Goal: Task Accomplishment & Management: Manage account settings

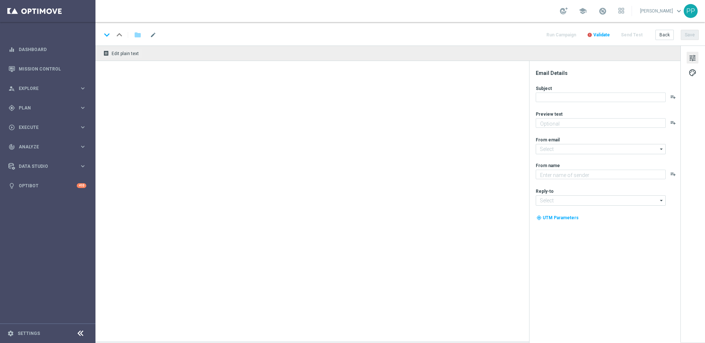
type textarea "Hol dir jetzt deine Chance auf den Jackpot."
type textarea "Lottoland"
type input "[EMAIL_ADDRESS][DOMAIN_NAME]"
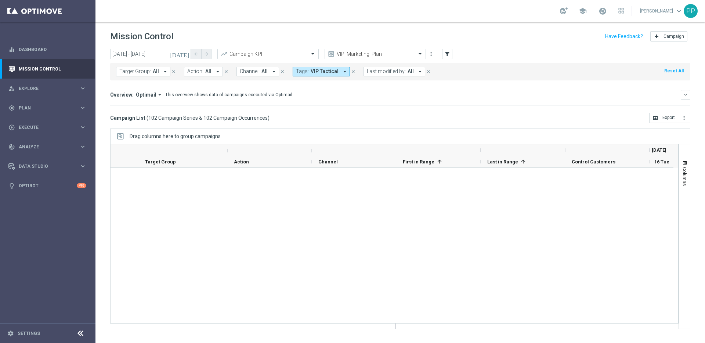
scroll to position [2507, 0]
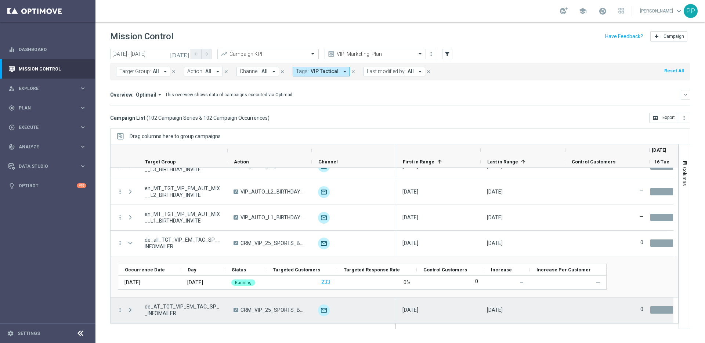
click at [130, 309] on span at bounding box center [130, 310] width 7 height 6
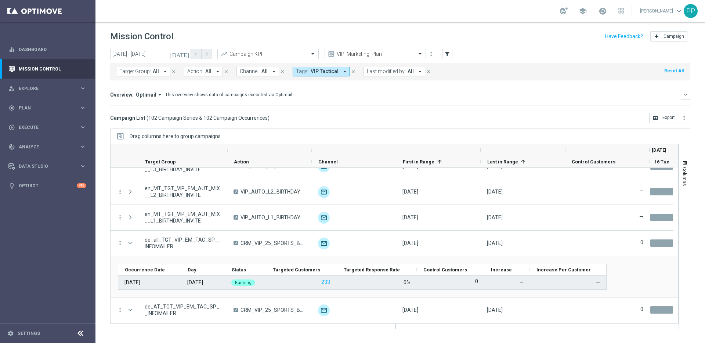
scroll to position [2548, 0]
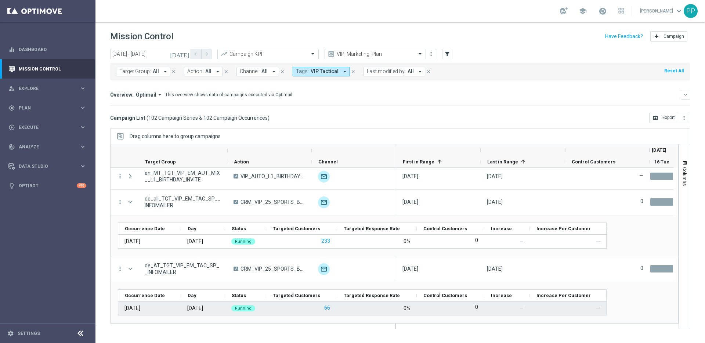
click at [329, 307] on button "66" at bounding box center [326, 307] width 7 height 9
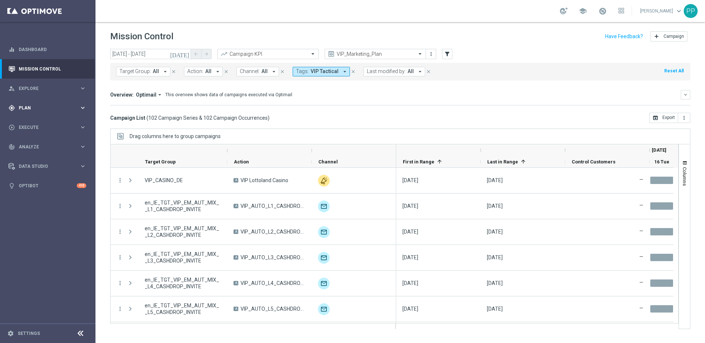
click at [28, 108] on span "Plan" at bounding box center [49, 108] width 61 height 4
click at [30, 145] on span "Templates" at bounding box center [45, 145] width 52 height 4
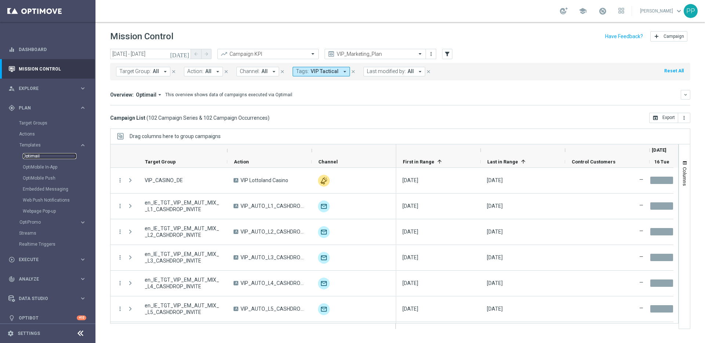
click at [33, 154] on link "Optimail" at bounding box center [50, 156] width 54 height 6
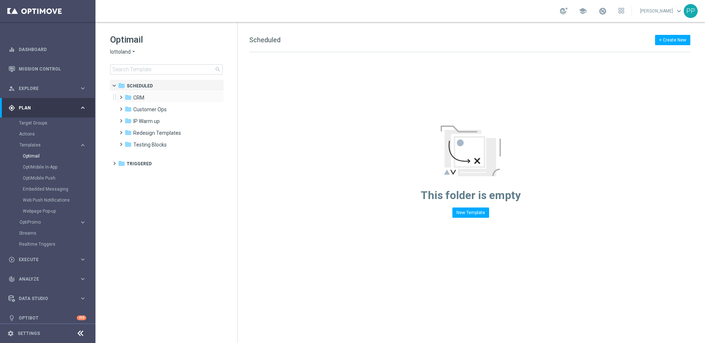
click at [121, 95] on span at bounding box center [119, 93] width 3 height 3
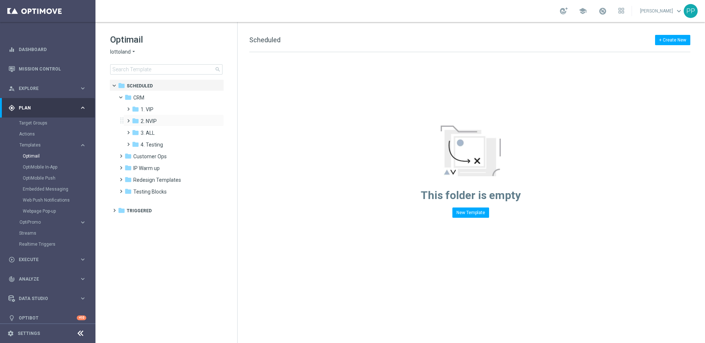
click at [127, 119] on span at bounding box center [126, 117] width 3 height 3
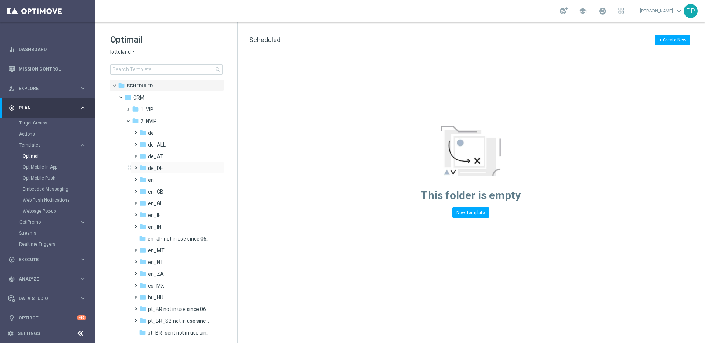
click at [136, 166] on span at bounding box center [134, 164] width 3 height 3
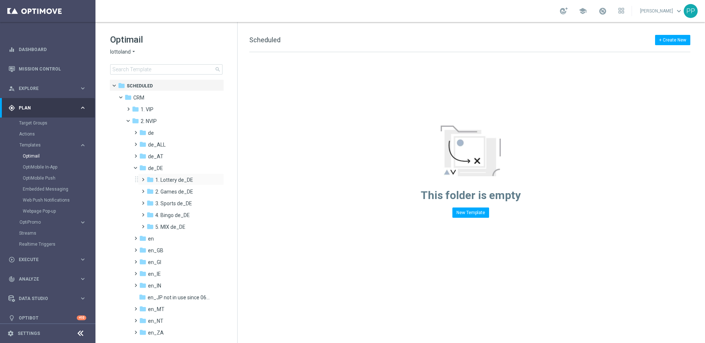
click at [142, 178] on span at bounding box center [141, 176] width 3 height 3
click at [149, 201] on span at bounding box center [148, 199] width 3 height 3
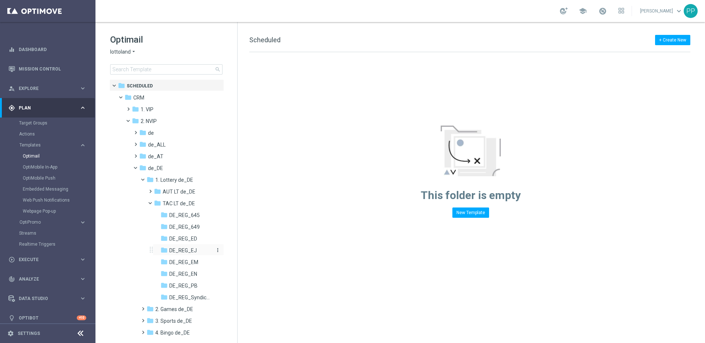
click at [173, 249] on span "DE_REG_EJ" at bounding box center [183, 250] width 28 height 7
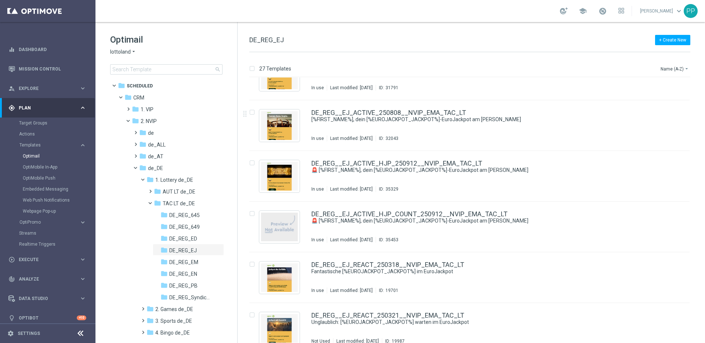
scroll to position [789, 0]
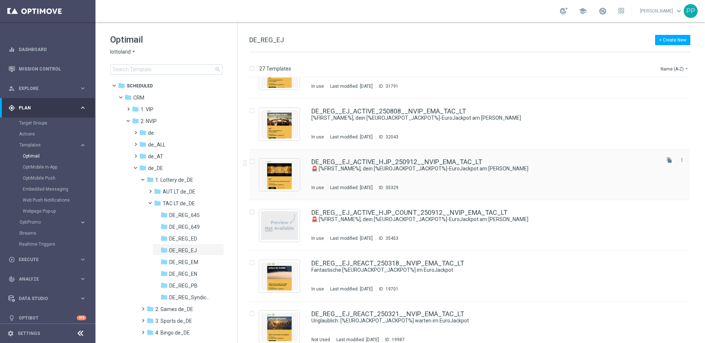
click at [253, 162] on input "Press SPACE to select this row." at bounding box center [251, 162] width 5 height 5
checkbox input "true"
click at [642, 69] on p "Copy to" at bounding box center [647, 69] width 16 height 6
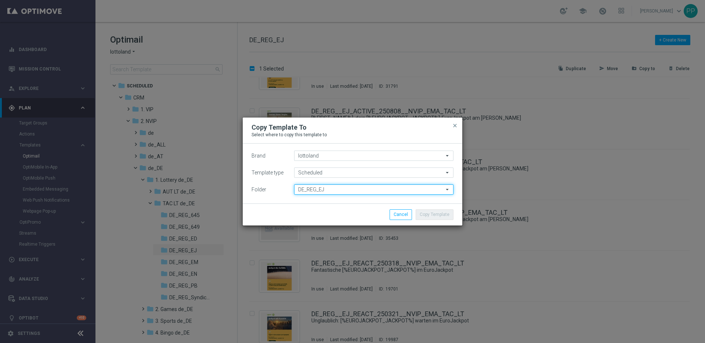
click at [307, 189] on input "DE_REG_EJ" at bounding box center [373, 189] width 159 height 10
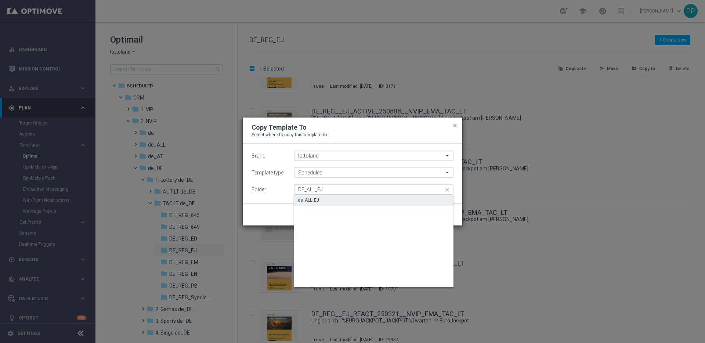
click at [306, 198] on div "de_ALL_EJ" at bounding box center [308, 200] width 21 height 7
type input "de_ALL_EJ"
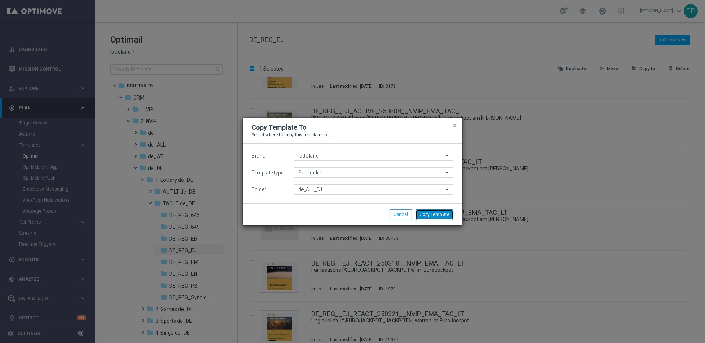
click at [432, 214] on button "Copy Template" at bounding box center [435, 214] width 38 height 10
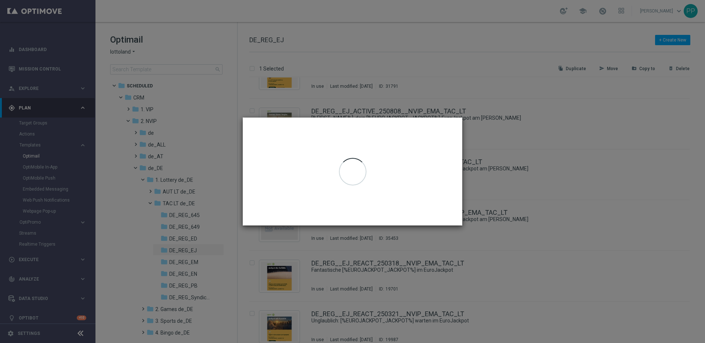
checkbox input "false"
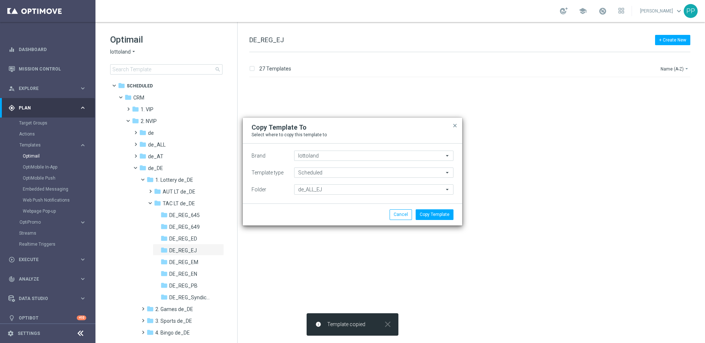
scroll to position [0, 0]
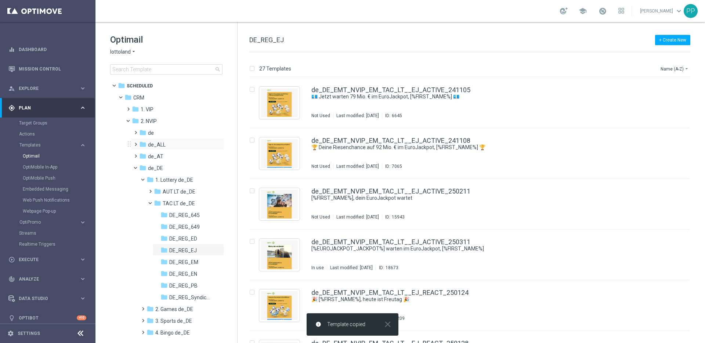
click at [136, 142] on span at bounding box center [134, 140] width 3 height 3
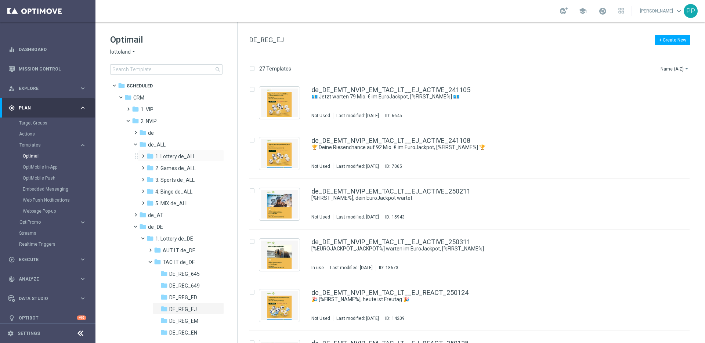
click at [142, 154] on span at bounding box center [141, 152] width 3 height 3
click at [150, 178] on span at bounding box center [148, 176] width 3 height 3
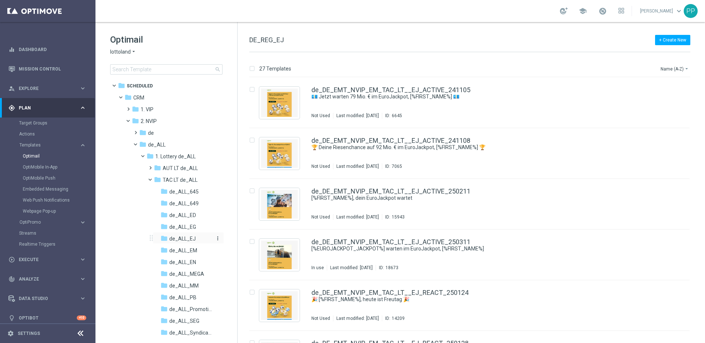
click at [179, 239] on span "de_ALL_EJ" at bounding box center [182, 238] width 26 height 7
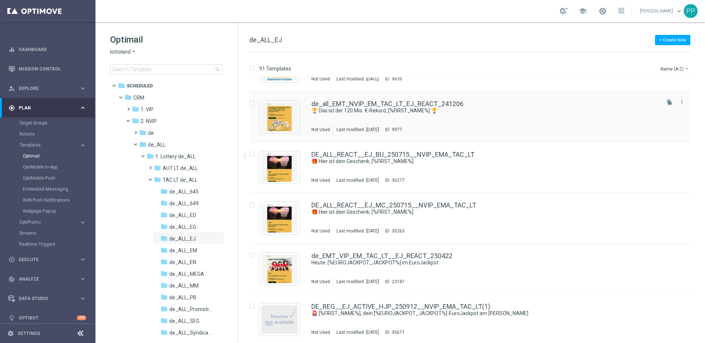
scroll to position [4344, 0]
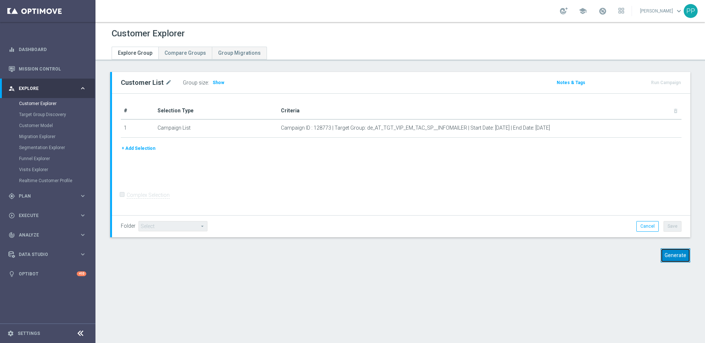
click at [671, 254] on button "Generate" at bounding box center [675, 255] width 30 height 14
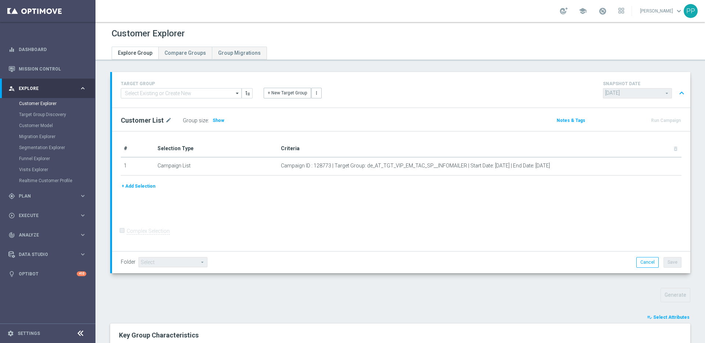
click at [658, 317] on span "Select Attributes" at bounding box center [671, 317] width 36 height 5
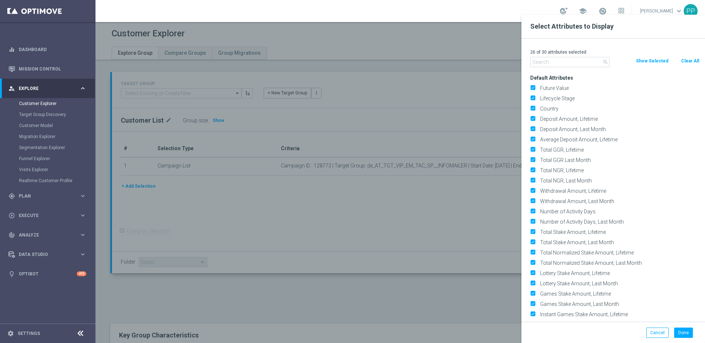
click at [686, 60] on button "Clear All" at bounding box center [689, 61] width 19 height 8
checkbox input "false"
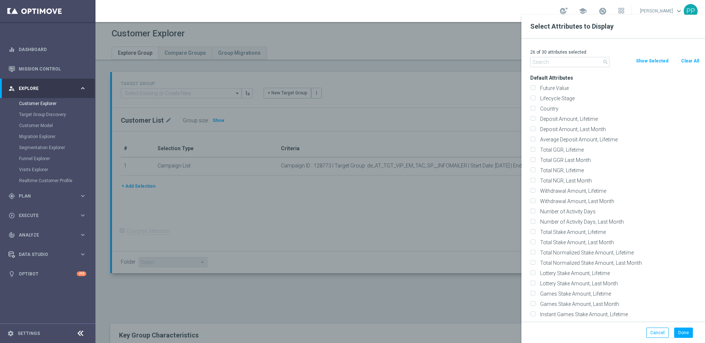
checkbox input "false"
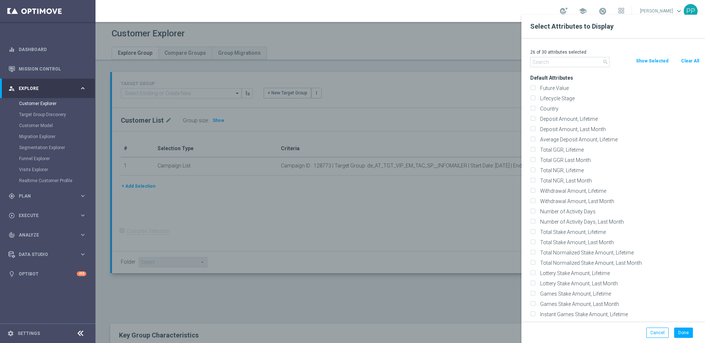
checkbox input "false"
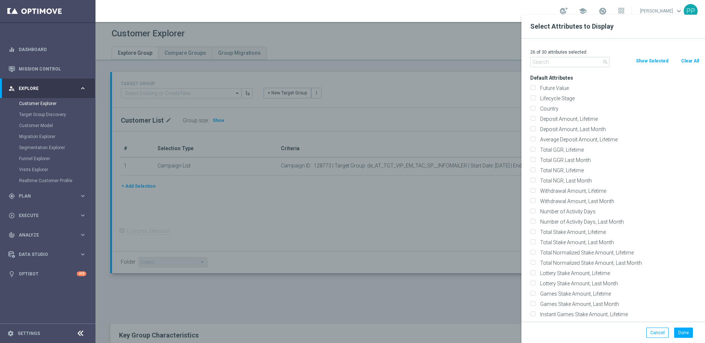
checkbox input "false"
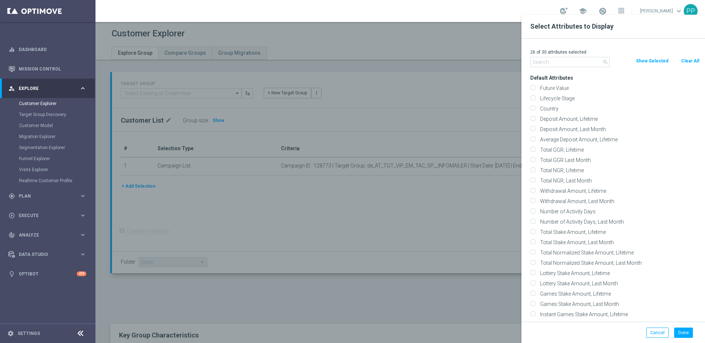
checkbox input "false"
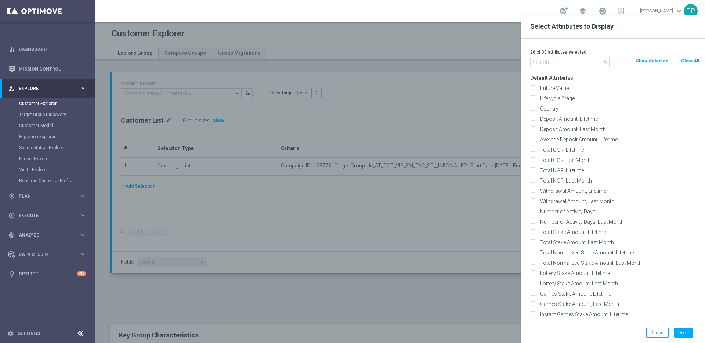
checkbox input "false"
click at [541, 98] on label "Lifecycle Stage" at bounding box center [618, 98] width 162 height 7
click at [535, 98] on input "Lifecycle Stage" at bounding box center [532, 99] width 5 height 5
checkbox input "true"
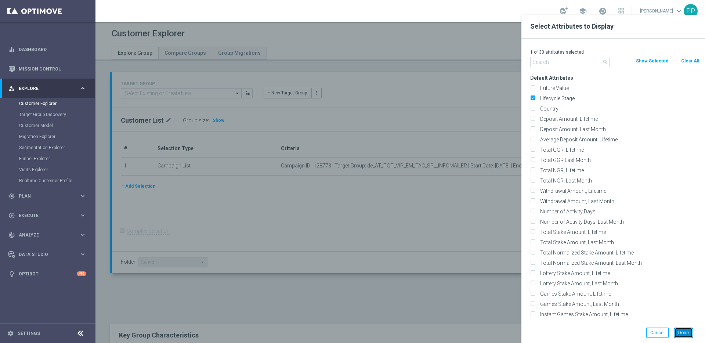
click at [679, 333] on button "Done" at bounding box center [683, 332] width 19 height 10
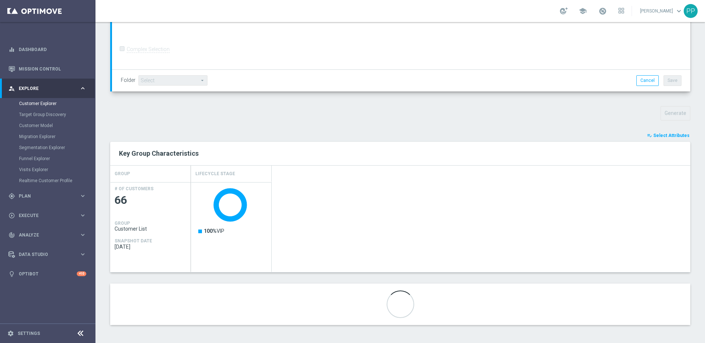
scroll to position [182, 0]
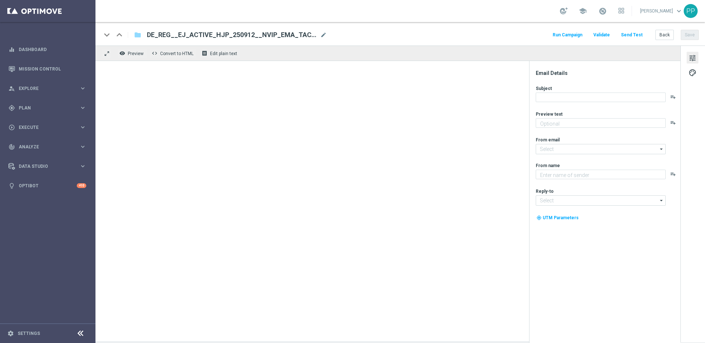
type textarea "Extra-Gewinnchancen zum Sparpreis."
type input "[EMAIL_ADDRESS][DOMAIN_NAME]"
type textarea "Lottoland"
type input "[EMAIL_ADDRESS][DOMAIN_NAME]"
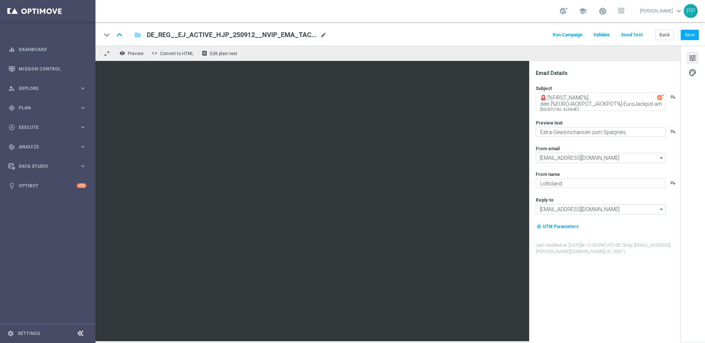
click at [325, 33] on span "mode_edit" at bounding box center [323, 35] width 7 height 7
drag, startPoint x: 298, startPoint y: 37, endPoint x: 150, endPoint y: 35, distance: 148.3
click at [150, 35] on input "DE_REG__EJ_ACTIVE_HJP_250912__NVIP_EMA_TAC_LT(1)" at bounding box center [238, 35] width 182 height 10
paste input "ALL__EJ_ACTIVE_HJP_250916__NVIP_EMA_TAC_LT"
type input "DE_ALL__EJ_ACTIVE_HJP_250916__NVIP_EMA_TAC_LT"
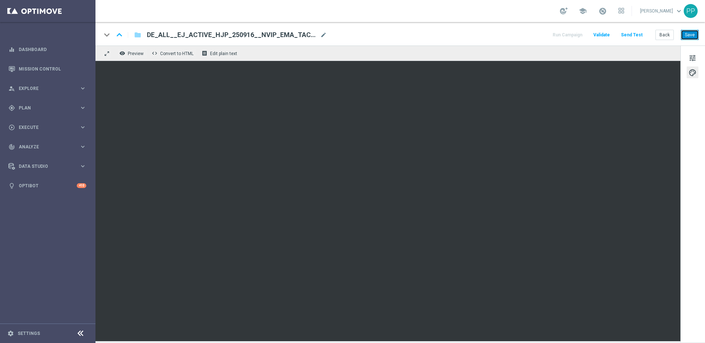
click at [682, 36] on button "Save" at bounding box center [690, 35] width 18 height 10
click at [692, 33] on button "Save" at bounding box center [690, 35] width 18 height 10
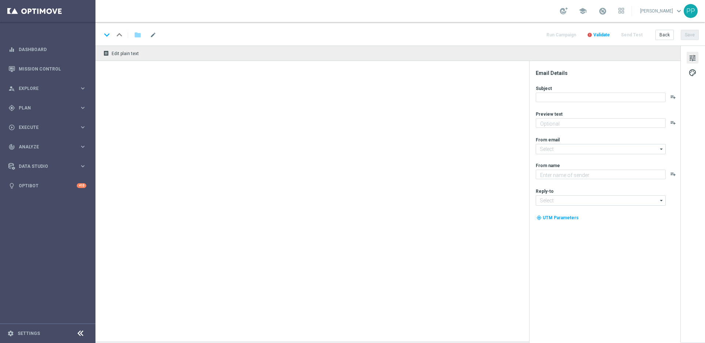
type textarea "Heute 30 % Rabatt auf dein Los"
type input "[EMAIL_ADDRESS][DOMAIN_NAME]"
type textarea "Lottoland"
type input "[EMAIL_ADDRESS][DOMAIN_NAME]"
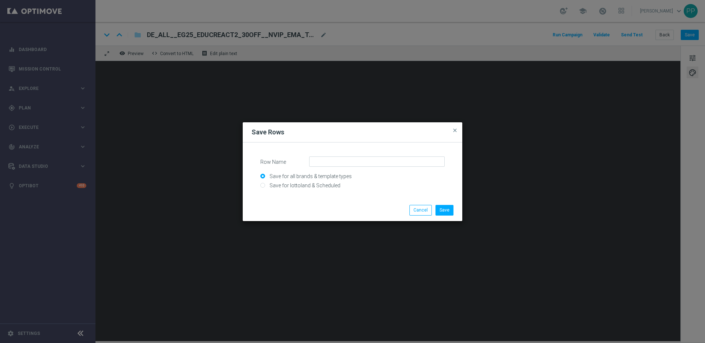
click at [297, 186] on input "Save for lottoland & Scheduled" at bounding box center [352, 189] width 184 height 10
radio input "true"
click at [324, 163] on input "Row Name" at bounding box center [376, 161] width 135 height 10
type input "New logo + Jackpot"
click at [441, 208] on button "Save" at bounding box center [444, 210] width 18 height 10
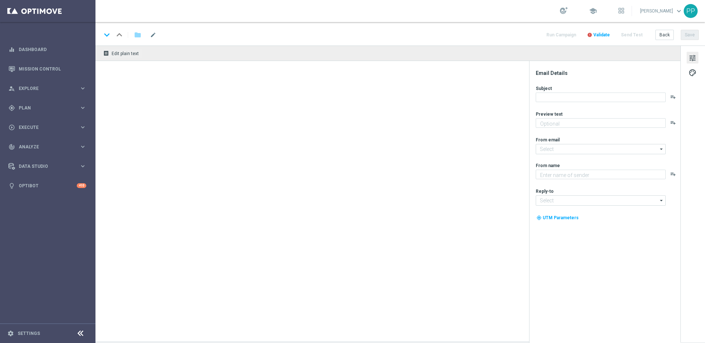
type textarea "Extra-Gewinnchancen zum Sparpreis."
type input "[EMAIL_ADDRESS][DOMAIN_NAME]"
type textarea "Lottoland"
type input "[EMAIL_ADDRESS][DOMAIN_NAME]"
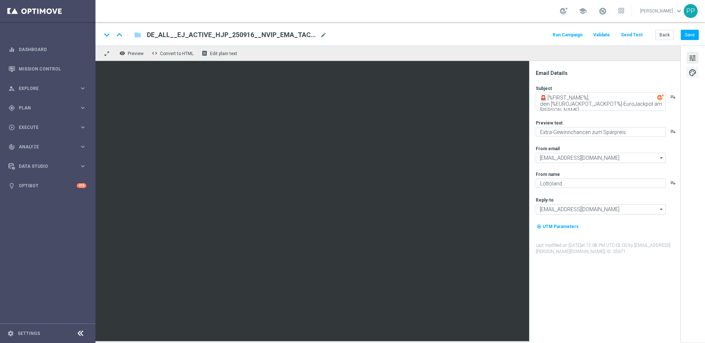
click at [690, 71] on span "palette" at bounding box center [692, 73] width 8 height 10
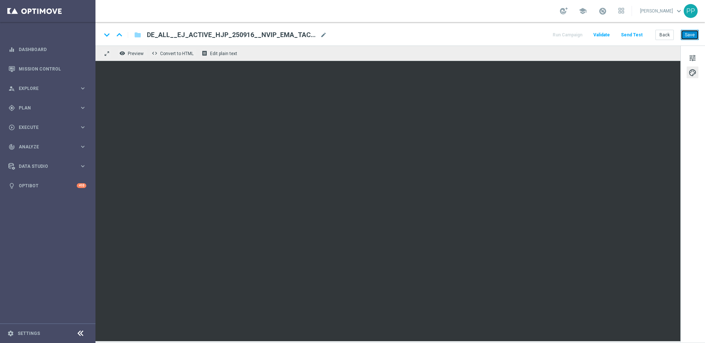
click at [684, 37] on button "Save" at bounding box center [690, 35] width 18 height 10
click at [687, 34] on button "Save" at bounding box center [690, 35] width 18 height 10
click at [635, 32] on button "Send Test" at bounding box center [632, 35] width 24 height 10
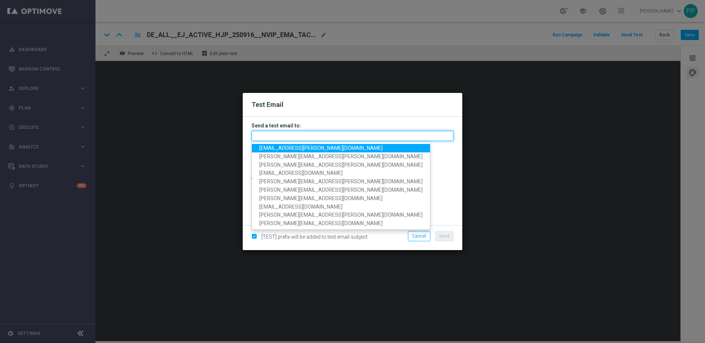
click at [304, 134] on input "text" at bounding box center [352, 136] width 202 height 10
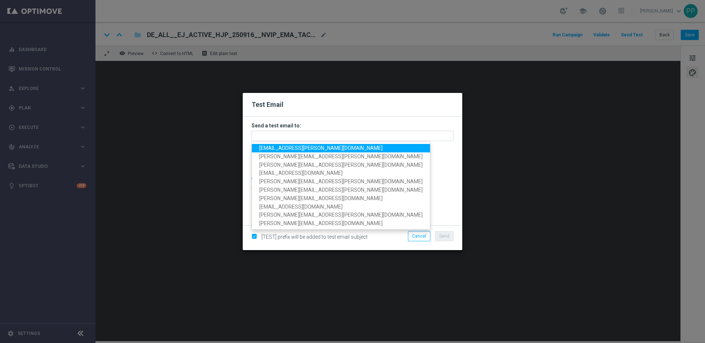
click at [268, 146] on span "[EMAIL_ADDRESS][PERSON_NAME][DOMAIN_NAME]" at bounding box center [320, 148] width 123 height 6
type input "[EMAIL_ADDRESS][PERSON_NAME][DOMAIN_NAME]"
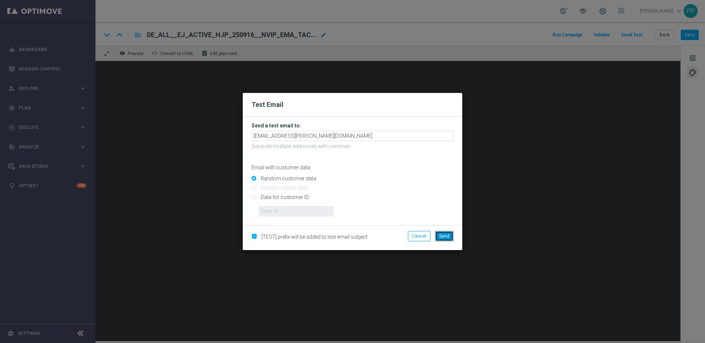
click at [448, 236] on span "Send" at bounding box center [444, 235] width 10 height 5
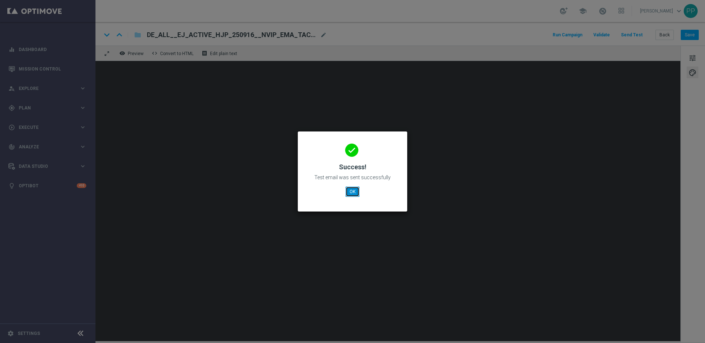
click at [351, 195] on button "OK" at bounding box center [352, 191] width 14 height 10
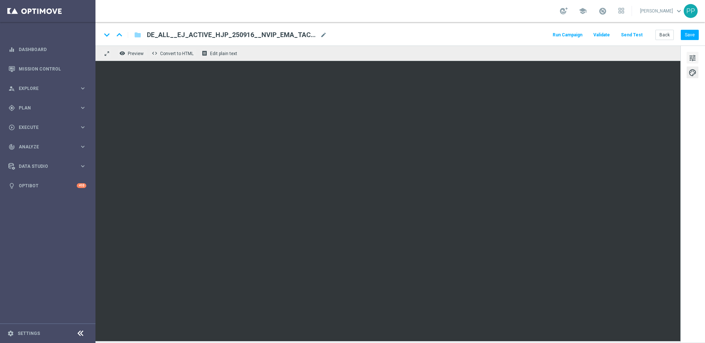
click at [693, 56] on span "tune" at bounding box center [692, 58] width 8 height 10
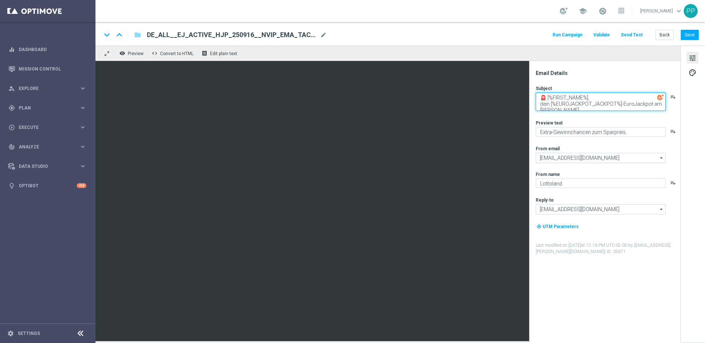
drag, startPoint x: 541, startPoint y: 96, endPoint x: 578, endPoint y: 119, distance: 43.7
click at [578, 119] on div "Subject 🚨 [%FIRST_NAME%], dein [%EUROJACKPOT_JACKPOT%]-EuroJackpot am [PERSON_N…" at bounding box center [608, 170] width 144 height 170
paste textarea "Unglaublich: [%EUROJACKPOT_JACKPOT%] im EuroJackpot, [%FIRST_NAME%]"
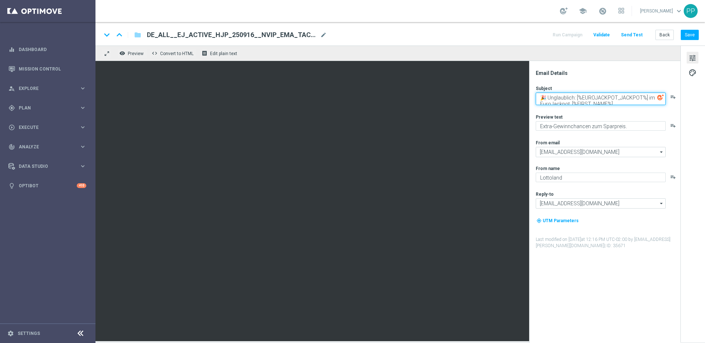
scroll to position [2, 0]
type textarea "🎉 Unglaublich: [%EUROJACKPOT_JACKPOT%] im EuroJackpot, [%FIRST_NAME%]"
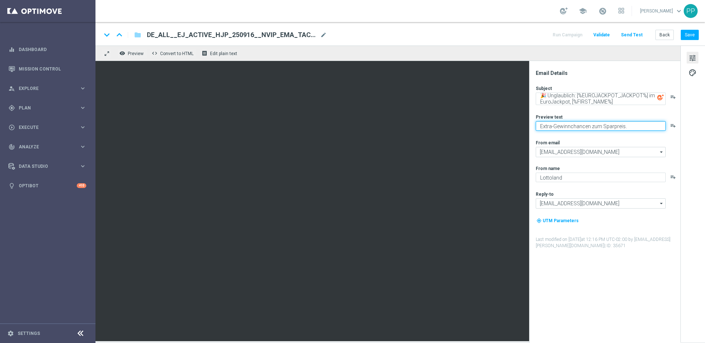
drag, startPoint x: 631, startPoint y: 125, endPoint x: 538, endPoint y: 124, distance: 92.5
click at [538, 124] on textarea "Extra-Gewinnchancen zum Sparpreis." at bounding box center [601, 126] width 130 height 10
paste textarea "Hol dir jetzt deine Chance auf den Jackpot"
type textarea "Hol dir jetzt deine Chance auf den Jackpot."
click at [692, 34] on button "Save" at bounding box center [690, 35] width 18 height 10
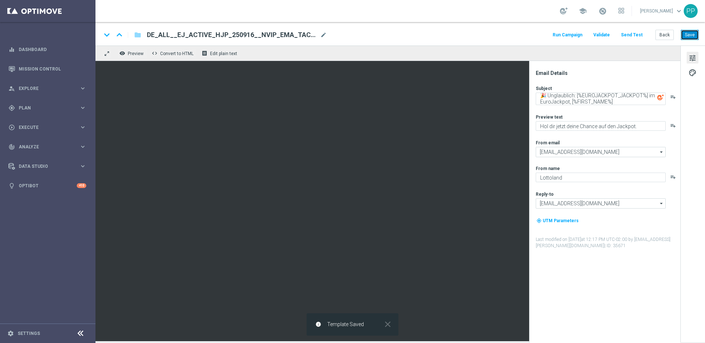
click at [689, 32] on button "Save" at bounding box center [690, 35] width 18 height 10
click at [625, 32] on button "Send Test" at bounding box center [632, 35] width 24 height 10
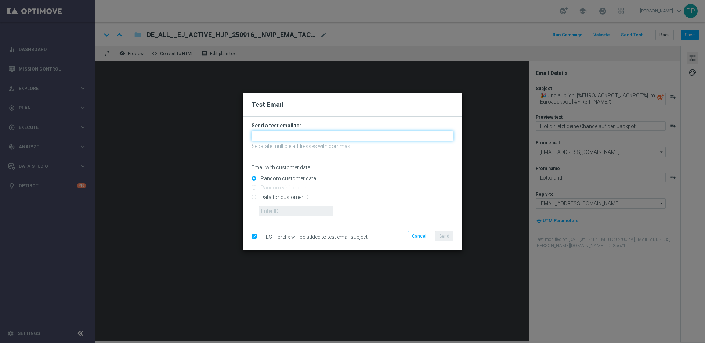
click at [287, 133] on input "text" at bounding box center [352, 136] width 202 height 10
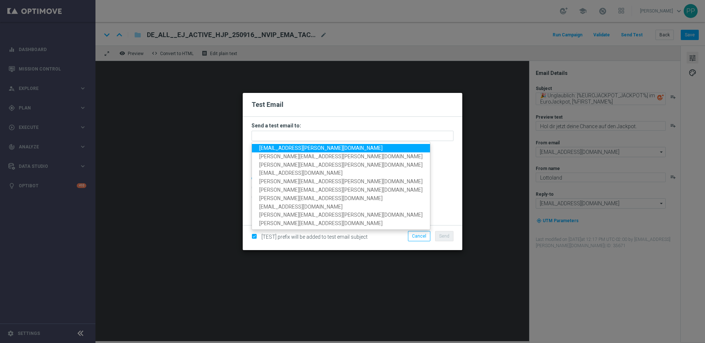
click at [276, 149] on span "[EMAIL_ADDRESS][PERSON_NAME][DOMAIN_NAME]" at bounding box center [320, 148] width 123 height 6
type input "[EMAIL_ADDRESS][PERSON_NAME][DOMAIN_NAME]"
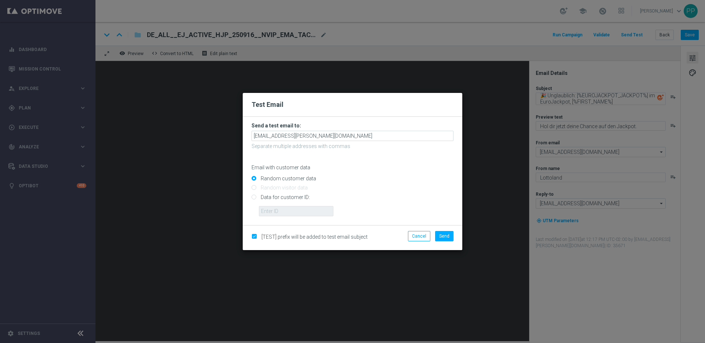
click at [255, 197] on input "Data for customer ID:" at bounding box center [352, 200] width 202 height 10
radio input "true"
click at [269, 209] on input "text" at bounding box center [296, 211] width 75 height 10
type input "16338944"
click at [449, 236] on span "Send" at bounding box center [444, 235] width 10 height 5
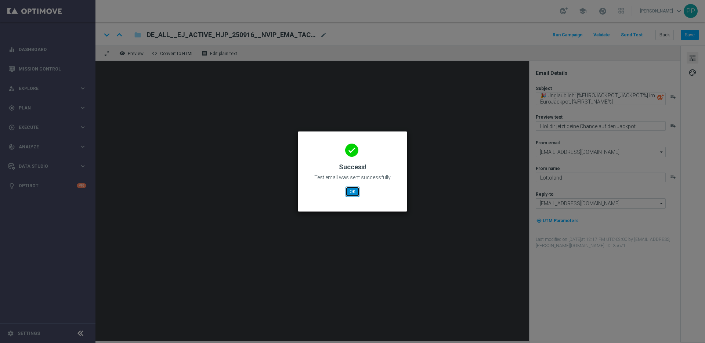
click at [352, 189] on button "OK" at bounding box center [352, 191] width 14 height 10
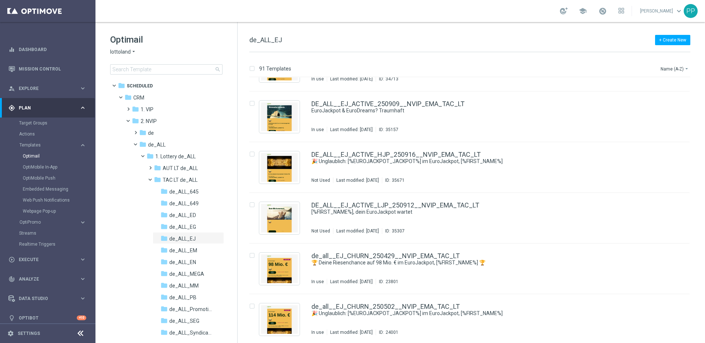
scroll to position [341, 0]
click at [252, 154] on input "Press SPACE to select this row." at bounding box center [251, 154] width 5 height 5
checkbox input "true"
click at [577, 69] on p "Duplicate" at bounding box center [576, 69] width 20 height 6
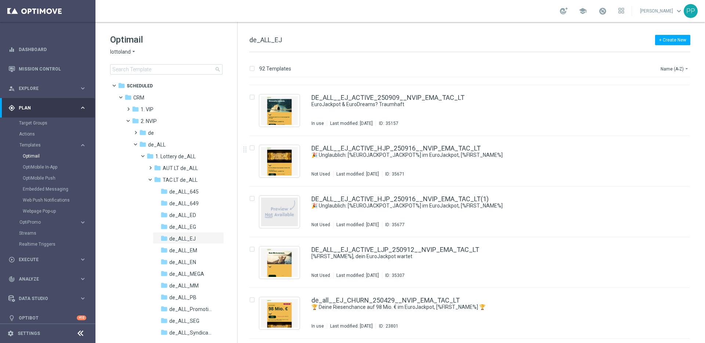
scroll to position [349, 0]
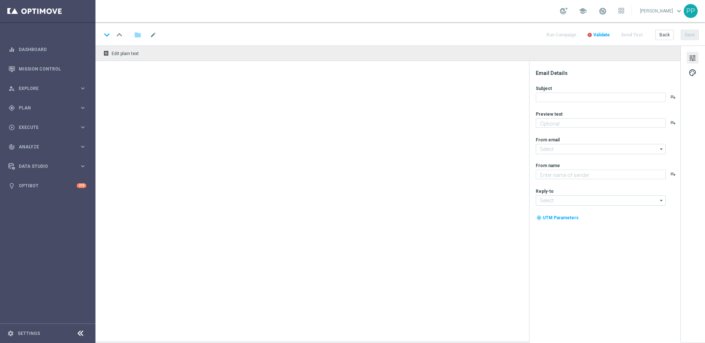
type textarea "Hol dir jetzt deine Chance auf den Jackpot."
type textarea "Lottoland"
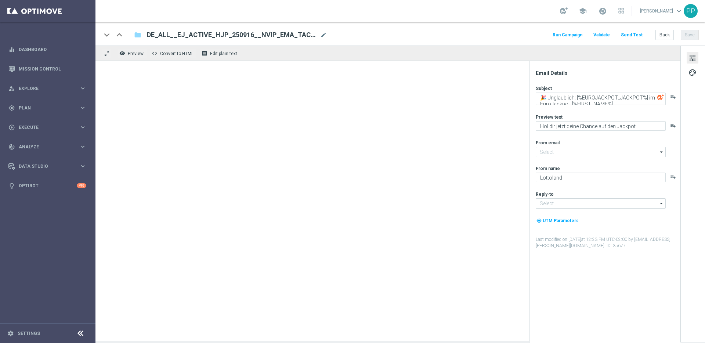
type input "[EMAIL_ADDRESS][DOMAIN_NAME]"
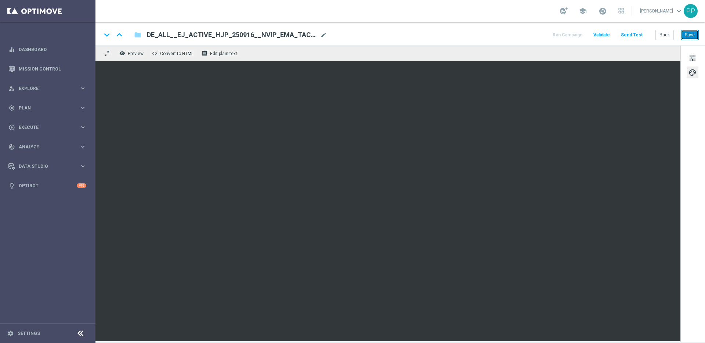
click at [685, 32] on button "Save" at bounding box center [690, 35] width 18 height 10
click at [694, 36] on button "Save" at bounding box center [690, 35] width 18 height 10
click at [323, 35] on span "mode_edit" at bounding box center [323, 35] width 7 height 7
click at [686, 33] on button "Save" at bounding box center [690, 35] width 18 height 10
click at [325, 35] on span "mode_edit" at bounding box center [323, 35] width 7 height 7
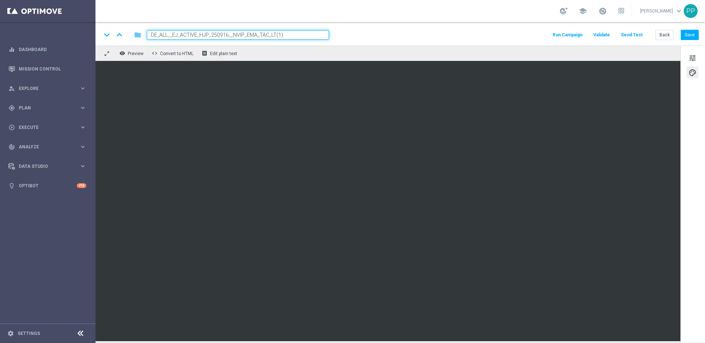
drag, startPoint x: 296, startPoint y: 33, endPoint x: 137, endPoint y: 35, distance: 158.9
click at [137, 35] on div "keyboard_arrow_down keyboard_arrow_up folder DE_ALL__EJ_ACTIVE_HJP_250916__NVIP…" at bounding box center [215, 35] width 228 height 10
paste input "COUNT_250916__NVIP_EMA_TAC_LT"
type input "DE_ALL__EJ_ACTIVE_HJP_COUNT_250916__NVIP_EMA_TAC_LT"
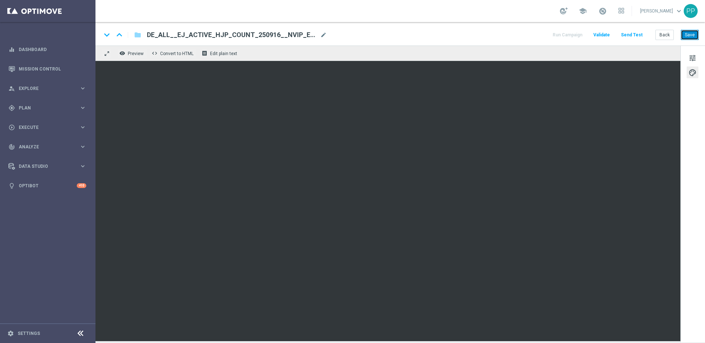
click at [689, 34] on button "Save" at bounding box center [690, 35] width 18 height 10
click at [627, 37] on button "Send Test" at bounding box center [632, 35] width 24 height 10
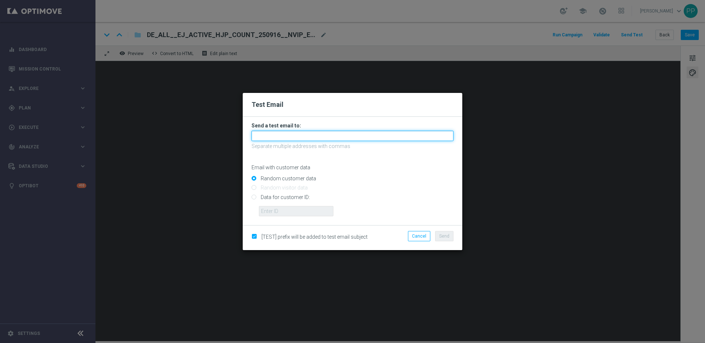
click at [266, 133] on input "text" at bounding box center [352, 136] width 202 height 10
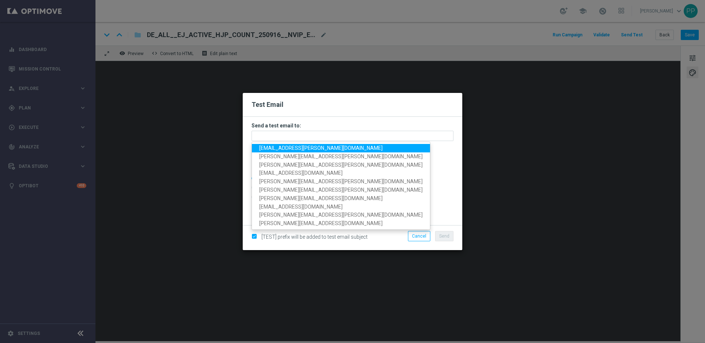
click at [263, 148] on span "[EMAIL_ADDRESS][PERSON_NAME][DOMAIN_NAME]" at bounding box center [320, 148] width 123 height 6
type input "[EMAIL_ADDRESS][PERSON_NAME][DOMAIN_NAME]"
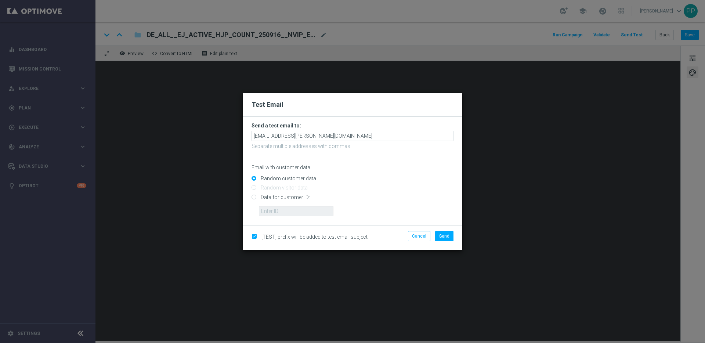
click at [253, 195] on input "Data for customer ID:" at bounding box center [352, 200] width 202 height 10
radio input "true"
click at [270, 209] on input "text" at bounding box center [296, 211] width 75 height 10
type input "16338944"
click at [436, 238] on button "Send" at bounding box center [444, 236] width 18 height 10
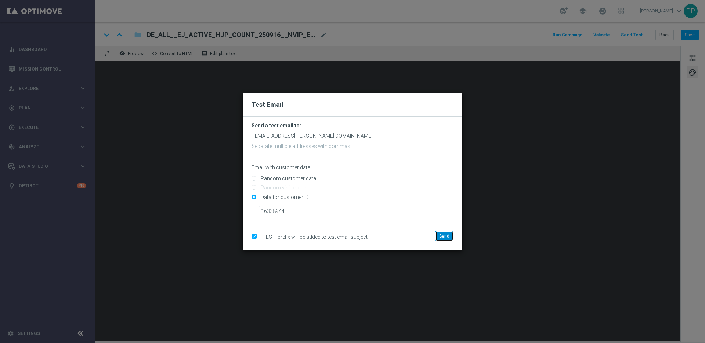
click at [438, 239] on button "Send" at bounding box center [444, 236] width 18 height 10
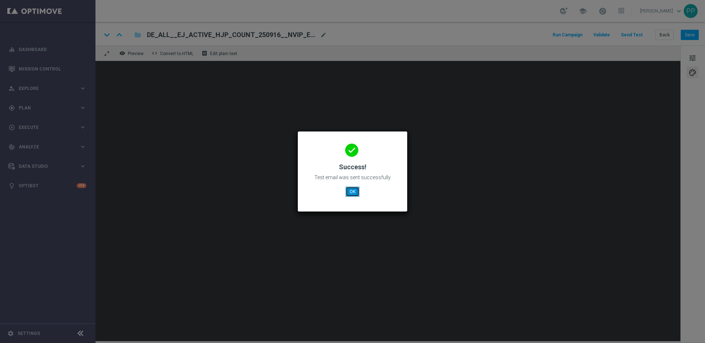
click at [352, 193] on button "OK" at bounding box center [352, 191] width 14 height 10
click at [352, 191] on button "OK" at bounding box center [352, 191] width 14 height 10
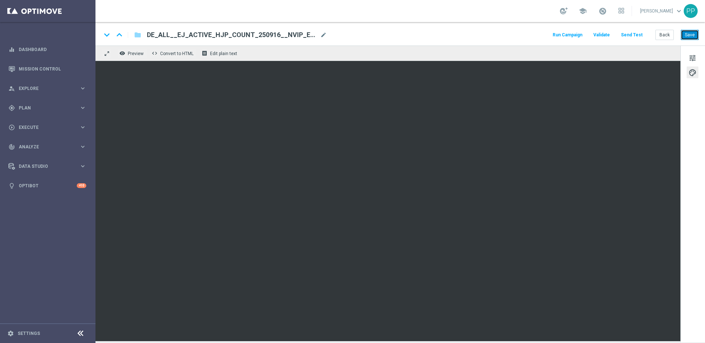
click at [689, 34] on button "Save" at bounding box center [690, 35] width 18 height 10
click at [693, 30] on button "Save" at bounding box center [690, 35] width 18 height 10
click at [694, 36] on button "Save" at bounding box center [690, 35] width 18 height 10
click at [692, 33] on button "Save" at bounding box center [690, 35] width 18 height 10
click at [634, 35] on button "Send Test" at bounding box center [632, 35] width 24 height 10
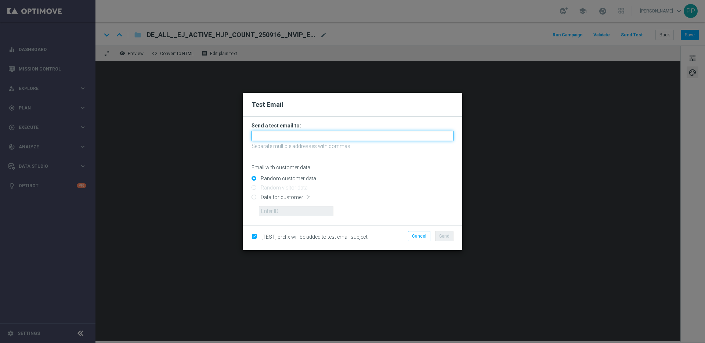
click at [273, 137] on input "text" at bounding box center [352, 136] width 202 height 10
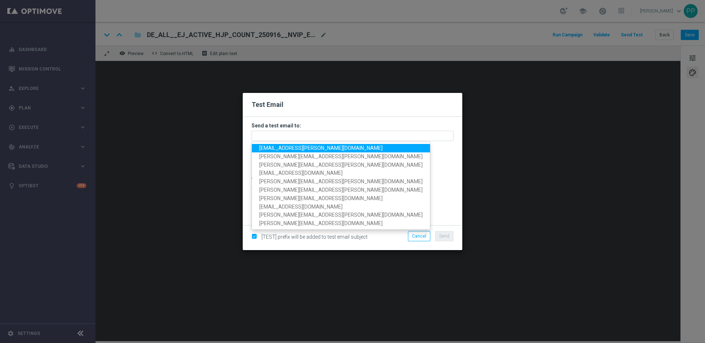
click at [265, 148] on span "[EMAIL_ADDRESS][PERSON_NAME][DOMAIN_NAME]" at bounding box center [320, 148] width 123 height 6
type input "[EMAIL_ADDRESS][PERSON_NAME][DOMAIN_NAME]"
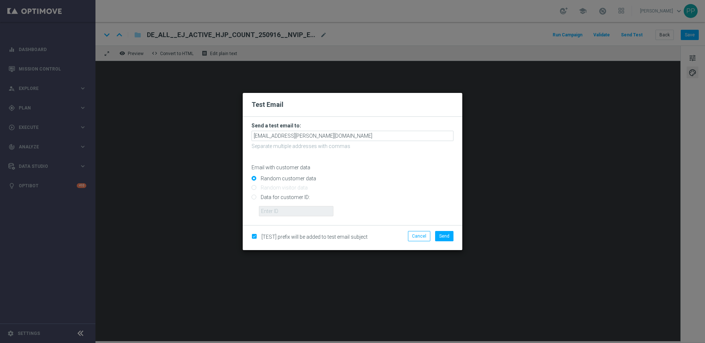
drag, startPoint x: 254, startPoint y: 197, endPoint x: 265, endPoint y: 204, distance: 13.0
click at [254, 197] on input "Data for customer ID:" at bounding box center [352, 200] width 202 height 10
radio input "true"
drag, startPoint x: 271, startPoint y: 211, endPoint x: 276, endPoint y: 210, distance: 5.6
click at [271, 211] on input "text" at bounding box center [296, 211] width 75 height 10
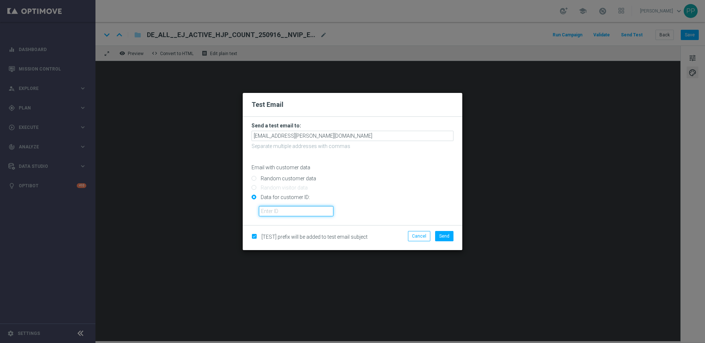
type input "16338944"
click at [441, 234] on span "Send" at bounding box center [444, 235] width 10 height 5
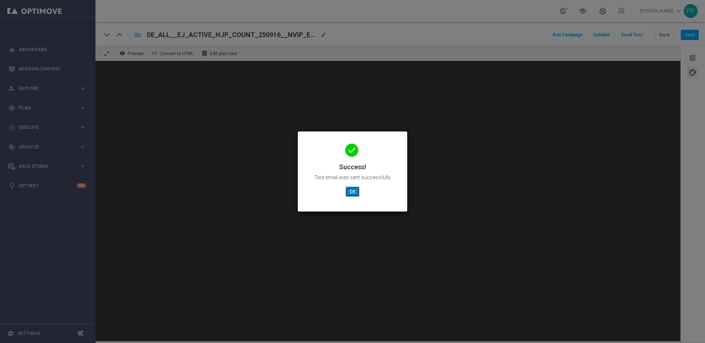
click at [354, 196] on button "OK" at bounding box center [352, 191] width 14 height 10
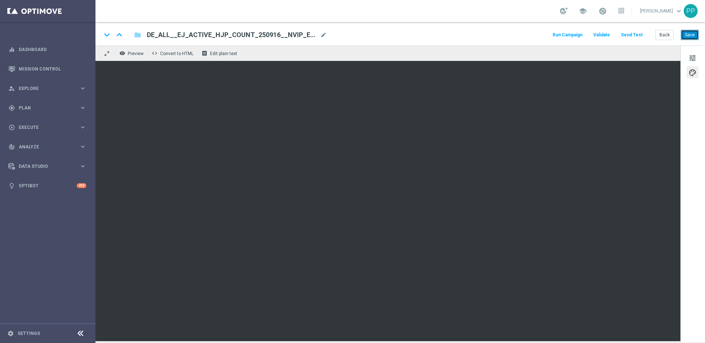
click at [690, 36] on button "Save" at bounding box center [690, 35] width 18 height 10
click at [687, 35] on button "Save" at bounding box center [690, 35] width 18 height 10
click at [693, 34] on button "Save" at bounding box center [690, 35] width 18 height 10
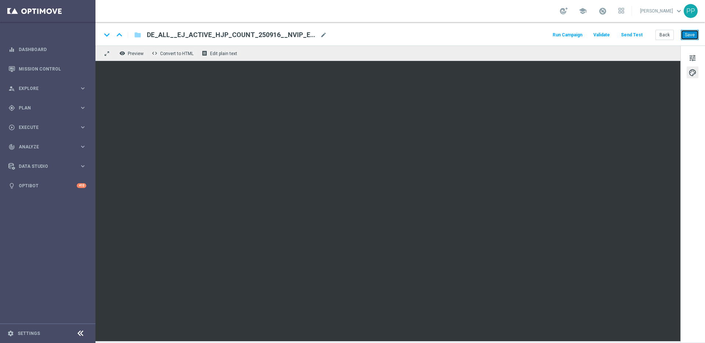
click at [683, 37] on button "Save" at bounding box center [690, 35] width 18 height 10
click at [685, 32] on button "Save" at bounding box center [690, 35] width 18 height 10
click at [633, 35] on button "Send Test" at bounding box center [632, 35] width 24 height 10
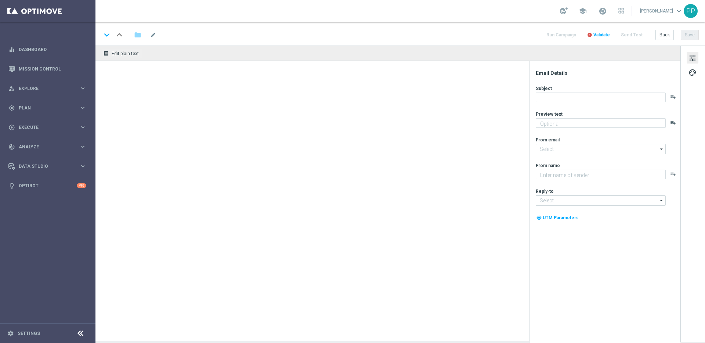
type textarea "Hol dir EuroJackpot GRATIS zu EuroMillionen."
type textarea "Lottoland"
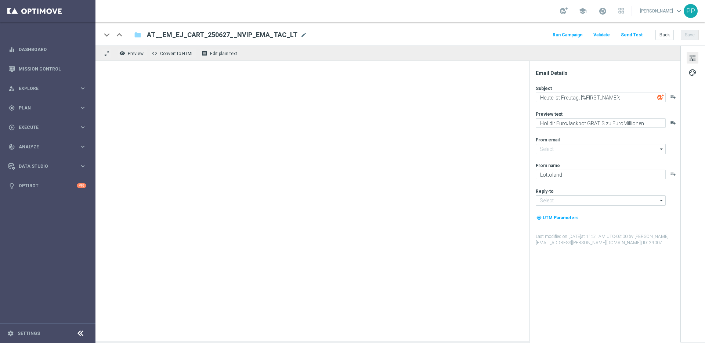
type input "[EMAIL_ADDRESS][DOMAIN_NAME]"
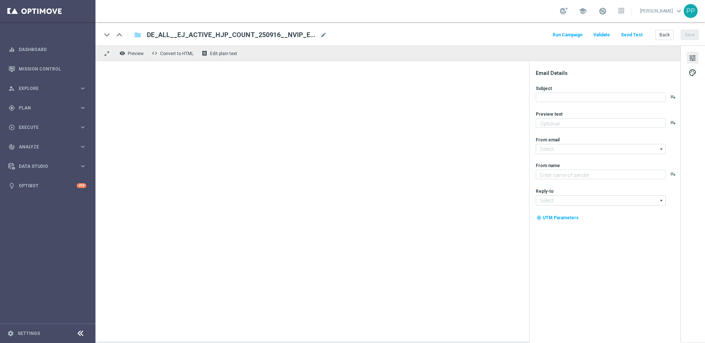
type textarea "Hol dir jetzt deine Chance auf den Jackpot."
type input "[EMAIL_ADDRESS][DOMAIN_NAME]"
type textarea "Lottoland"
type input "[EMAIL_ADDRESS][DOMAIN_NAME]"
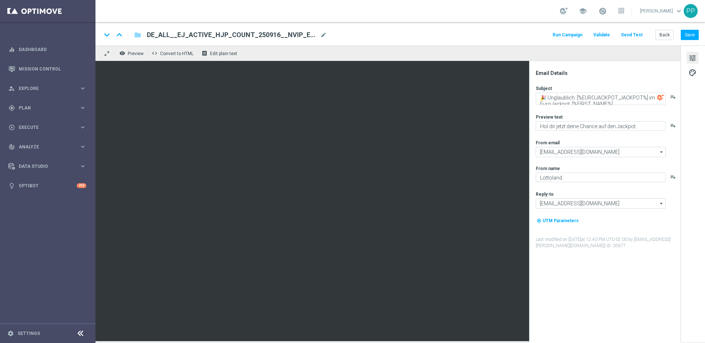
click at [633, 36] on button "Send Test" at bounding box center [632, 35] width 24 height 10
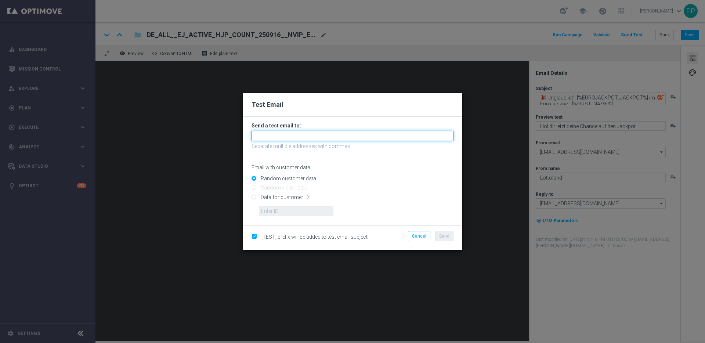
click at [311, 134] on input "text" at bounding box center [352, 136] width 202 height 10
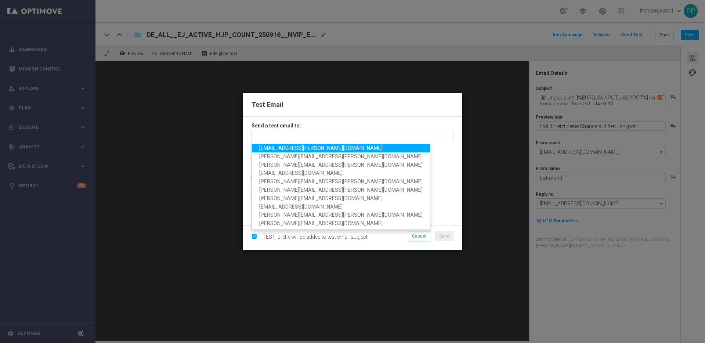
click at [279, 147] on span "[EMAIL_ADDRESS][PERSON_NAME][DOMAIN_NAME]" at bounding box center [320, 148] width 123 height 6
type input "[EMAIL_ADDRESS][PERSON_NAME][DOMAIN_NAME]"
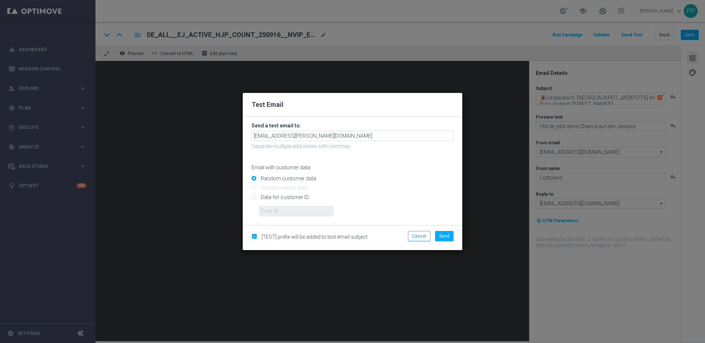
click at [253, 198] on input "Data for customer ID:" at bounding box center [352, 200] width 202 height 10
radio input "true"
click at [269, 213] on input "text" at bounding box center [296, 211] width 75 height 10
type input "16338944"
click at [448, 234] on span "Send" at bounding box center [444, 235] width 10 height 5
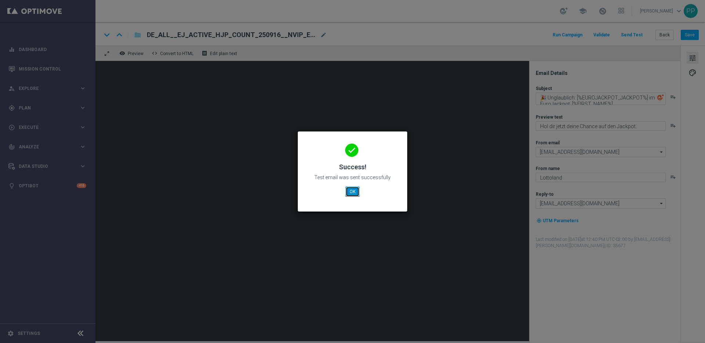
click at [353, 194] on button "OK" at bounding box center [352, 191] width 14 height 10
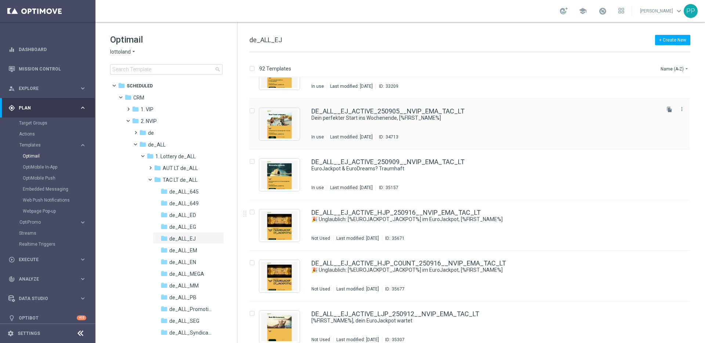
scroll to position [293, 0]
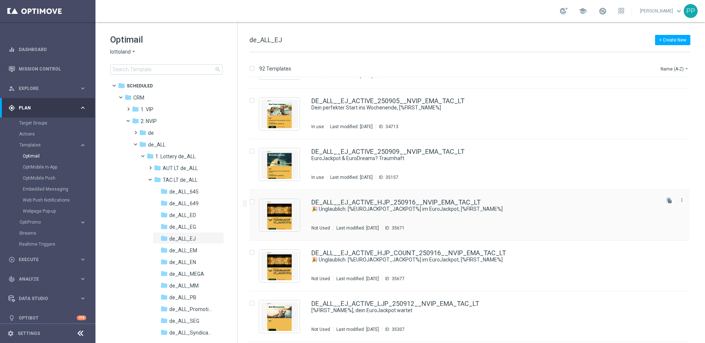
click at [251, 201] on input "Press SPACE to select this row." at bounding box center [251, 202] width 5 height 5
checkbox input "true"
click at [571, 72] on button "file_copy Duplicate" at bounding box center [574, 68] width 35 height 9
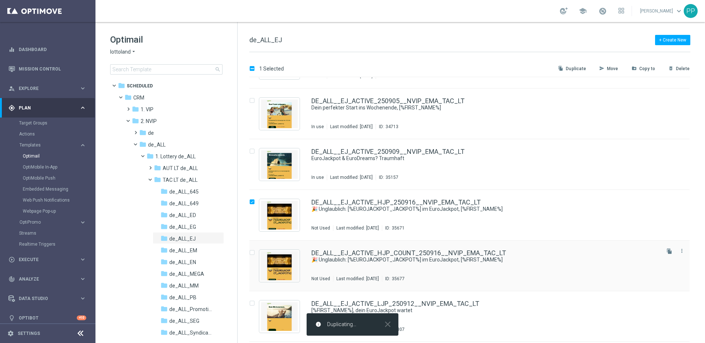
click at [251, 252] on input "Press SPACE to select this row." at bounding box center [251, 253] width 5 height 5
checkbox input "true"
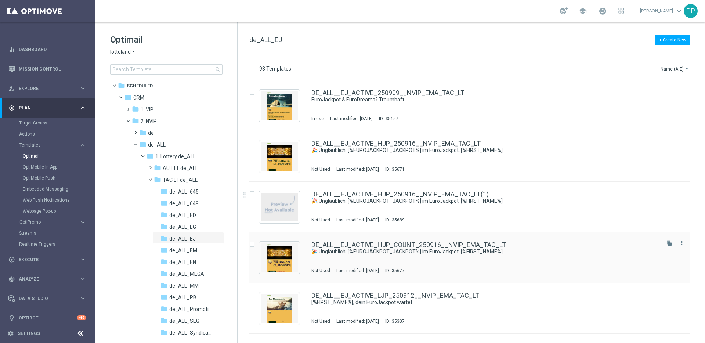
scroll to position [353, 0]
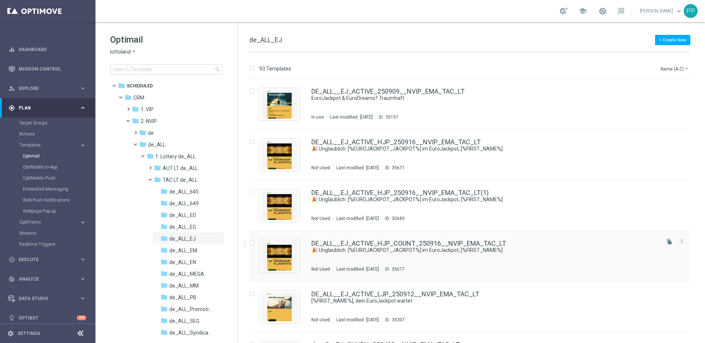
click at [251, 242] on input "Press SPACE to select this row." at bounding box center [251, 244] width 5 height 5
checkbox input "true"
click at [569, 66] on p "Duplicate" at bounding box center [576, 69] width 20 height 6
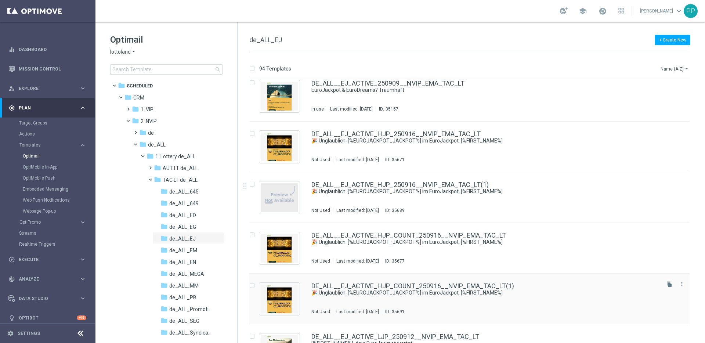
scroll to position [362, 0]
click at [49, 189] on link "Embedded Messaging" at bounding box center [50, 189] width 54 height 6
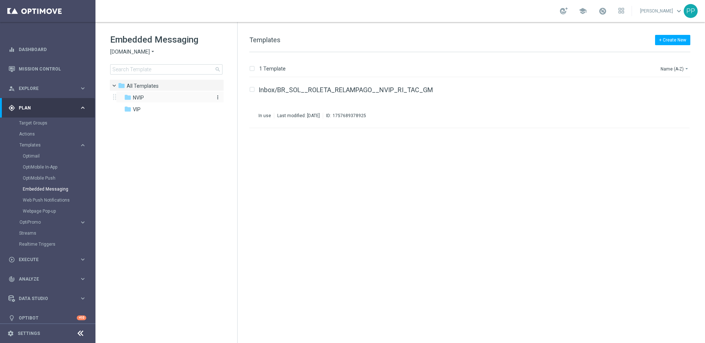
click at [135, 95] on span "NVIP" at bounding box center [138, 97] width 11 height 7
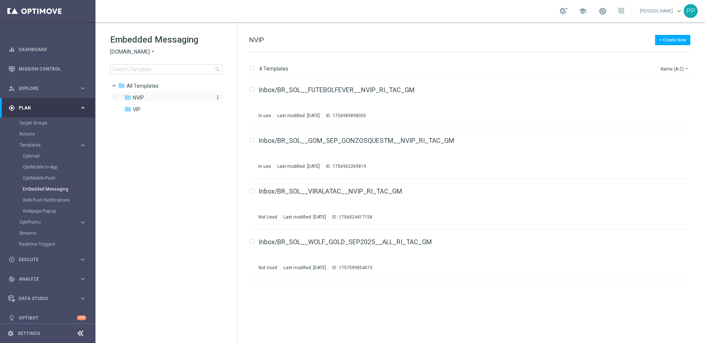
click at [134, 95] on span "NVIP" at bounding box center [138, 97] width 11 height 7
click at [134, 97] on span "NVIP" at bounding box center [138, 97] width 11 height 7
click at [122, 55] on div "Embedded Messaging Sorteonline.bet.br arrow_drop_down × Sorteonline.bet.br sear…" at bounding box center [173, 54] width 127 height 41
click at [120, 53] on span "Sorteonline.bet.br" at bounding box center [130, 51] width 40 height 7
click at [0, 0] on span "Lottoland" at bounding box center [0, 0] width 0 height 0
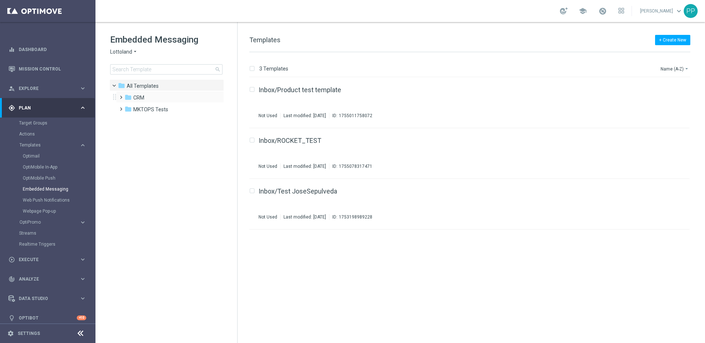
click at [120, 95] on span at bounding box center [119, 93] width 3 height 3
click at [128, 119] on span at bounding box center [126, 117] width 3 height 3
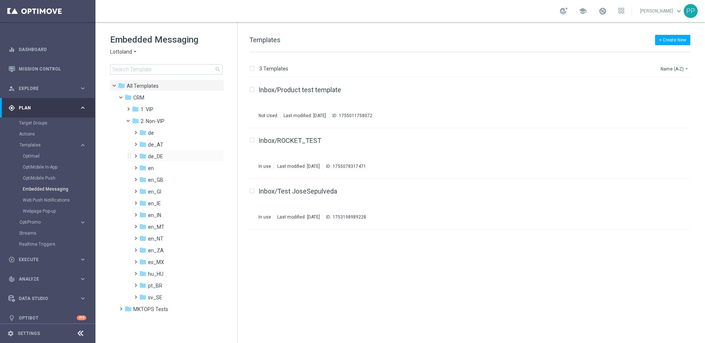
click at [134, 154] on span at bounding box center [134, 152] width 3 height 3
click at [161, 178] on span "TAC de_DE" at bounding box center [168, 180] width 26 height 7
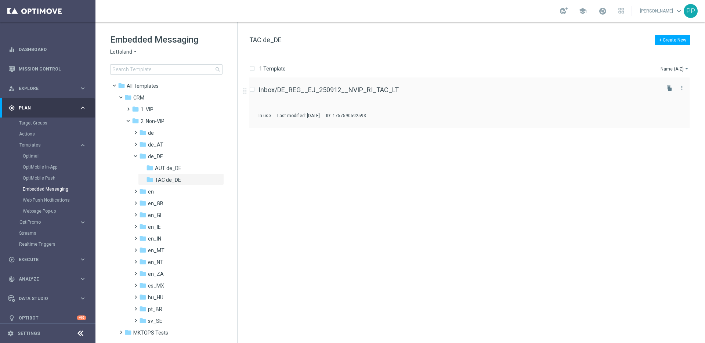
click at [250, 91] on input "Press SPACE to select this row." at bounding box center [251, 90] width 5 height 5
checkbox input "true"
click at [667, 88] on icon "file_copy" at bounding box center [669, 88] width 6 height 6
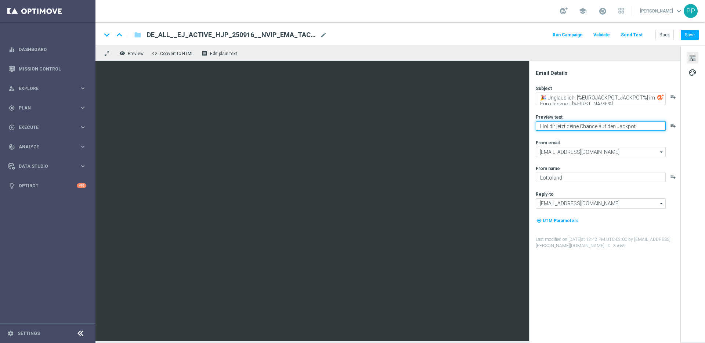
drag, startPoint x: 539, startPoint y: 122, endPoint x: 627, endPoint y: 135, distance: 88.7
click at [629, 133] on div "Subject 🎉 Unglaublich: [%EUROJACKPOT_JACKPOT%] im EuroJackpot, [%FIRST_NAME%] p…" at bounding box center [608, 167] width 144 height 164
paste textarea "Rabatt"
type textarea "Hol dir jetzt dein Rabatt auf den Jackpot."
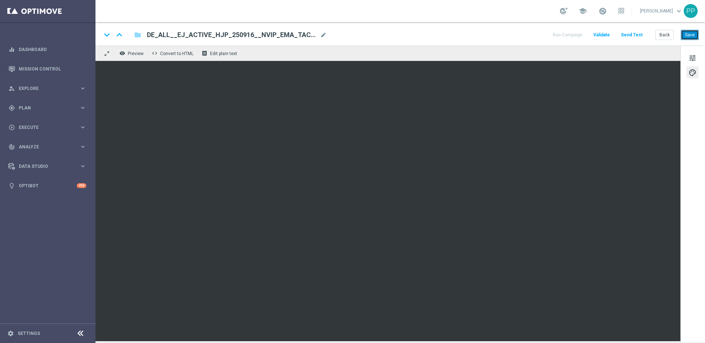
click at [687, 39] on button "Save" at bounding box center [690, 35] width 18 height 10
click at [683, 34] on button "Save" at bounding box center [690, 35] width 18 height 10
click at [685, 36] on button "Save" at bounding box center [690, 35] width 18 height 10
click at [687, 36] on button "Save" at bounding box center [690, 35] width 18 height 10
click at [685, 35] on button "Save" at bounding box center [690, 35] width 18 height 10
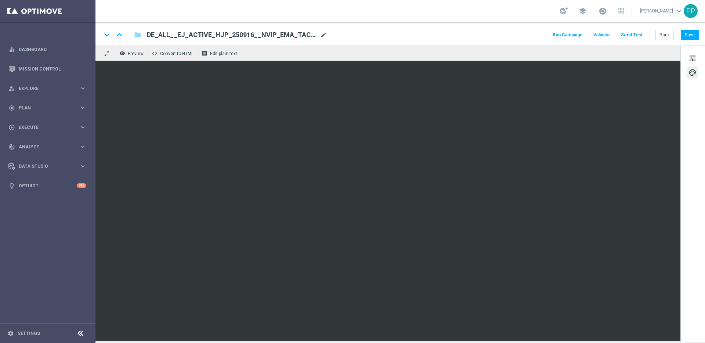
click at [321, 37] on span "mode_edit" at bounding box center [323, 35] width 7 height 7
click at [689, 37] on button "Save" at bounding box center [690, 35] width 18 height 10
click at [686, 36] on button "Save" at bounding box center [690, 35] width 18 height 10
click at [627, 33] on button "Send Test" at bounding box center [632, 35] width 24 height 10
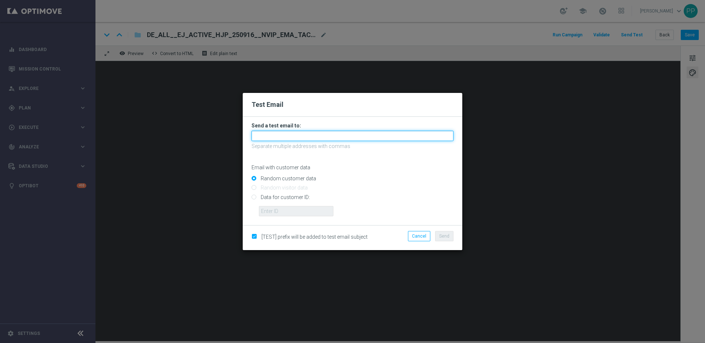
click at [275, 132] on input "text" at bounding box center [352, 136] width 202 height 10
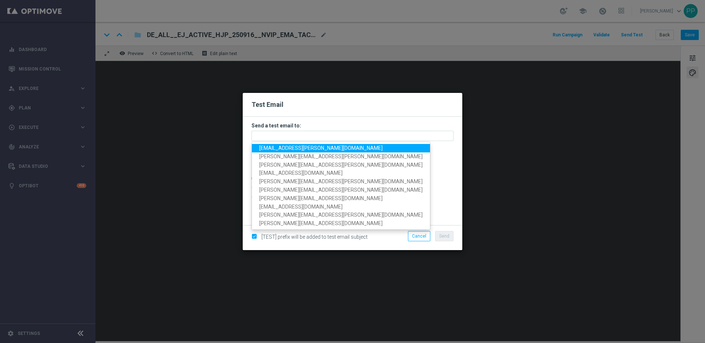
click at [271, 146] on span "palma.prieto@lottoland.com" at bounding box center [320, 148] width 123 height 6
type input "palma.prieto@lottoland.com"
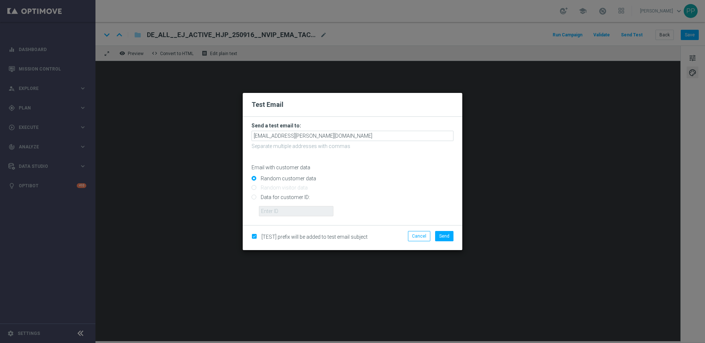
click at [255, 196] on input "Data for customer ID:" at bounding box center [352, 200] width 202 height 10
radio input "true"
click at [276, 210] on input "text" at bounding box center [296, 211] width 75 height 10
type input "16338944"
click at [445, 232] on button "Send" at bounding box center [444, 236] width 18 height 10
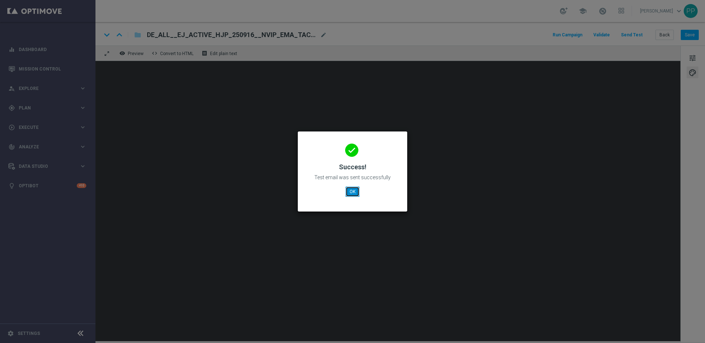
click at [345, 192] on button "OK" at bounding box center [352, 191] width 14 height 10
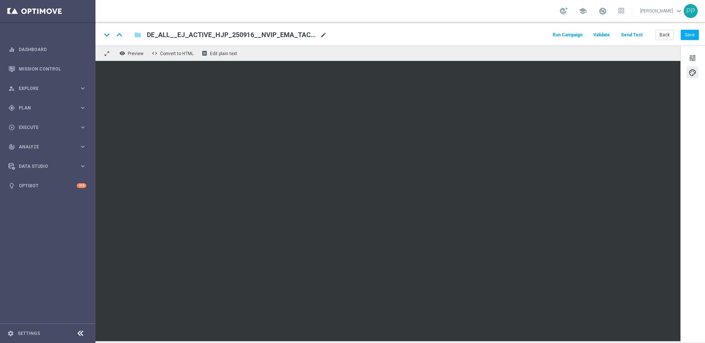
click at [325, 35] on span "mode_edit" at bounding box center [323, 35] width 7 height 7
drag, startPoint x: 269, startPoint y: 34, endPoint x: 150, endPoint y: 34, distance: 118.2
click at [150, 34] on input "DE_ALL__EJ_ACTIVE_HJP_250916__NVIP_EMA_TAC_LT(1)" at bounding box center [238, 35] width 182 height 10
paste input "CHURNED_HJP_250916__NVIP_EMA_TAC_LT"
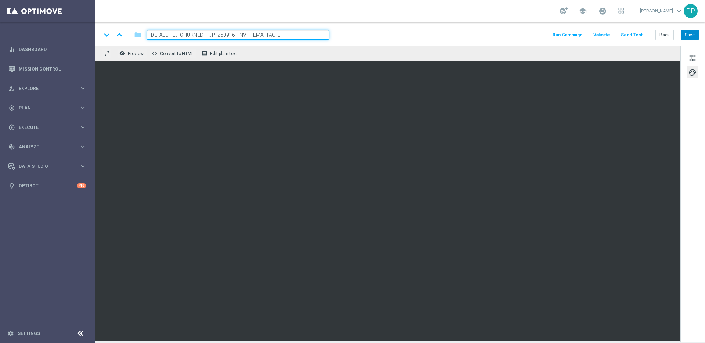
type input "DE_ALL__EJ_CHURNED_HJP_250916__NVIP_EMA_TAC_LT"
click at [689, 35] on button "Save" at bounding box center [690, 35] width 18 height 10
click at [685, 37] on button "Save" at bounding box center [690, 35] width 18 height 10
click at [635, 36] on button "Send Test" at bounding box center [632, 35] width 24 height 10
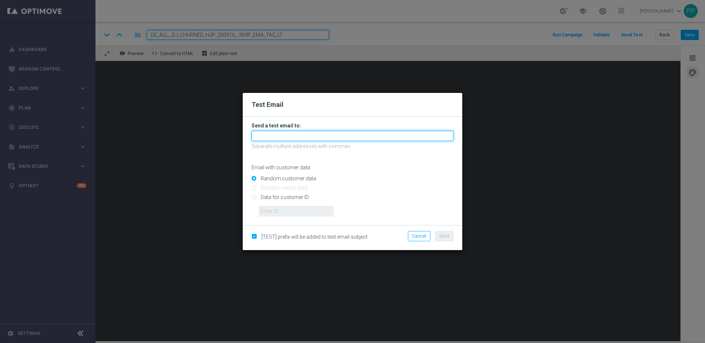
drag, startPoint x: 303, startPoint y: 135, endPoint x: 297, endPoint y: 140, distance: 8.3
click at [303, 135] on input "text" at bounding box center [352, 136] width 202 height 10
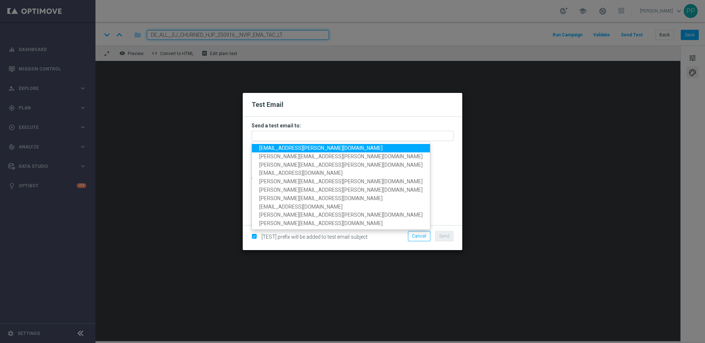
click at [288, 147] on span "palma.prieto@lottoland.com" at bounding box center [320, 148] width 123 height 6
type input "palma.prieto@lottoland.com"
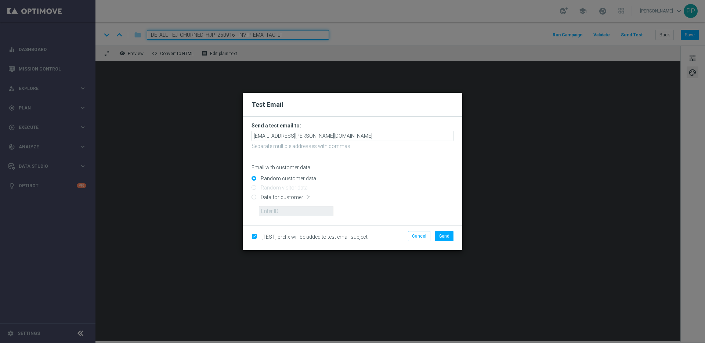
drag, startPoint x: 254, startPoint y: 199, endPoint x: 265, endPoint y: 210, distance: 14.5
click at [254, 199] on input "Data for customer ID:" at bounding box center [352, 200] width 202 height 10
radio input "true"
click at [267, 211] on input "text" at bounding box center [296, 211] width 75 height 10
type input "16338944"
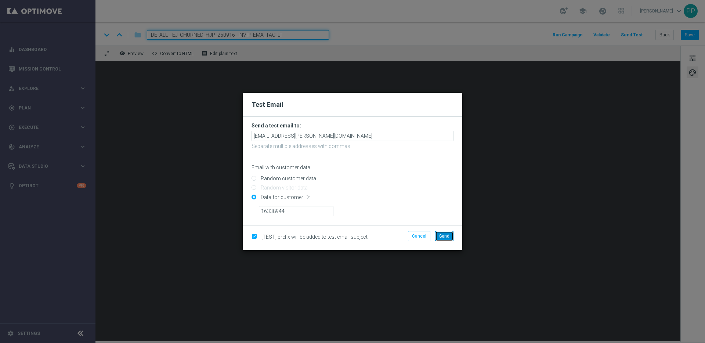
click at [447, 237] on span "Send" at bounding box center [444, 235] width 10 height 5
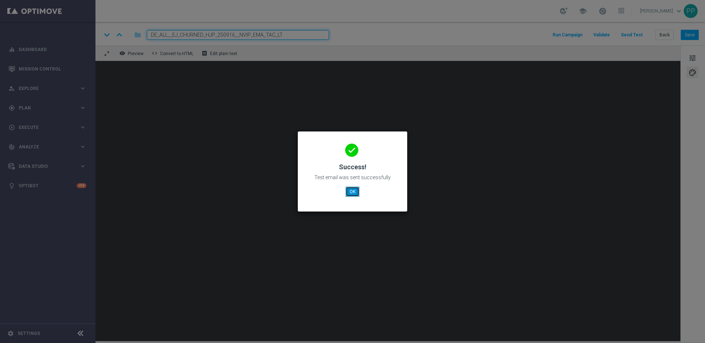
click at [355, 187] on button "OK" at bounding box center [352, 191] width 14 height 10
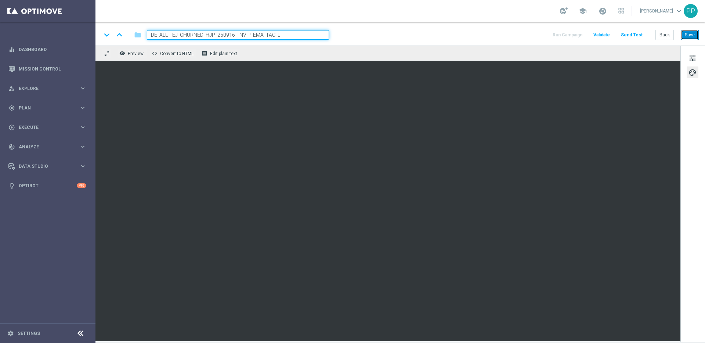
click at [695, 32] on button "Save" at bounding box center [690, 35] width 18 height 10
click at [630, 36] on button "Send Test" at bounding box center [632, 35] width 24 height 10
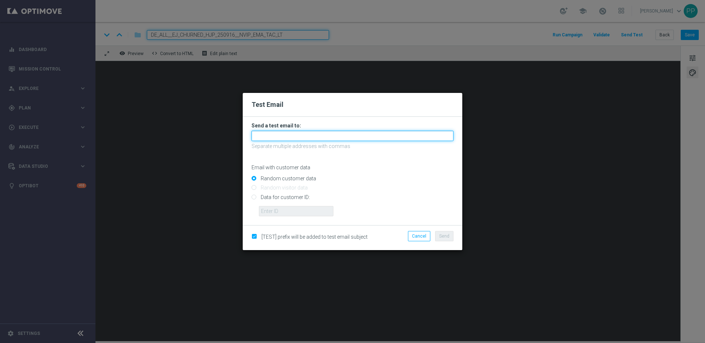
click at [287, 131] on input "text" at bounding box center [352, 136] width 202 height 10
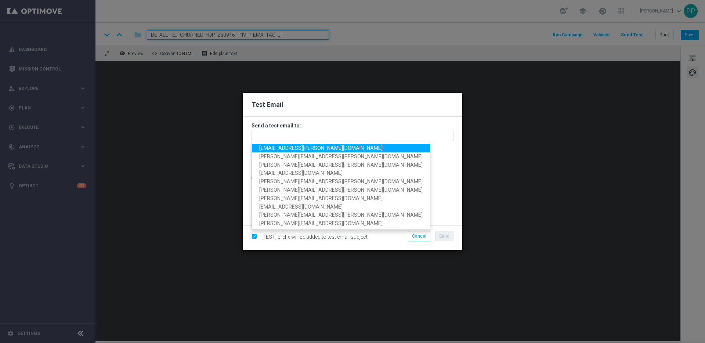
click at [272, 146] on span "palma.prieto@lottoland.com" at bounding box center [320, 148] width 123 height 6
type input "palma.prieto@lottoland.com"
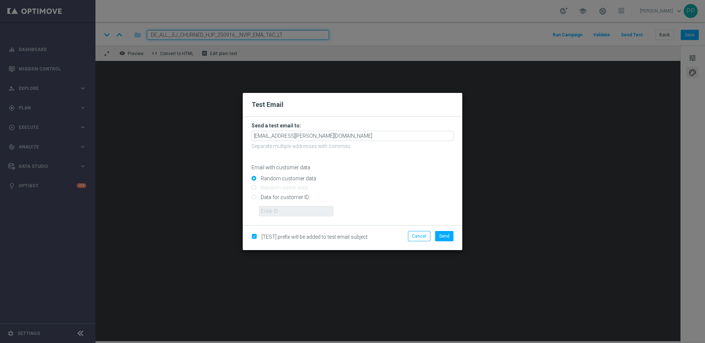
click at [254, 200] on input "Data for customer ID:" at bounding box center [352, 200] width 202 height 10
radio input "true"
click at [275, 214] on input "text" at bounding box center [296, 211] width 75 height 10
type input "16338944"
click at [448, 236] on span "Send" at bounding box center [444, 235] width 10 height 5
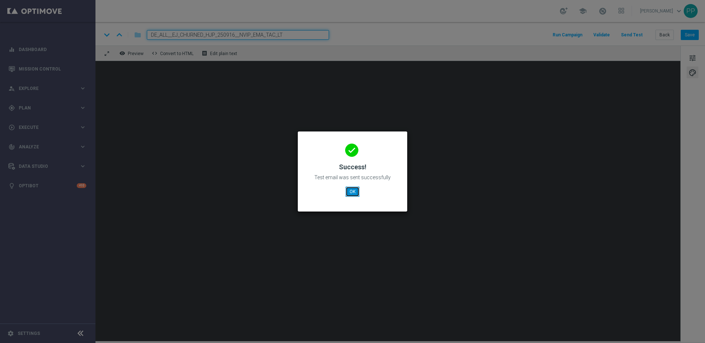
click at [349, 194] on button "OK" at bounding box center [352, 191] width 14 height 10
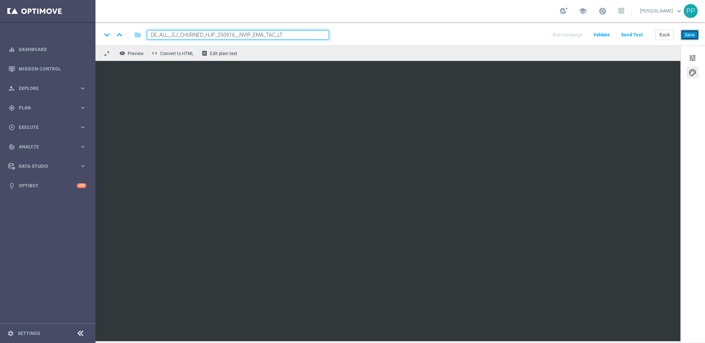
click at [688, 38] on button "Save" at bounding box center [690, 35] width 18 height 10
click at [694, 35] on button "Save" at bounding box center [690, 35] width 18 height 10
click at [631, 34] on button "Send Test" at bounding box center [632, 35] width 24 height 10
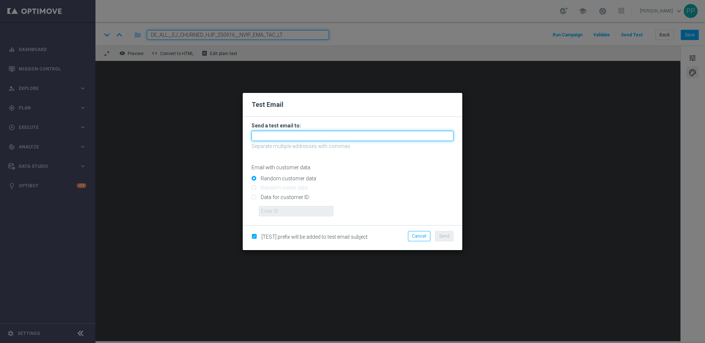
click at [302, 135] on input "text" at bounding box center [352, 136] width 202 height 10
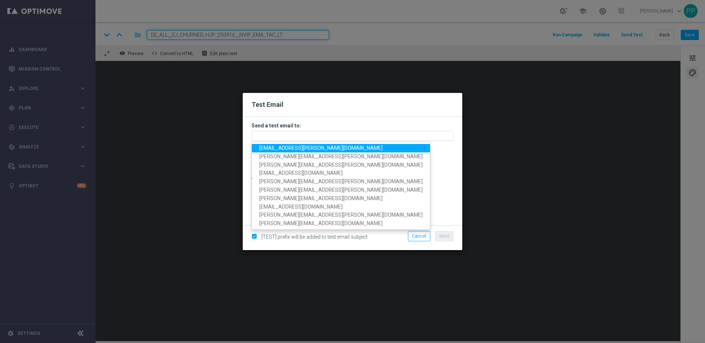
click at [264, 150] on span "palma.prieto@lottoland.com" at bounding box center [320, 148] width 123 height 6
type input "palma.prieto@lottoland.com"
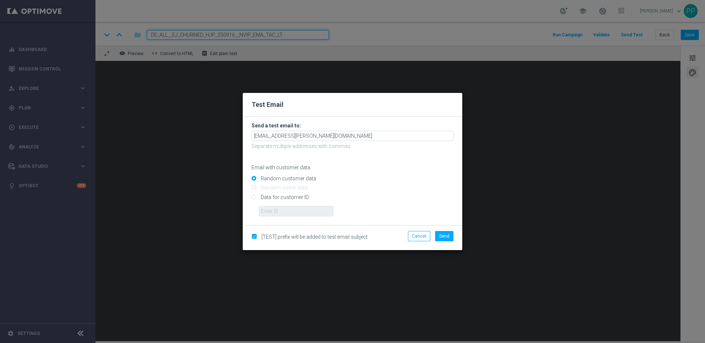
click at [257, 198] on input "Data for customer ID:" at bounding box center [352, 200] width 202 height 10
radio input "true"
click at [275, 212] on input "text" at bounding box center [296, 211] width 75 height 10
type input "16338944"
click at [448, 232] on button "Send" at bounding box center [444, 236] width 18 height 10
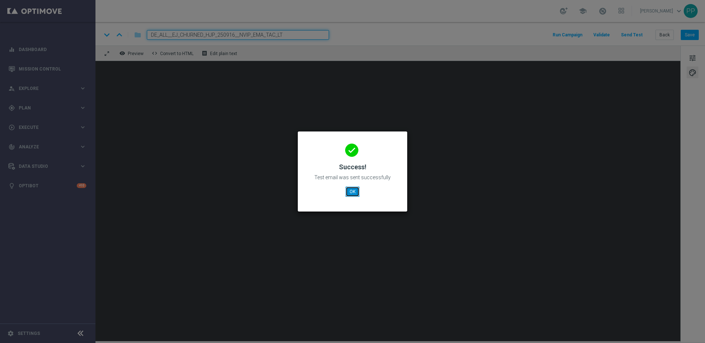
click at [359, 192] on button "OK" at bounding box center [352, 191] width 14 height 10
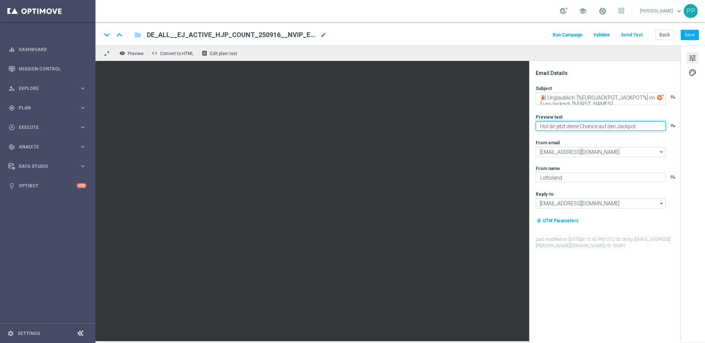
drag, startPoint x: 538, startPoint y: 125, endPoint x: 641, endPoint y: 132, distance: 103.8
click at [641, 132] on div "Subject 🎉 Unglaublich: [%EUROJACKPOT_JACKPOT%] im EuroJackpot, [%FIRST_NAME%] p…" at bounding box center [608, 167] width 144 height 164
paste textarea "Rabatt"
type textarea "Hol dir jetzt dein Rabatt auf den Jackpot."
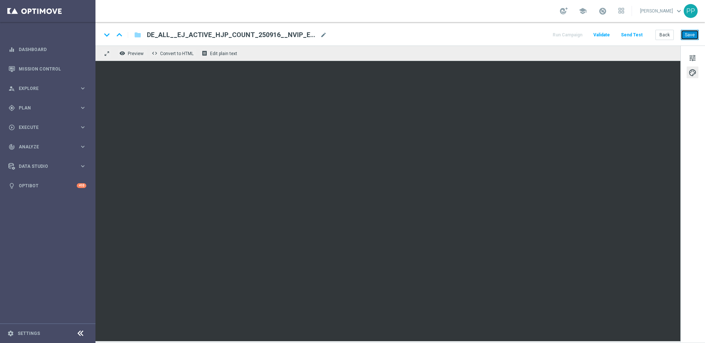
click at [685, 38] on button "Save" at bounding box center [690, 35] width 18 height 10
click at [687, 35] on button "Save" at bounding box center [690, 35] width 18 height 10
click at [694, 32] on button "Save" at bounding box center [690, 35] width 18 height 10
click at [686, 32] on button "Save" at bounding box center [690, 35] width 18 height 10
click at [693, 30] on button "Save" at bounding box center [690, 35] width 18 height 10
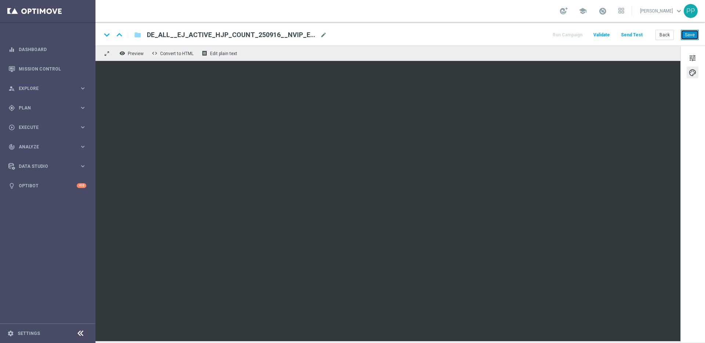
click at [686, 35] on button "Save" at bounding box center [690, 35] width 18 height 10
click at [691, 36] on button "Save" at bounding box center [690, 35] width 18 height 10
click at [321, 36] on span "mode_edit" at bounding box center [323, 35] width 7 height 7
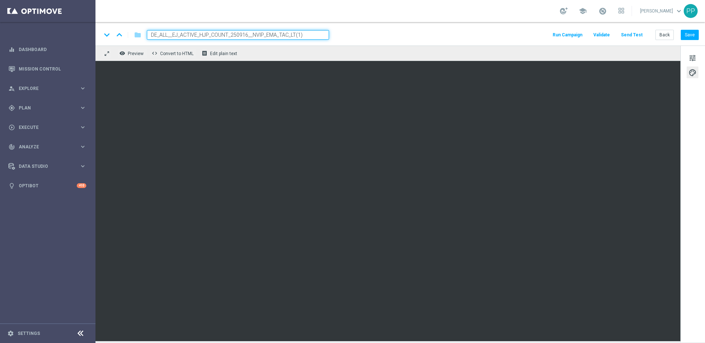
drag, startPoint x: 312, startPoint y: 34, endPoint x: 149, endPoint y: 33, distance: 162.6
click at [149, 33] on input "DE_ALL__EJ_ACTIVE_HJP_COUNT_250916__NVIP_EMA_TAC_LT(1)" at bounding box center [238, 35] width 182 height 10
paste input "CHURNED_HJP_COUNT_250916__NVIP_EMA_TAC_LT"
type input "DE_ALL__EJ_CHURNED_HJP_COUNT_250916__NVIP_EMA_TAC_LT"
click at [682, 36] on button "Save" at bounding box center [690, 35] width 18 height 10
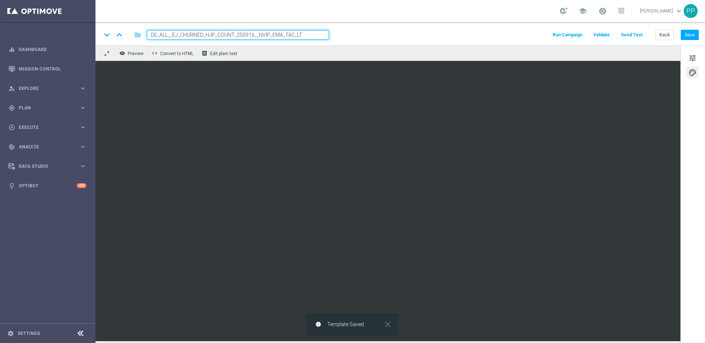
click at [630, 35] on button "Send Test" at bounding box center [632, 35] width 24 height 10
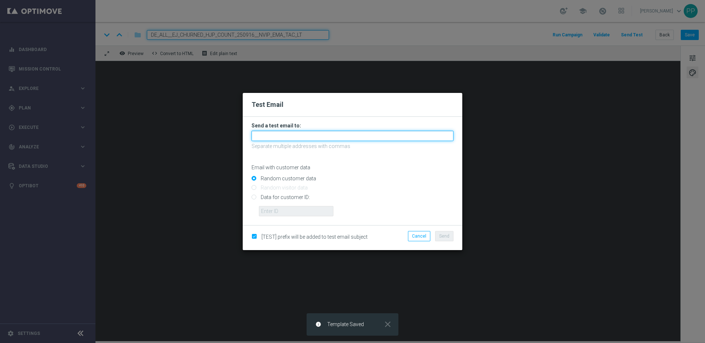
click at [308, 137] on input "text" at bounding box center [352, 136] width 202 height 10
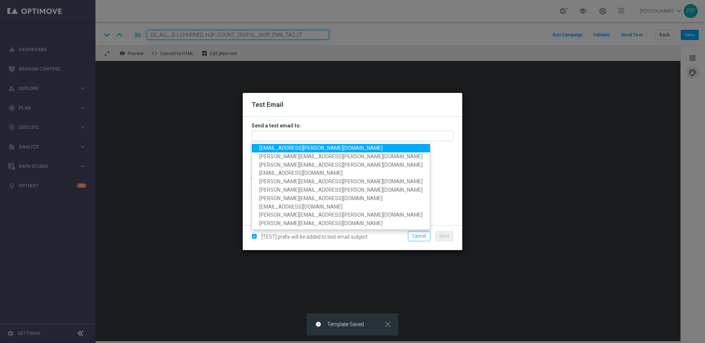
click at [270, 148] on span "[EMAIL_ADDRESS][PERSON_NAME][DOMAIN_NAME]" at bounding box center [320, 148] width 123 height 6
type input "[EMAIL_ADDRESS][PERSON_NAME][DOMAIN_NAME]"
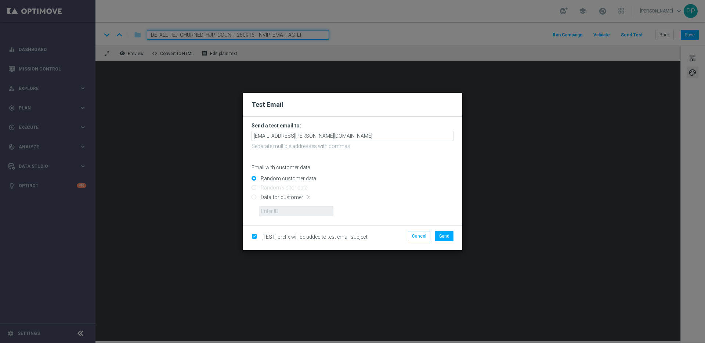
click at [254, 197] on input "Data for customer ID:" at bounding box center [352, 200] width 202 height 10
radio input "true"
click at [278, 215] on input "text" at bounding box center [296, 211] width 75 height 10
type input "16338944"
click at [447, 234] on span "Send" at bounding box center [444, 235] width 10 height 5
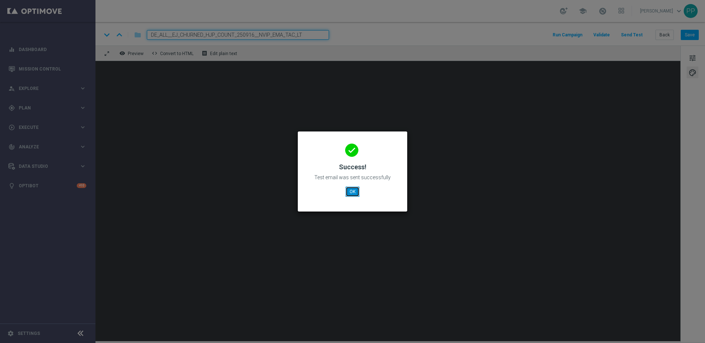
click at [354, 188] on button "OK" at bounding box center [352, 191] width 14 height 10
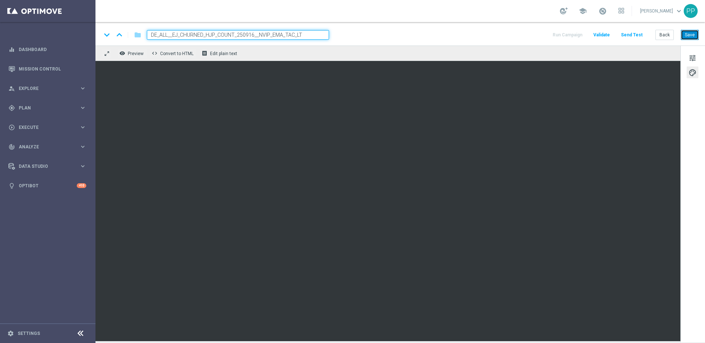
click at [689, 35] on button "Save" at bounding box center [690, 35] width 18 height 10
click at [635, 32] on button "Send Test" at bounding box center [632, 35] width 24 height 10
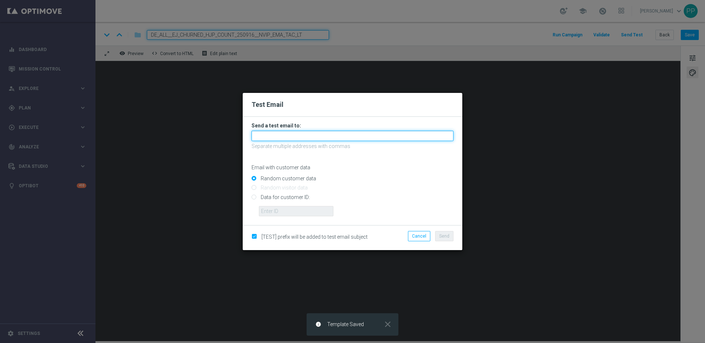
click at [289, 136] on input "text" at bounding box center [352, 136] width 202 height 10
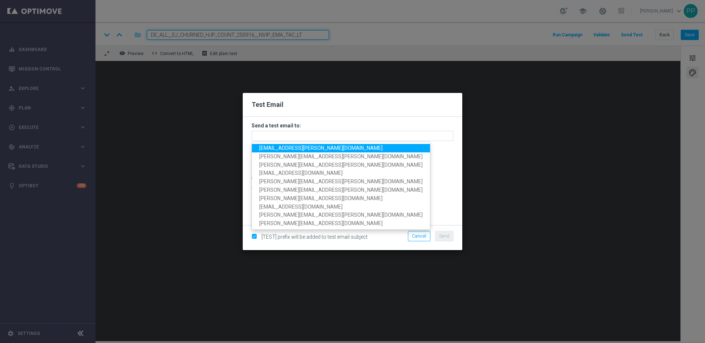
click at [274, 149] on span "[EMAIL_ADDRESS][PERSON_NAME][DOMAIN_NAME]" at bounding box center [320, 148] width 123 height 6
type input "[EMAIL_ADDRESS][PERSON_NAME][DOMAIN_NAME]"
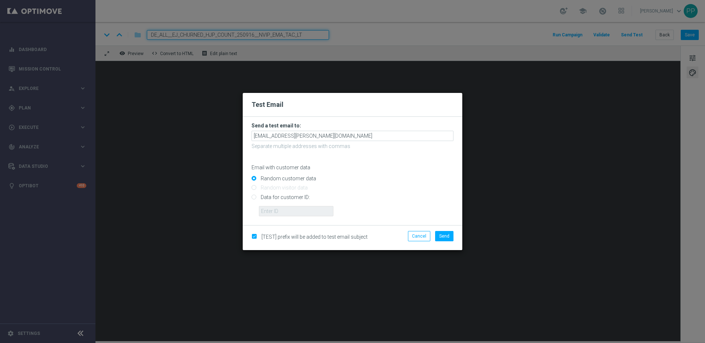
click at [254, 196] on input "Data for customer ID:" at bounding box center [352, 200] width 202 height 10
radio input "true"
click at [273, 213] on input "text" at bounding box center [296, 211] width 75 height 10
type input "16338944"
click at [453, 235] on button "Send" at bounding box center [444, 236] width 18 height 10
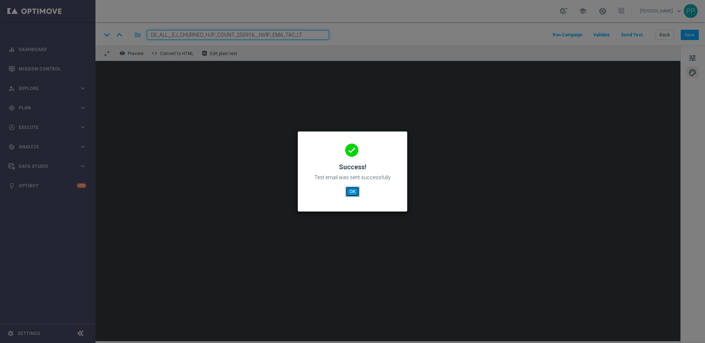
click at [349, 195] on button "OK" at bounding box center [352, 191] width 14 height 10
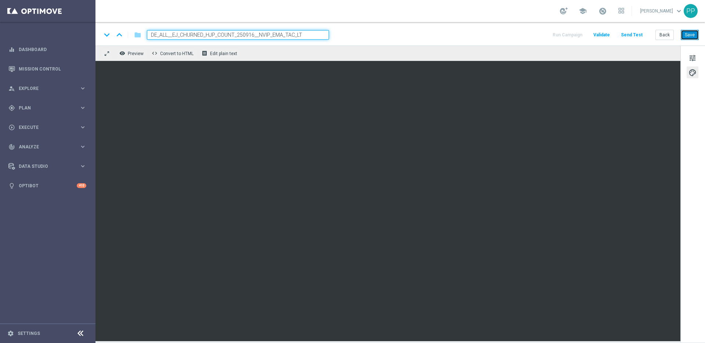
click at [689, 37] on button "Save" at bounding box center [690, 35] width 18 height 10
click at [638, 37] on button "Send Test" at bounding box center [632, 35] width 24 height 10
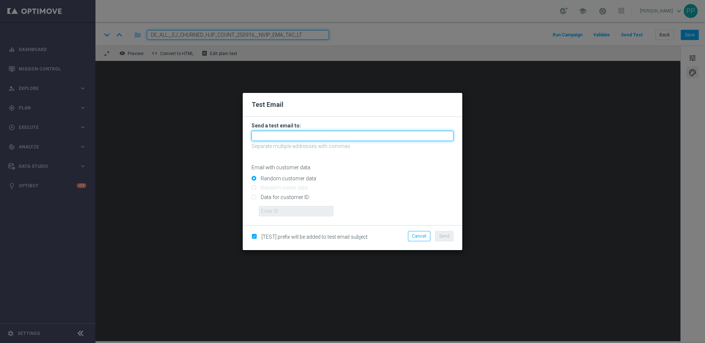
click at [275, 135] on input "text" at bounding box center [352, 136] width 202 height 10
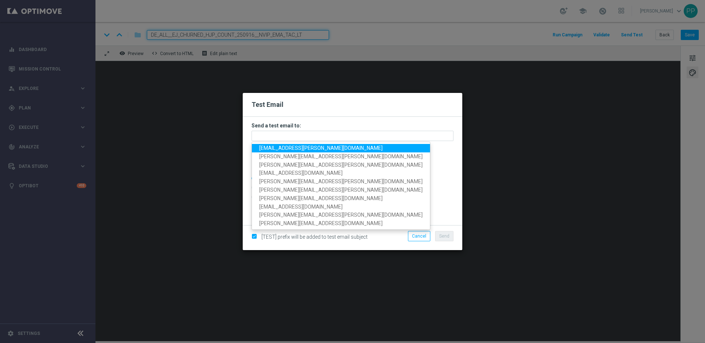
click at [272, 147] on span "[EMAIL_ADDRESS][PERSON_NAME][DOMAIN_NAME]" at bounding box center [320, 148] width 123 height 6
type input "[EMAIL_ADDRESS][PERSON_NAME][DOMAIN_NAME]"
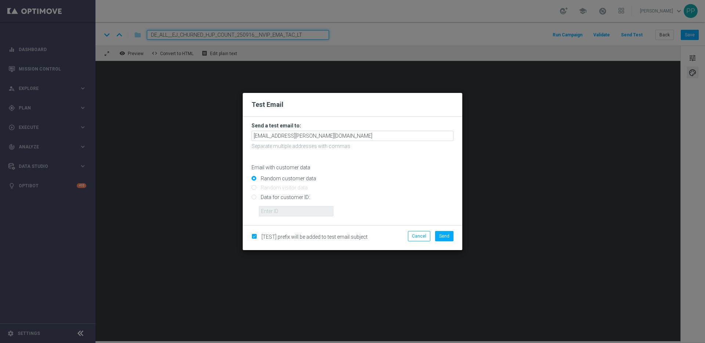
click at [255, 195] on input "Data for customer ID:" at bounding box center [352, 200] width 202 height 10
radio input "true"
click at [266, 209] on input "text" at bounding box center [296, 211] width 75 height 10
type input "16338944"
click at [449, 233] on span "Send" at bounding box center [444, 235] width 10 height 5
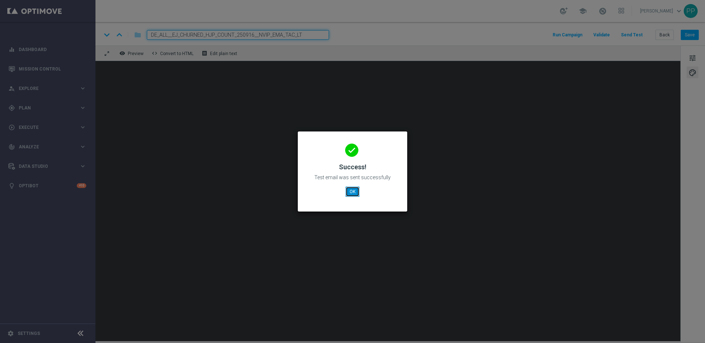
click at [352, 194] on button "OK" at bounding box center [352, 191] width 14 height 10
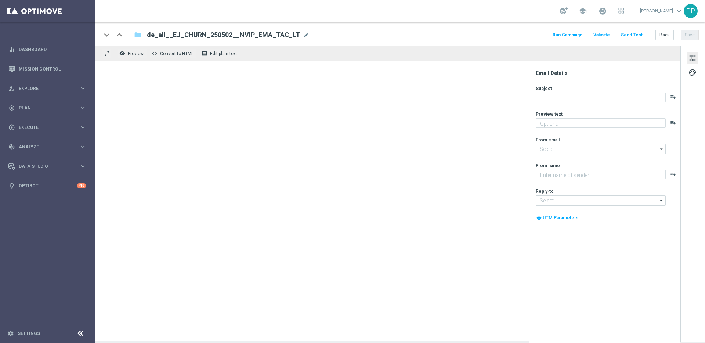
type textarea "Hol dir jetzt dein Rabatt auf den Jackpot."
type textarea "Lottoland"
type input "[EMAIL_ADDRESS][DOMAIN_NAME]"
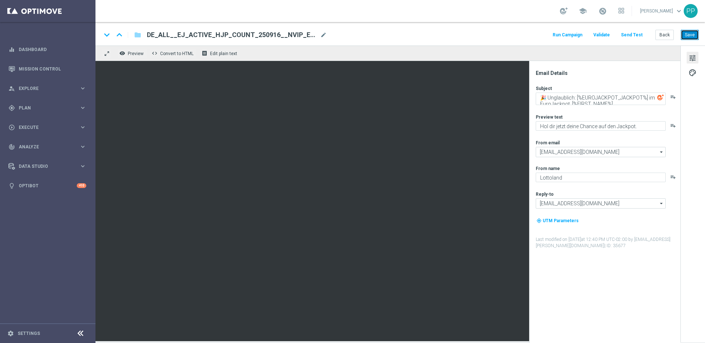
click at [685, 36] on button "Save" at bounding box center [690, 35] width 18 height 10
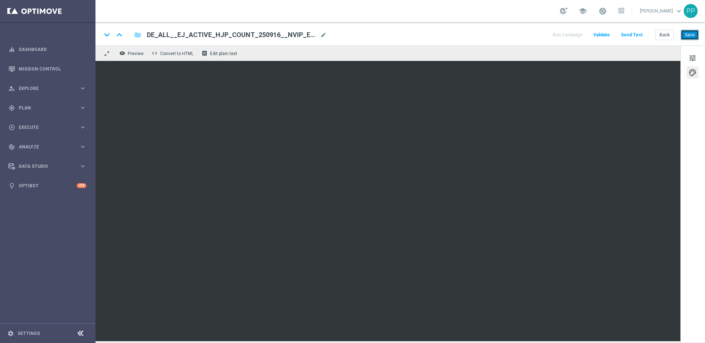
click at [689, 38] on button "Save" at bounding box center [690, 35] width 18 height 10
click at [686, 36] on button "Save" at bounding box center [690, 35] width 18 height 10
click at [631, 36] on button "Send Test" at bounding box center [632, 35] width 24 height 10
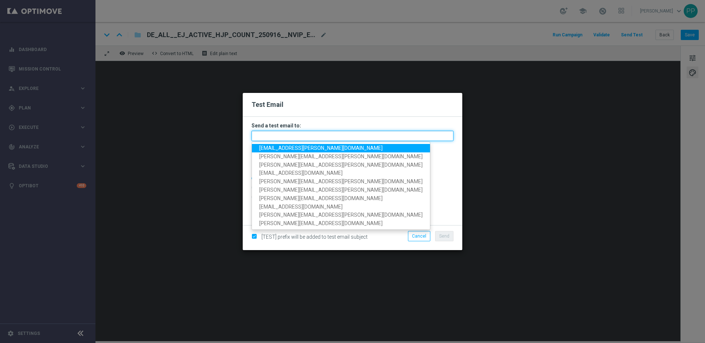
click at [306, 133] on input "text" at bounding box center [352, 136] width 202 height 10
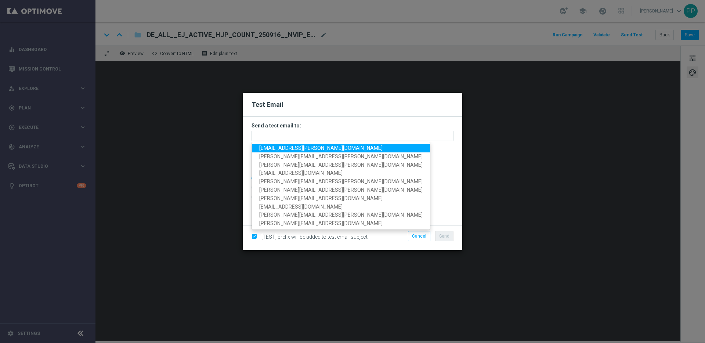
click at [265, 149] on span "[EMAIL_ADDRESS][PERSON_NAME][DOMAIN_NAME]" at bounding box center [320, 148] width 123 height 6
type input "[EMAIL_ADDRESS][PERSON_NAME][DOMAIN_NAME]"
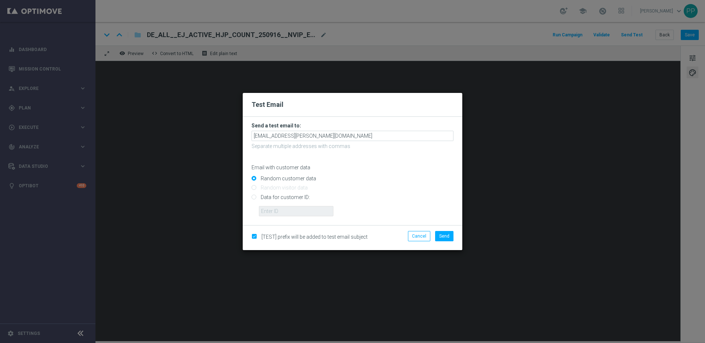
click at [255, 198] on input "Data for customer ID:" at bounding box center [352, 200] width 202 height 10
radio input "true"
click at [271, 210] on input "text" at bounding box center [296, 211] width 75 height 10
type input "16338944"
click at [445, 237] on span "Send" at bounding box center [444, 235] width 10 height 5
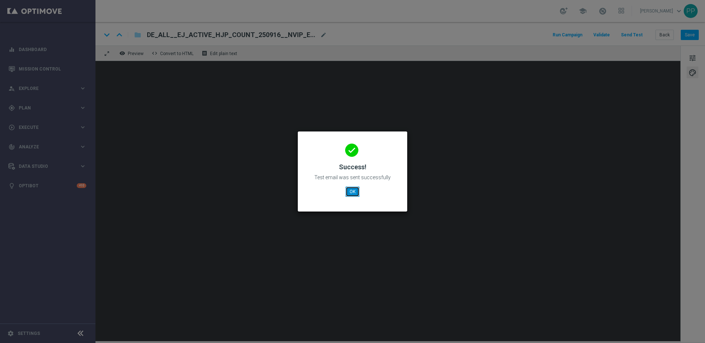
click at [353, 192] on button "OK" at bounding box center [352, 191] width 14 height 10
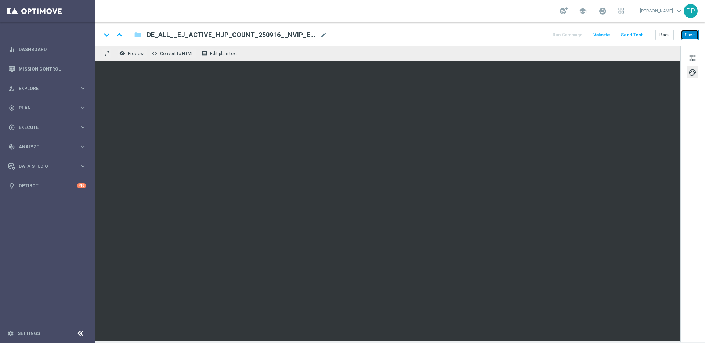
click at [683, 36] on button "Save" at bounding box center [690, 35] width 18 height 10
click at [689, 36] on button "Save" at bounding box center [690, 35] width 18 height 10
click at [687, 36] on button "Save" at bounding box center [690, 35] width 18 height 10
click at [688, 31] on button "Save" at bounding box center [690, 35] width 18 height 10
click at [636, 33] on button "Send Test" at bounding box center [632, 35] width 24 height 10
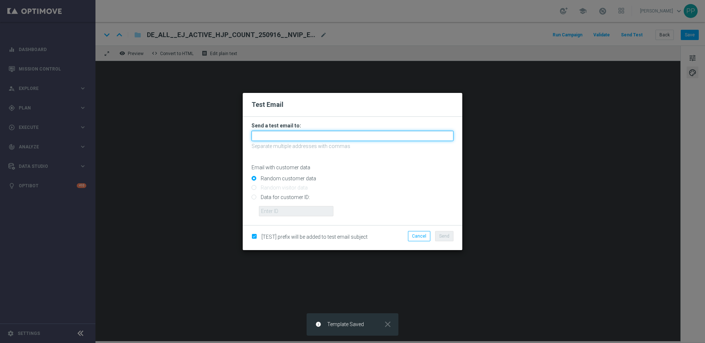
click at [280, 131] on input "text" at bounding box center [352, 136] width 202 height 10
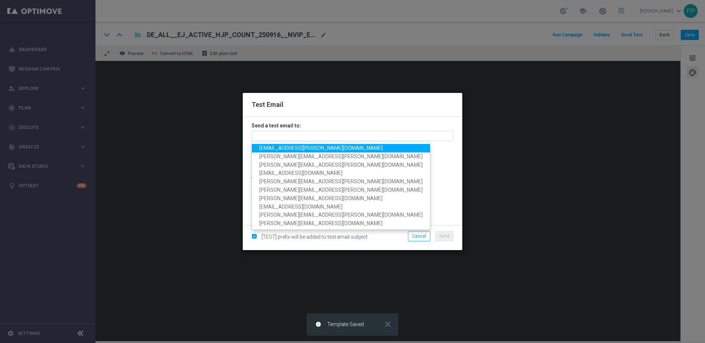
click at [261, 147] on span "[EMAIL_ADDRESS][PERSON_NAME][DOMAIN_NAME]" at bounding box center [320, 148] width 123 height 6
type input "[EMAIL_ADDRESS][PERSON_NAME][DOMAIN_NAME]"
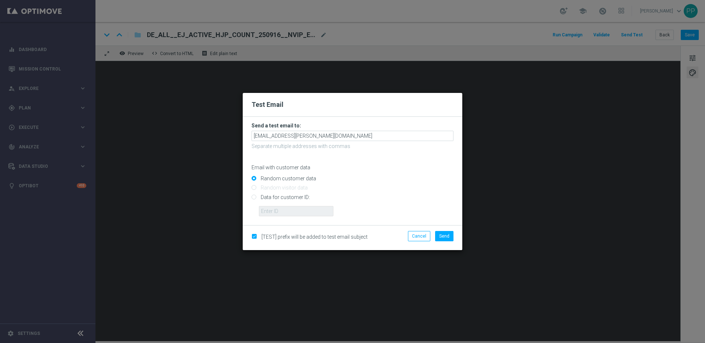
click at [254, 198] on input "Data for customer ID:" at bounding box center [352, 200] width 202 height 10
radio input "true"
click at [266, 209] on input "text" at bounding box center [296, 211] width 75 height 10
type input "16338944"
click at [450, 235] on button "Send" at bounding box center [444, 236] width 18 height 10
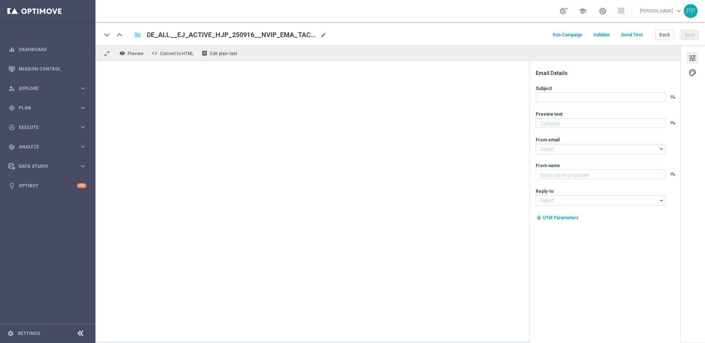
type textarea "Hol dir jetzt deine Chance auf den Jackpot."
type input "[EMAIL_ADDRESS][DOMAIN_NAME]"
type textarea "Lottoland"
type input "[EMAIL_ADDRESS][DOMAIN_NAME]"
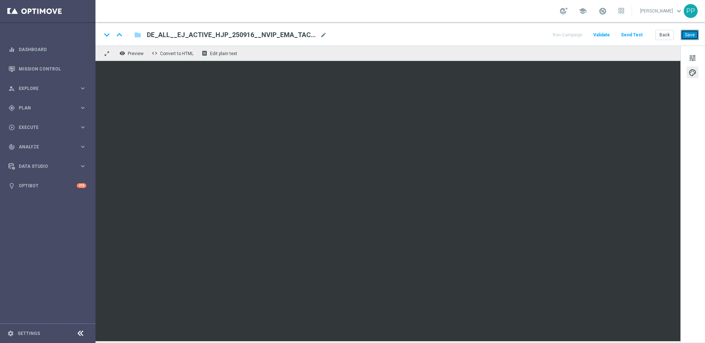
click at [690, 32] on button "Save" at bounding box center [690, 35] width 18 height 10
click at [687, 35] on button "Save" at bounding box center [690, 35] width 18 height 10
click at [687, 32] on button "Save" at bounding box center [690, 35] width 18 height 10
click at [628, 36] on button "Send Test" at bounding box center [632, 35] width 24 height 10
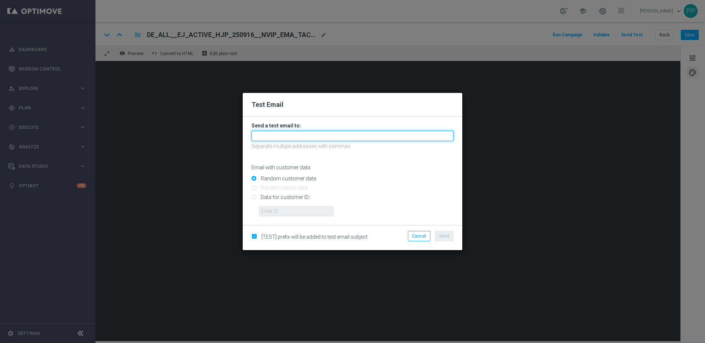
click at [288, 137] on input "text" at bounding box center [352, 136] width 202 height 10
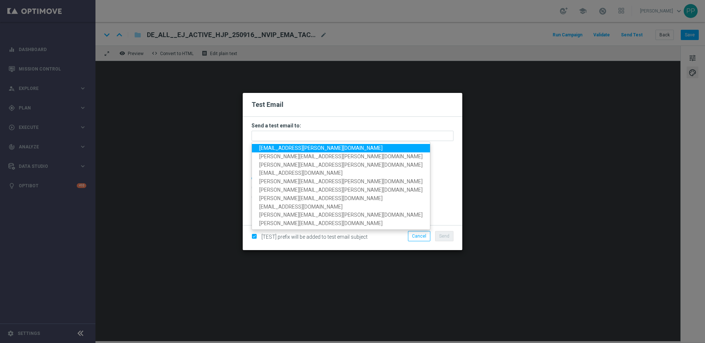
click at [276, 147] on span "[EMAIL_ADDRESS][PERSON_NAME][DOMAIN_NAME]" at bounding box center [320, 148] width 123 height 6
type input "[EMAIL_ADDRESS][PERSON_NAME][DOMAIN_NAME]"
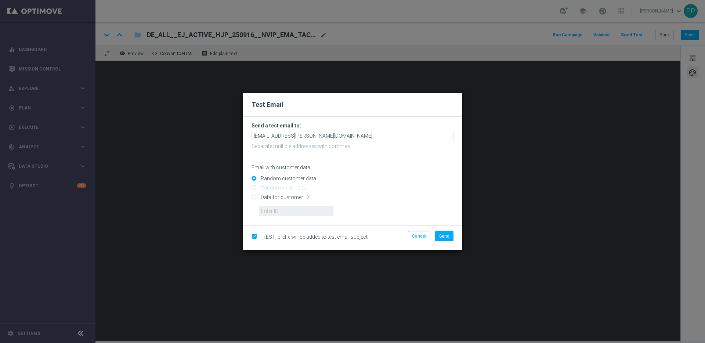
click at [254, 199] on input "Data for customer ID:" at bounding box center [352, 200] width 202 height 10
radio input "true"
click at [273, 214] on input "text" at bounding box center [296, 211] width 75 height 10
type input "16338944"
click at [442, 236] on span "Send" at bounding box center [444, 235] width 10 height 5
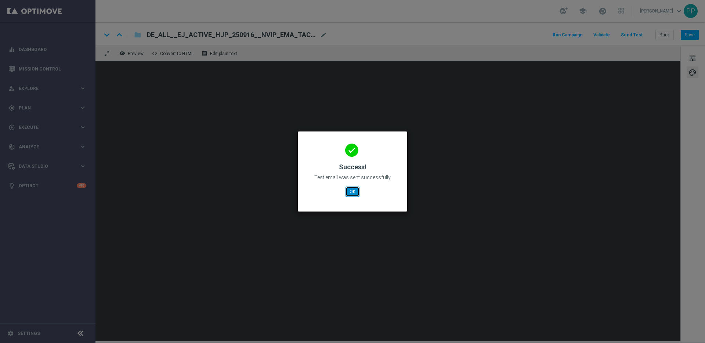
click at [349, 188] on button "OK" at bounding box center [352, 191] width 14 height 10
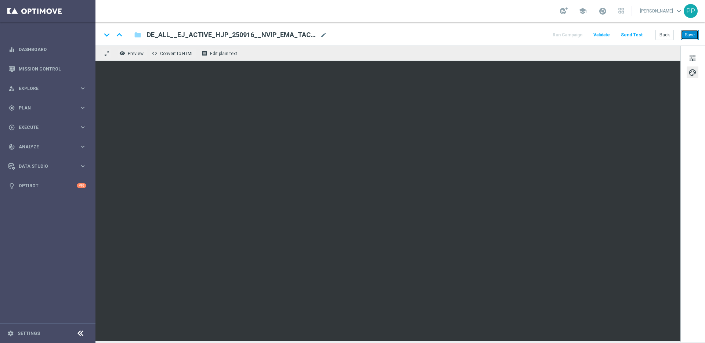
click at [688, 34] on button "Save" at bounding box center [690, 35] width 18 height 10
click at [686, 32] on button "Save" at bounding box center [690, 35] width 18 height 10
click at [637, 32] on button "Send Test" at bounding box center [632, 35] width 24 height 10
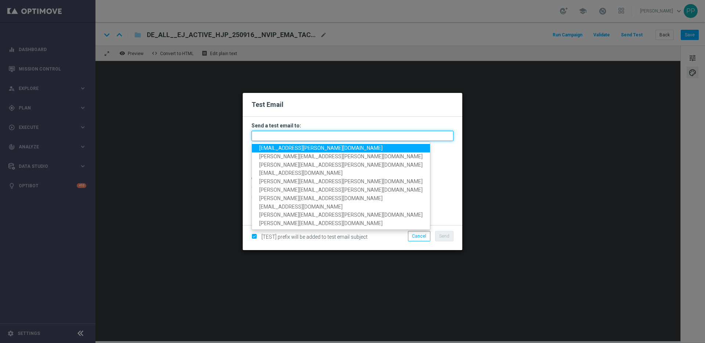
click at [282, 132] on input "text" at bounding box center [352, 136] width 202 height 10
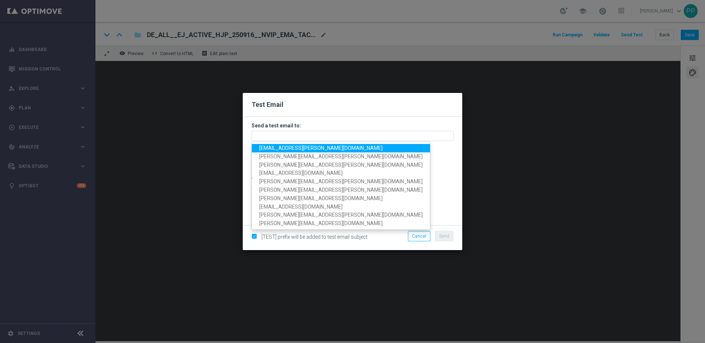
click at [268, 150] on span "[EMAIL_ADDRESS][PERSON_NAME][DOMAIN_NAME]" at bounding box center [320, 148] width 123 height 6
type input "[EMAIL_ADDRESS][PERSON_NAME][DOMAIN_NAME]"
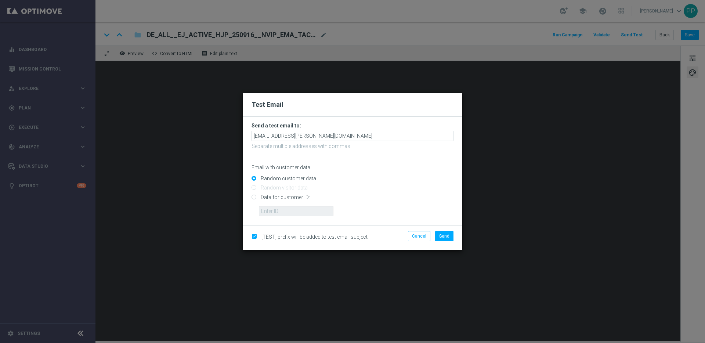
click at [254, 196] on input "Data for customer ID:" at bounding box center [352, 200] width 202 height 10
radio input "true"
click at [265, 209] on input "text" at bounding box center [296, 211] width 75 height 10
type input "16338944"
click at [449, 236] on span "Send" at bounding box center [444, 235] width 10 height 5
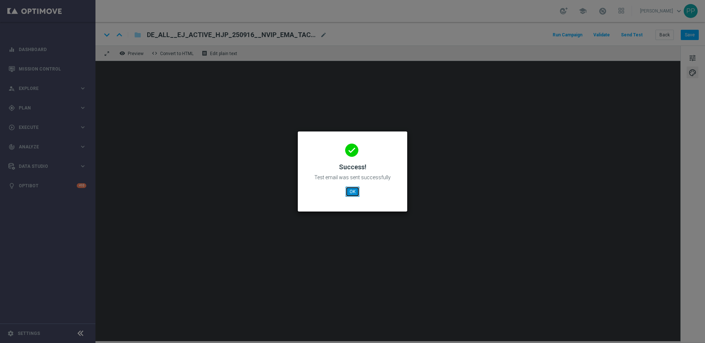
click at [350, 192] on button "OK" at bounding box center [352, 191] width 14 height 10
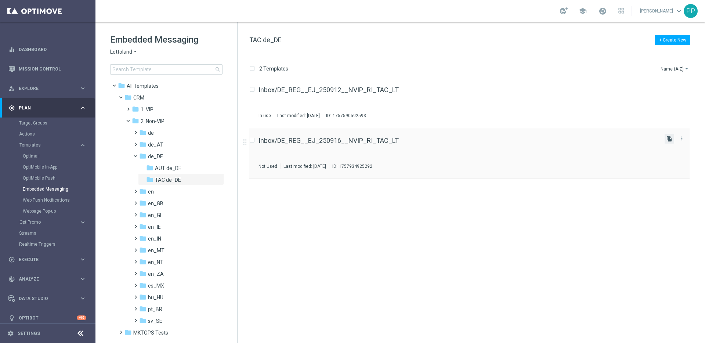
click at [669, 139] on icon "file_copy" at bounding box center [669, 139] width 6 height 6
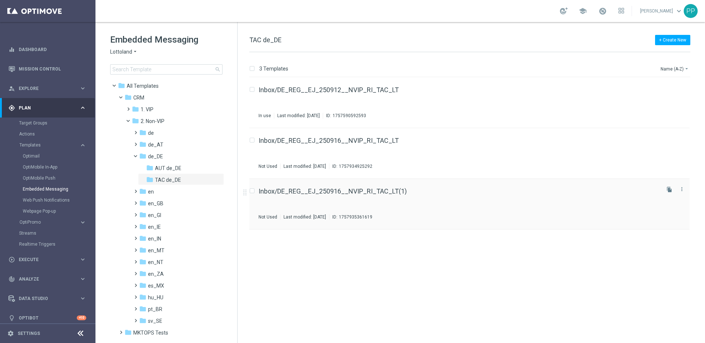
click at [251, 191] on input "Press SPACE to select this row." at bounding box center [251, 191] width 5 height 5
checkbox input "true"
click at [645, 69] on p "Move" at bounding box center [648, 69] width 11 height 6
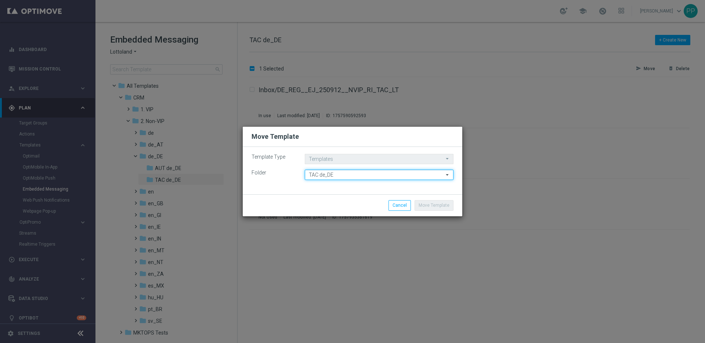
click at [334, 175] on input "TAC de_DE" at bounding box center [379, 175] width 149 height 10
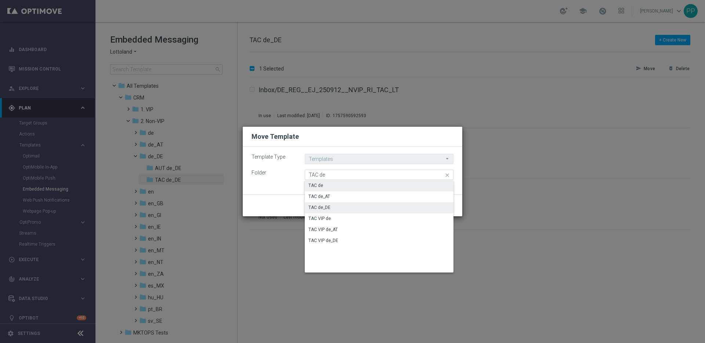
click at [324, 186] on div "TAC de" at bounding box center [379, 185] width 149 height 10
type input "TAC de"
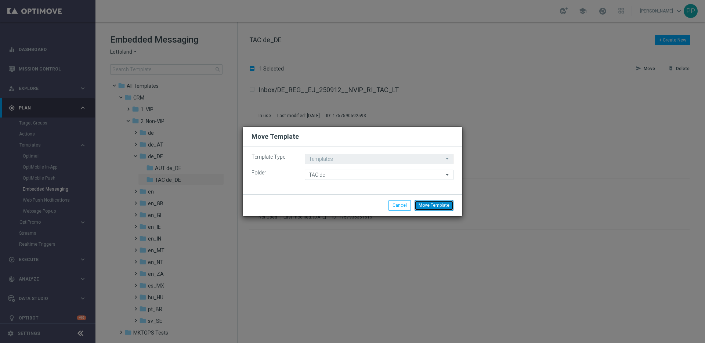
click at [431, 205] on button "Move Template" at bounding box center [433, 205] width 39 height 10
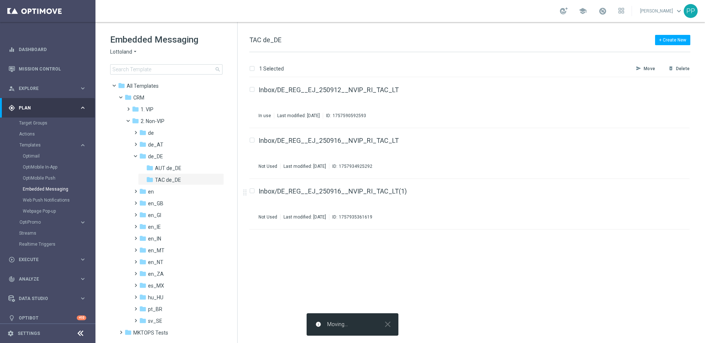
checkbox input "false"
click at [134, 131] on span at bounding box center [134, 129] width 3 height 3
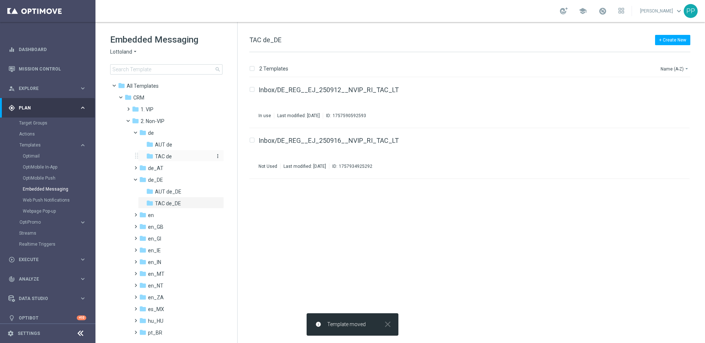
click at [149, 157] on icon "folder" at bounding box center [149, 155] width 7 height 7
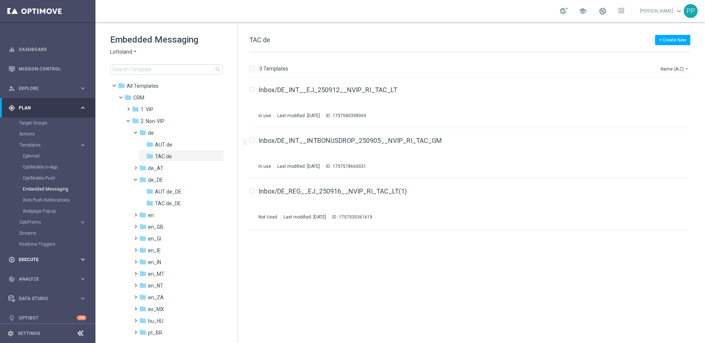
click at [20, 259] on span "Execute" at bounding box center [49, 259] width 61 height 4
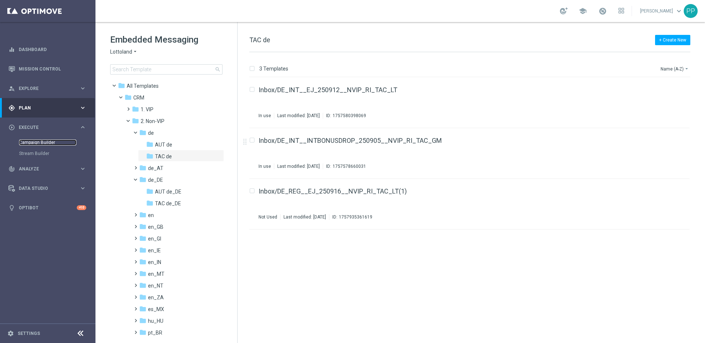
click at [25, 144] on link "Campaign Builder" at bounding box center [47, 142] width 57 height 6
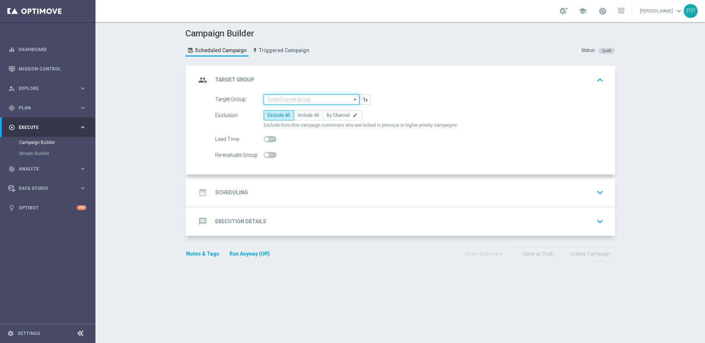
click at [272, 98] on input at bounding box center [312, 99] width 96 height 10
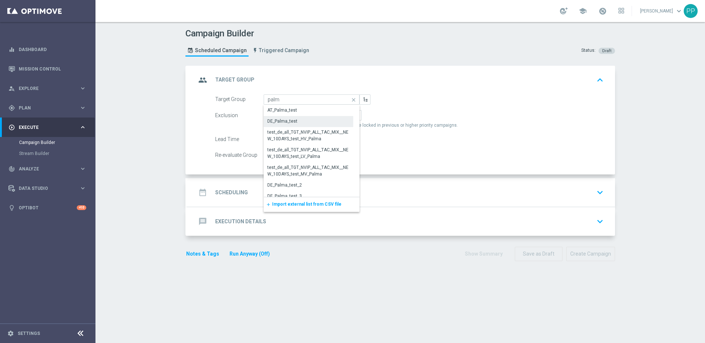
click at [278, 121] on div "DE_Palma_test" at bounding box center [282, 121] width 30 height 7
type input "DE_Palma_test"
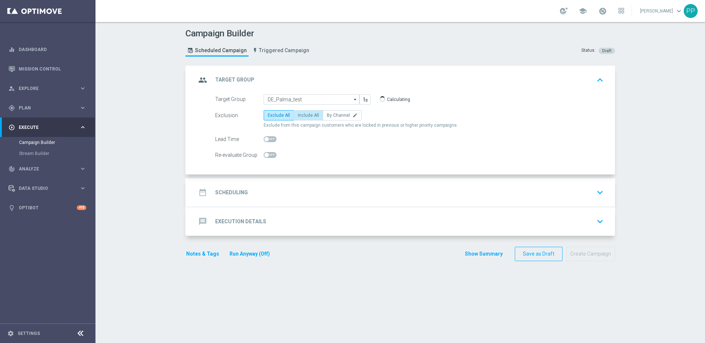
click at [299, 116] on span "Include All" at bounding box center [308, 115] width 21 height 5
click at [299, 116] on input "Include All" at bounding box center [300, 116] width 5 height 5
radio input "true"
click at [235, 187] on div "date_range Scheduling" at bounding box center [222, 192] width 52 height 13
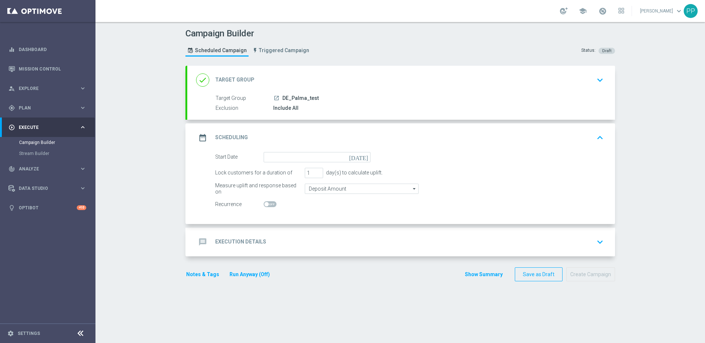
click at [268, 164] on form "Start Date today Lock customers for a duration of 1 day(s) to calculate uplift.…" at bounding box center [409, 181] width 388 height 58
click at [267, 158] on input at bounding box center [317, 157] width 107 height 10
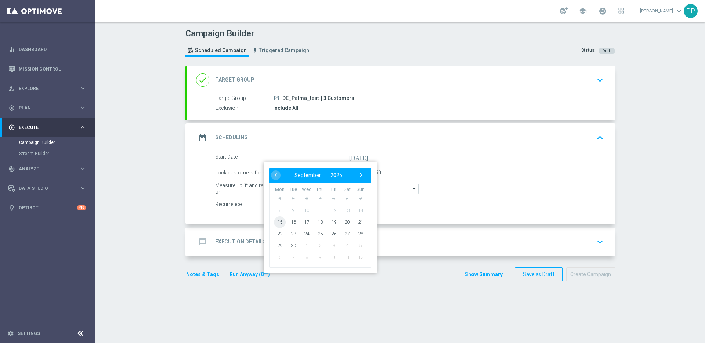
click at [279, 221] on span "15" at bounding box center [280, 222] width 12 height 12
type input "15 Sep 2025"
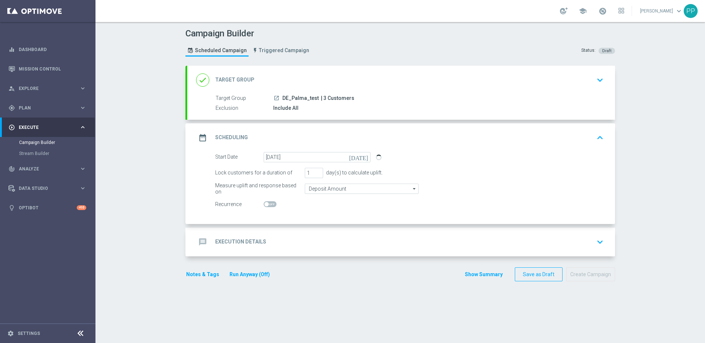
click at [234, 236] on div "message Execution Details" at bounding box center [231, 241] width 70 height 13
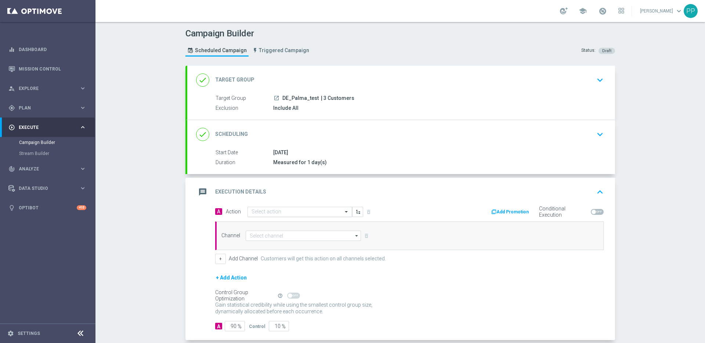
click at [251, 214] on input "text" at bounding box center [292, 212] width 82 height 6
type input "embedd"
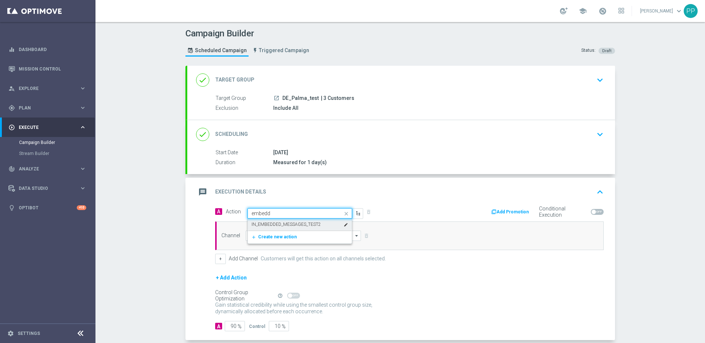
click at [253, 224] on label "IN_EMBEDDED_MESSAGES_TEST2" at bounding box center [285, 224] width 69 height 6
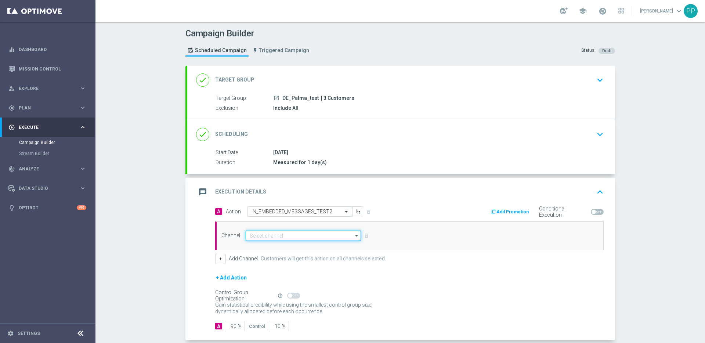
click at [254, 232] on input at bounding box center [303, 236] width 115 height 10
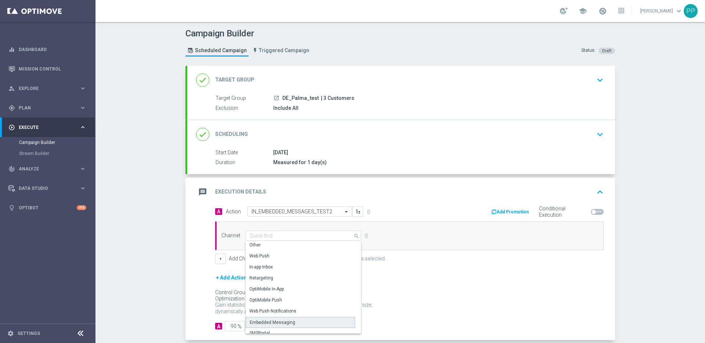
click at [256, 321] on div "Embedded Messaging" at bounding box center [273, 322] width 46 height 7
type input "Embedded Messaging"
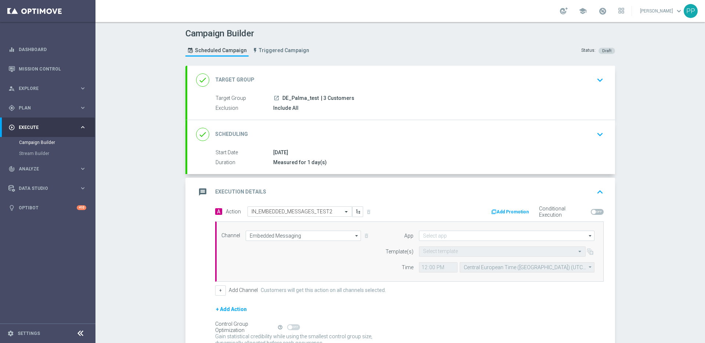
click at [421, 241] on form "App arrow_drop_down Drag here to set row groups Drag here to set column labels …" at bounding box center [487, 252] width 213 height 42
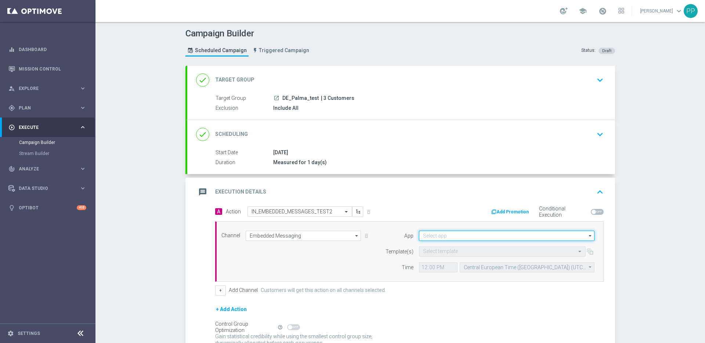
click at [421, 237] on input at bounding box center [506, 236] width 175 height 10
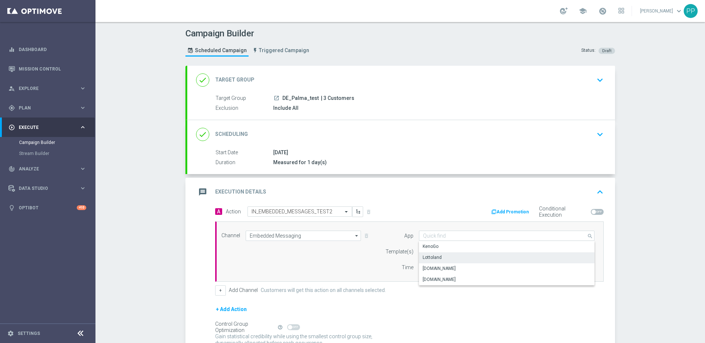
click at [426, 256] on div "Lottoland" at bounding box center [431, 257] width 19 height 7
type input "Lottoland"
click at [424, 249] on input "text" at bounding box center [495, 251] width 144 height 6
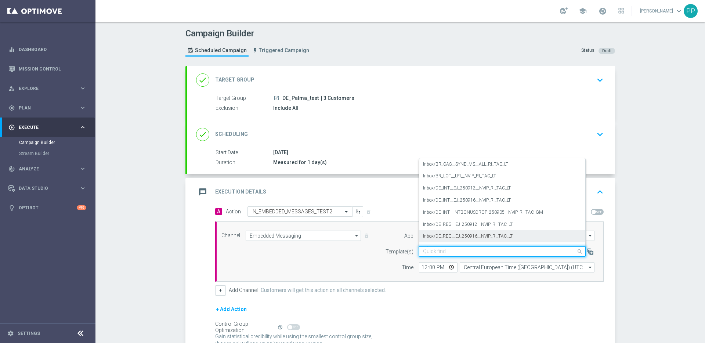
click at [425, 238] on label "Inbox/DE_REG__EJ_250916__NVIP_RI_TAC_LT" at bounding box center [468, 236] width 90 height 6
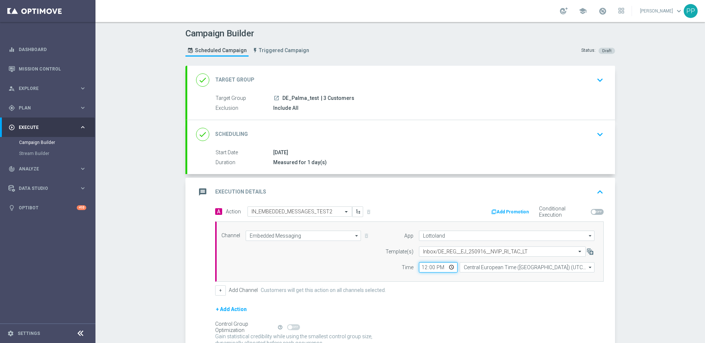
click at [419, 267] on input "12:00" at bounding box center [438, 267] width 39 height 10
type input "13:26"
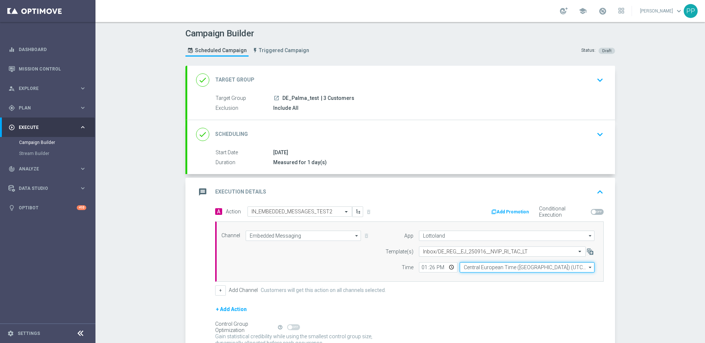
click at [469, 271] on input "Central European Time (Budapest) (UTC +02:00)" at bounding box center [527, 267] width 135 height 10
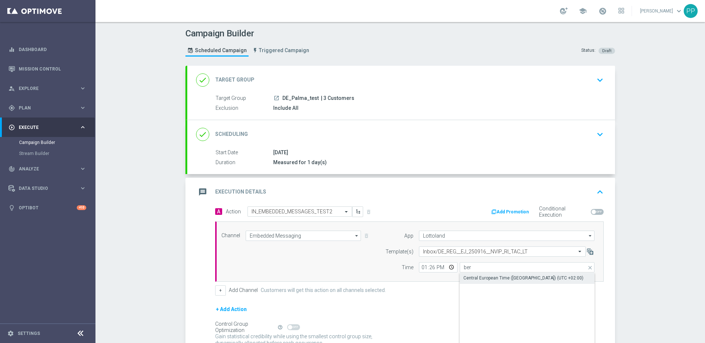
click at [474, 279] on div "Central European Time (Berlin) (UTC +02:00)" at bounding box center [523, 278] width 120 height 7
type input "Central European Time (Berlin) (UTC +02:00)"
click at [424, 300] on form "A Action Select action IN_EMBEDDED_MESSAGES_TEST2 delete_forever Add Promotion …" at bounding box center [409, 284] width 388 height 157
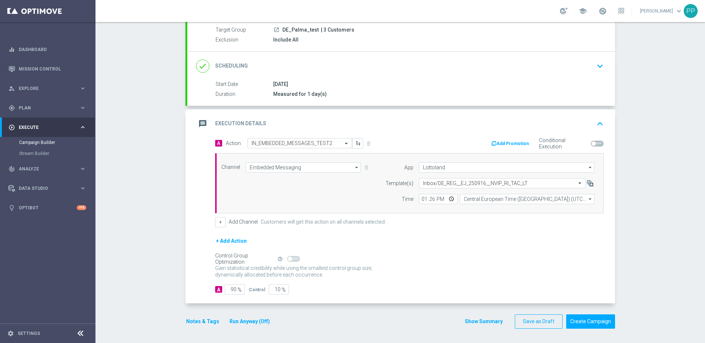
scroll to position [69, 0]
click at [230, 288] on input "90" at bounding box center [235, 289] width 20 height 10
type input "0"
type input "100"
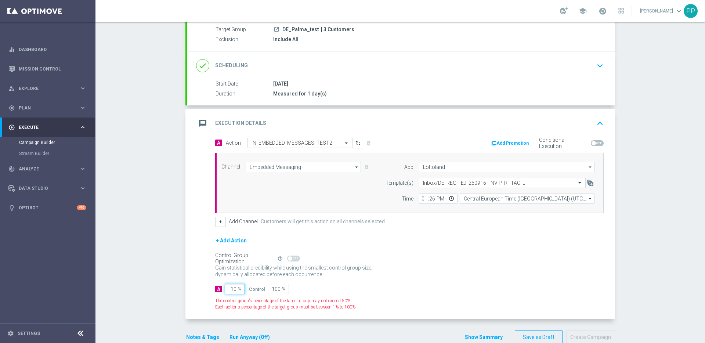
type input "100"
type input "0"
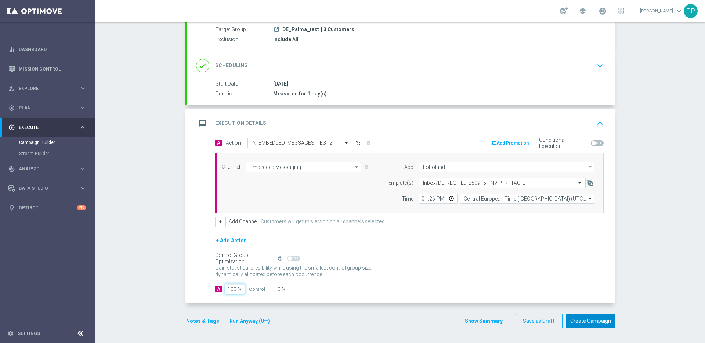
type input "100"
click at [589, 318] on button "Create Campaign" at bounding box center [590, 321] width 49 height 14
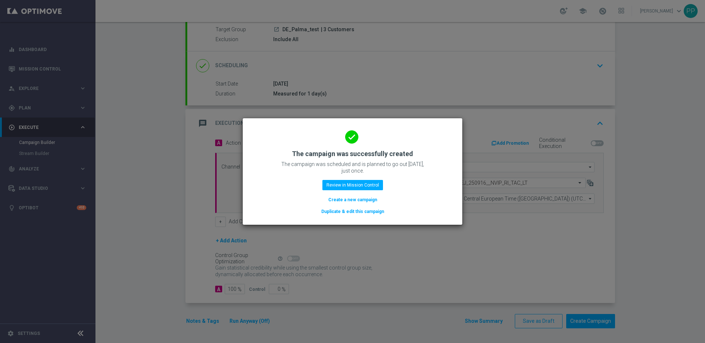
click at [351, 214] on button "Duplicate & edit this campaign" at bounding box center [352, 211] width 64 height 8
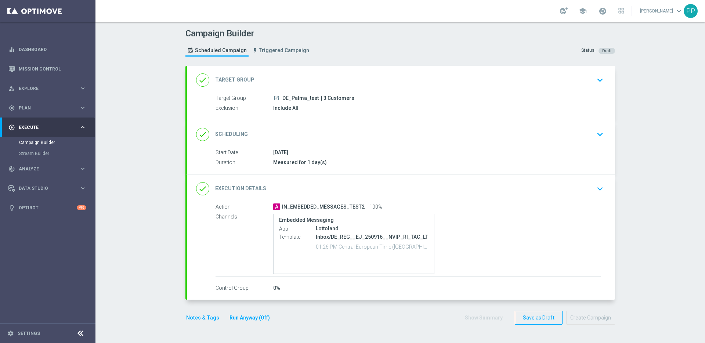
click at [287, 83] on div "done Target Group keyboard_arrow_down" at bounding box center [401, 80] width 410 height 14
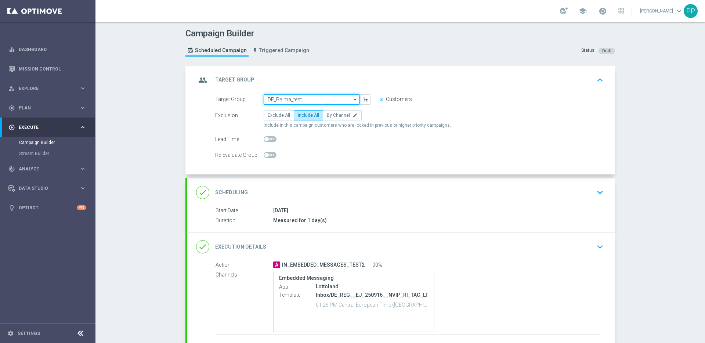
click at [276, 95] on input "DE_Palma_test" at bounding box center [312, 99] width 96 height 10
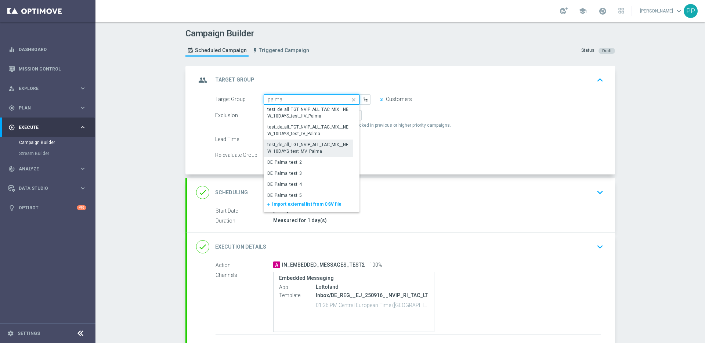
scroll to position [49, 0]
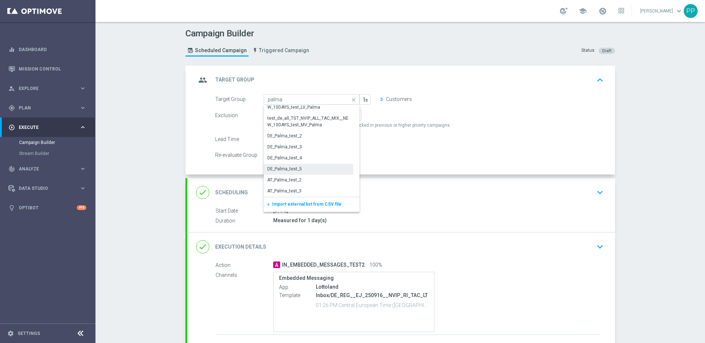
click at [279, 169] on div "DE_Palma_test_5" at bounding box center [284, 169] width 35 height 7
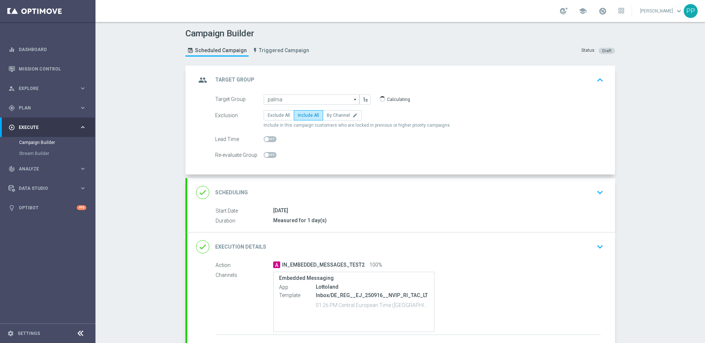
type input "DE_Palma_test_5"
click at [323, 247] on div "done Execution Details keyboard_arrow_down" at bounding box center [401, 247] width 410 height 14
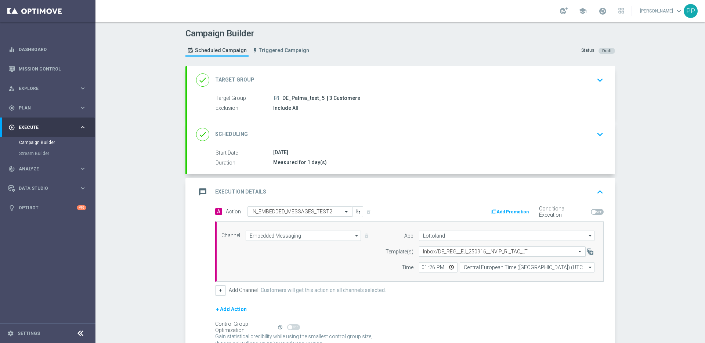
click at [439, 249] on input "text" at bounding box center [495, 251] width 144 height 6
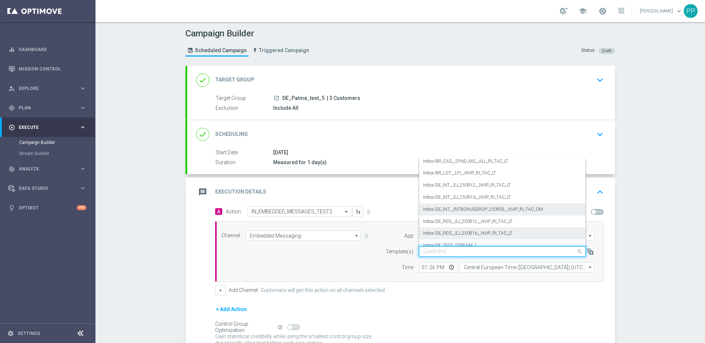
scroll to position [4, 0]
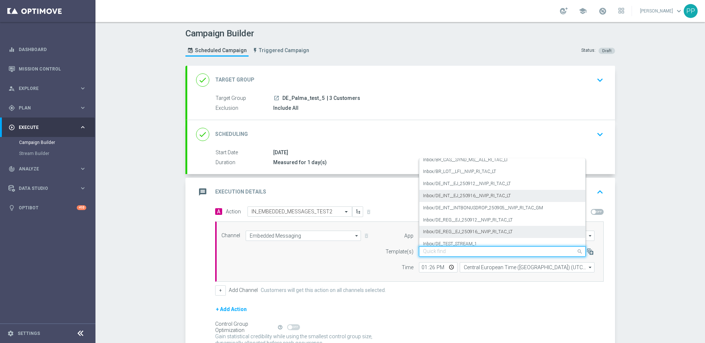
click at [429, 196] on label "Inbox/DE_INT__EJ_250916__NVIP_RI_TAC_LT" at bounding box center [467, 196] width 88 height 6
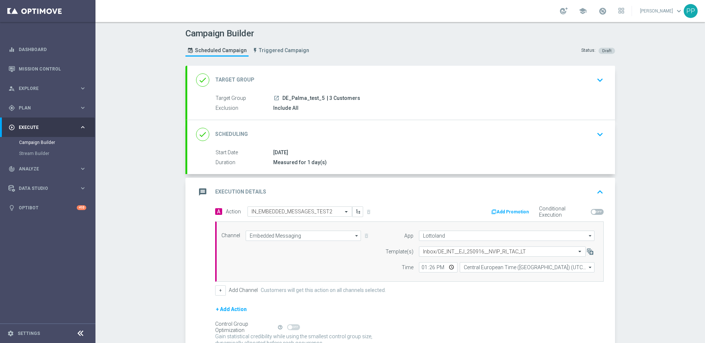
click at [429, 297] on form "A Action Select action IN_EMBEDDED_MESSAGES_TEST2 delete_forever Add Promotion …" at bounding box center [409, 284] width 388 height 157
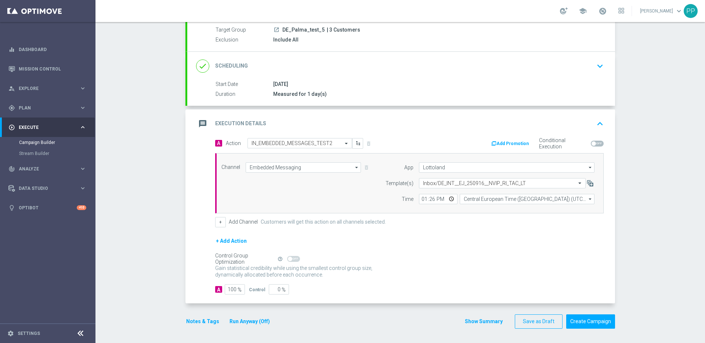
scroll to position [69, 0]
click at [583, 319] on button "Create Campaign" at bounding box center [590, 321] width 49 height 14
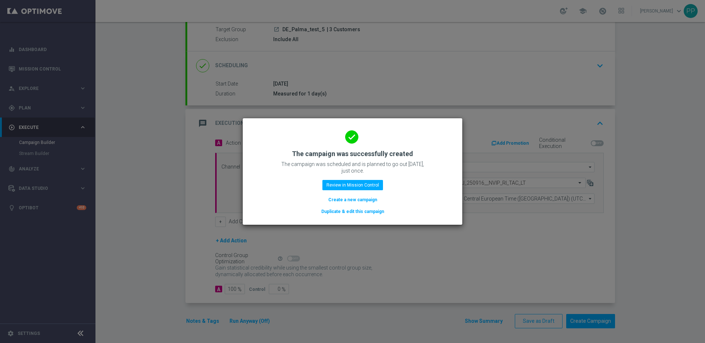
click at [345, 199] on button "Create a new campaign" at bounding box center [352, 200] width 50 height 8
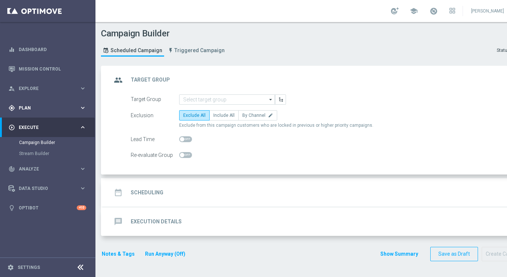
click at [25, 110] on div "gps_fixed Plan" at bounding box center [43, 108] width 71 height 7
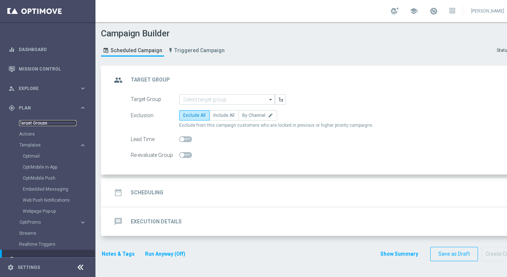
click at [24, 120] on link "Target Groups" at bounding box center [47, 123] width 57 height 6
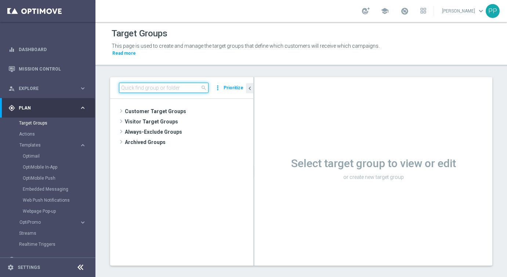
click at [138, 86] on input at bounding box center [164, 88] width 90 height 10
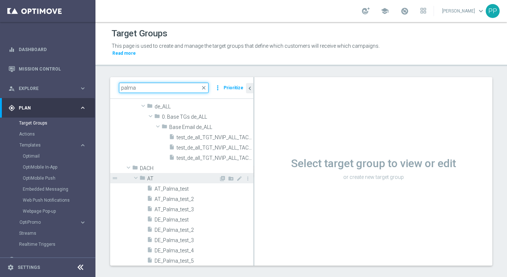
scroll to position [38, 0]
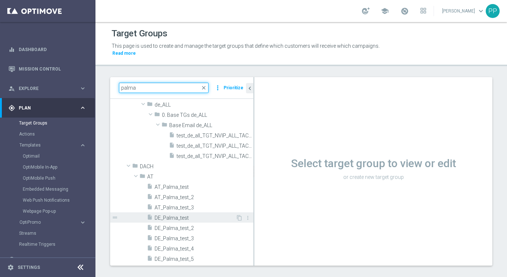
type input "palma"
click at [162, 216] on span "DE_Palma_test" at bounding box center [195, 218] width 81 height 6
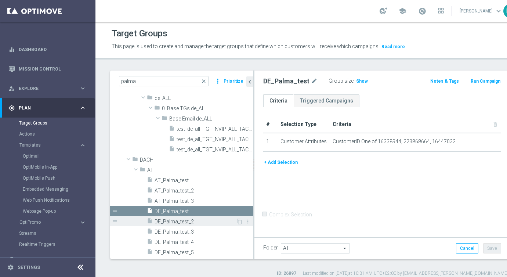
click at [164, 225] on span "DE_Palma_test_2" at bounding box center [195, 221] width 81 height 6
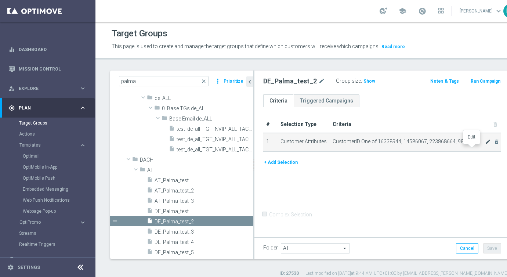
click at [485, 145] on icon "mode_edit" at bounding box center [488, 142] width 6 height 6
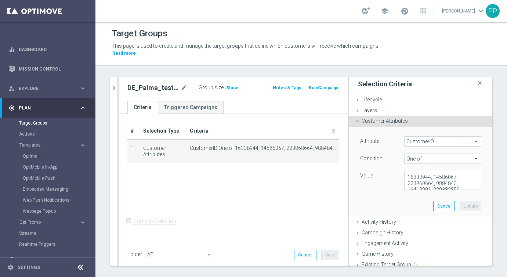
scroll to position [18, 0]
click at [466, 186] on textarea "16338944, 14586067, 223868664, 9884843, 16410991, 220382859, 220382820, 2244730…" at bounding box center [442, 180] width 77 height 19
paste textarea "224495972"
click at [442, 187] on textarea "16338944, 14586067, 223868664, 9884843, 16410991, 220382859, 220382820, 2244730…" at bounding box center [442, 180] width 77 height 19
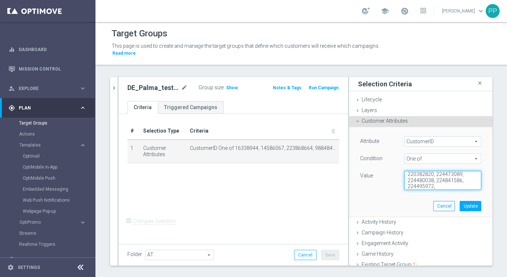
paste textarea "224919302"
type textarea "16338944, 14586067, 223868664, 9884843, 16410991, 220382859, 220382820, 2244730…"
click at [468, 202] on button "Update" at bounding box center [471, 206] width 22 height 10
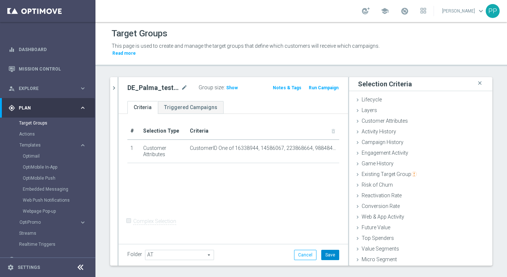
click at [332, 252] on button "Save" at bounding box center [330, 255] width 18 height 10
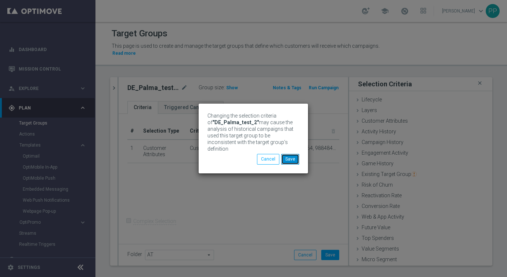
click at [292, 154] on button "Save" at bounding box center [290, 159] width 18 height 10
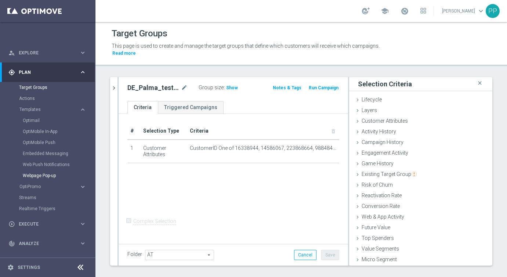
scroll to position [42, 0]
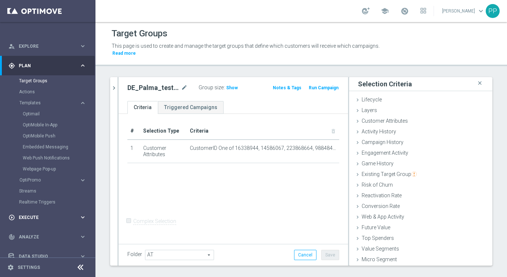
click at [31, 214] on div "play_circle_outline Execute" at bounding box center [43, 217] width 71 height 7
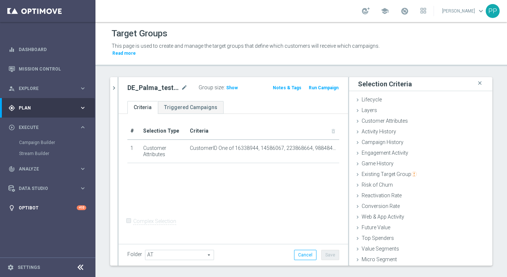
scroll to position [0, 0]
click at [34, 142] on link "Campaign Builder" at bounding box center [47, 142] width 57 height 6
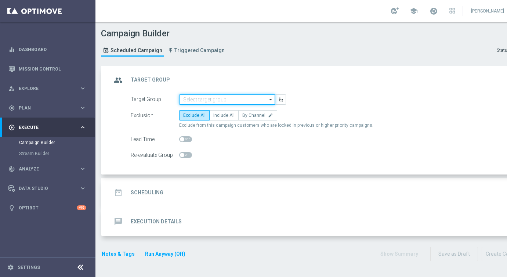
click at [187, 102] on input at bounding box center [227, 99] width 96 height 10
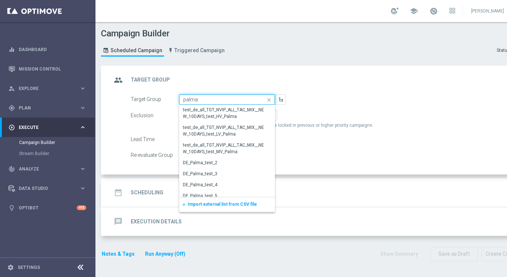
scroll to position [25, 0]
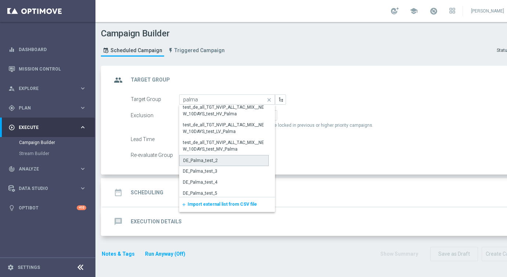
click at [199, 159] on div "DE_Palma_test_2" at bounding box center [200, 160] width 35 height 7
type input "DE_Palma_test_2"
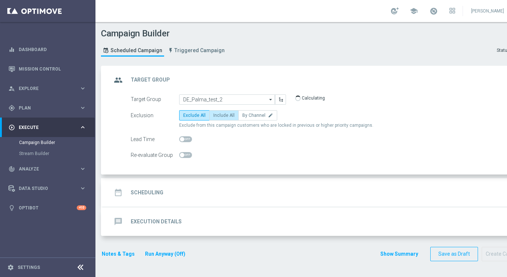
click at [217, 111] on label "Include All" at bounding box center [223, 115] width 29 height 10
click at [217, 114] on input "Include All" at bounding box center [215, 116] width 5 height 5
radio input "true"
click at [133, 194] on h2 "Scheduling" at bounding box center [147, 192] width 33 height 7
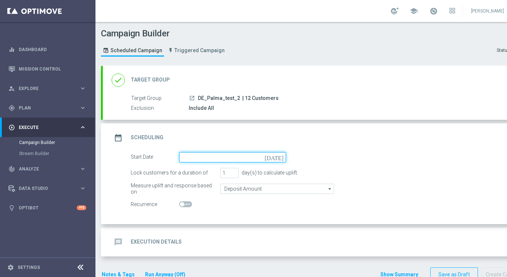
click at [208, 156] on input at bounding box center [232, 157] width 107 height 10
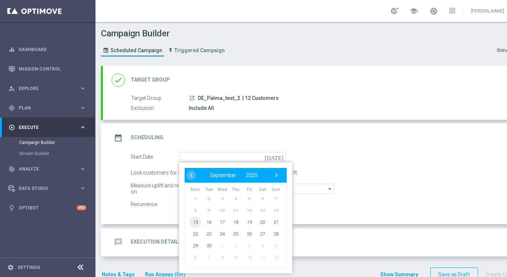
click at [193, 221] on span "15" at bounding box center [195, 222] width 12 height 12
type input "15 Sep 2025"
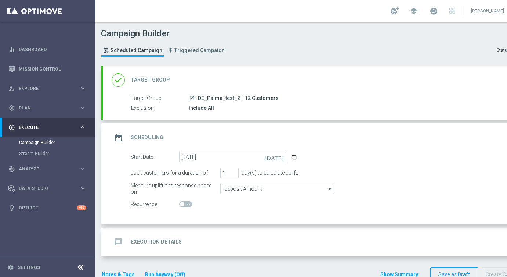
click at [156, 239] on h2 "Execution Details" at bounding box center [156, 241] width 51 height 7
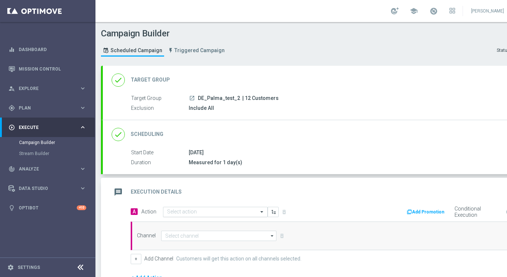
click at [168, 213] on input "text" at bounding box center [208, 212] width 82 height 6
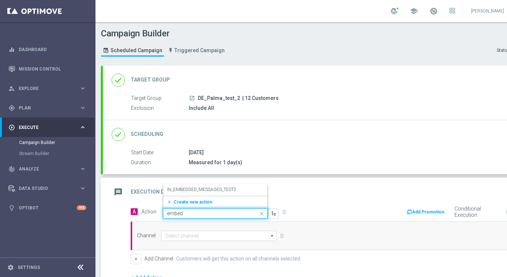
type input "embedd"
click at [169, 190] on label "IN_EMBEDDED_MESSAGES_TEST2" at bounding box center [201, 189] width 69 height 6
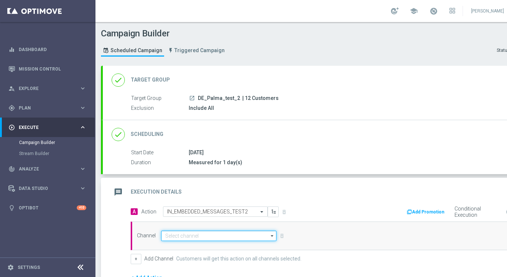
click at [173, 235] on input at bounding box center [218, 236] width 115 height 10
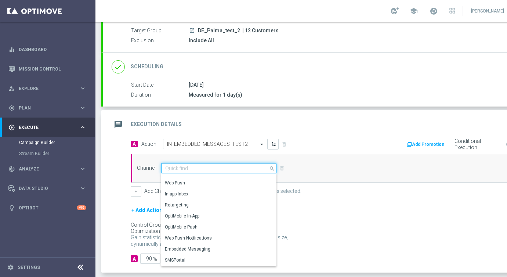
scroll to position [69, 0]
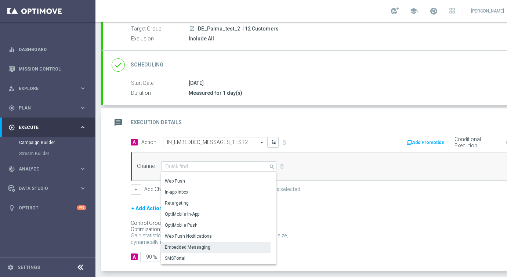
click at [178, 244] on div "Embedded Messaging" at bounding box center [188, 247] width 46 height 7
type input "Embedded Messaging"
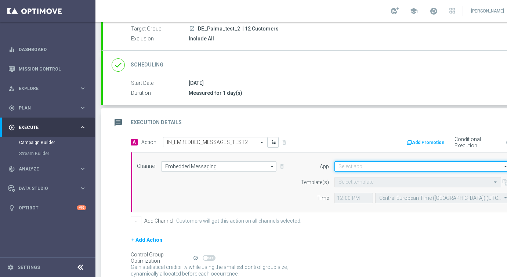
click at [343, 164] on input at bounding box center [421, 166] width 175 height 10
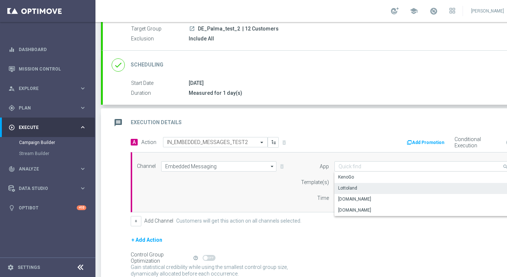
click at [346, 187] on div "Lottoland" at bounding box center [347, 188] width 19 height 7
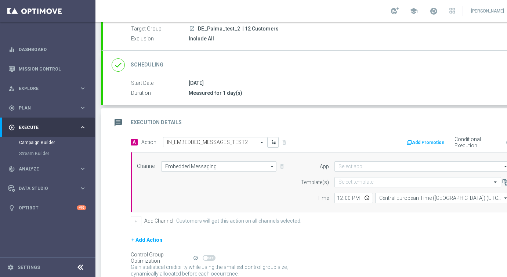
type input "Lottoland"
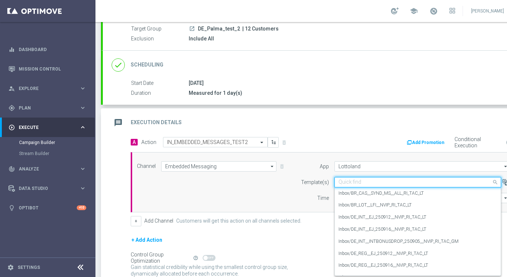
click at [341, 182] on input "text" at bounding box center [410, 182] width 144 height 6
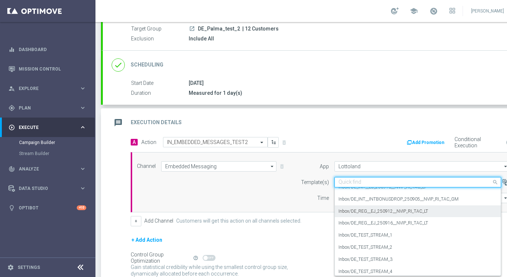
scroll to position [43, 0]
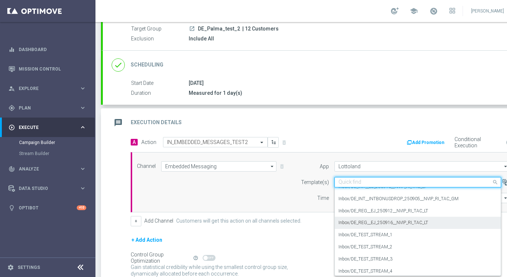
click at [355, 221] on label "Inbox/DE_REG__EJ_250916__NVIP_RI_TAC_LT" at bounding box center [383, 222] width 90 height 6
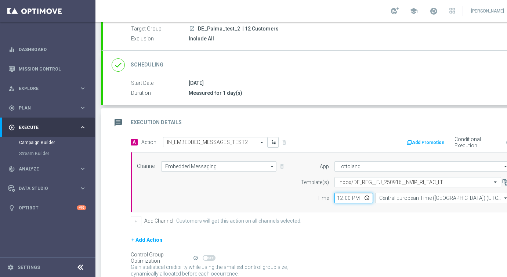
click at [338, 197] on input "12:00" at bounding box center [353, 198] width 39 height 10
type input "13:43"
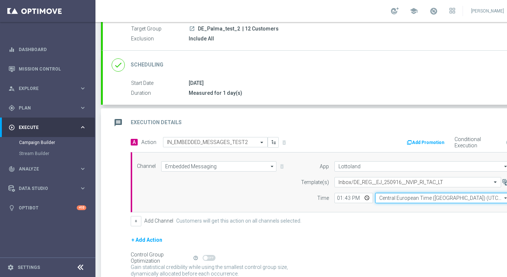
click at [385, 200] on input "Central European Time (Budapest) (UTC +02:00)" at bounding box center [442, 198] width 135 height 10
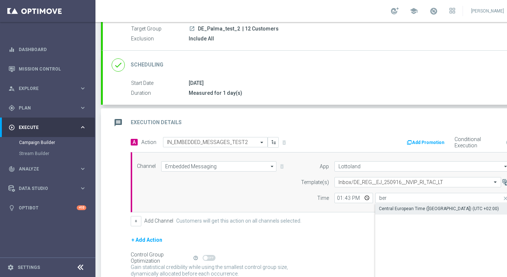
click at [395, 208] on div "Central European Time (Berlin) (UTC +02:00)" at bounding box center [439, 208] width 120 height 7
type input "Central European Time (Berlin) (UTC +02:00)"
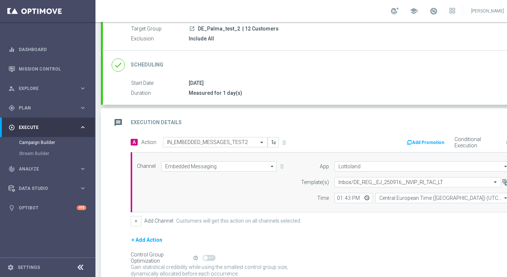
click at [330, 228] on form "A Action Select action IN_EMBEDDED_MESSAGES_TEST2 delete_forever Add Promotion …" at bounding box center [325, 215] width 388 height 157
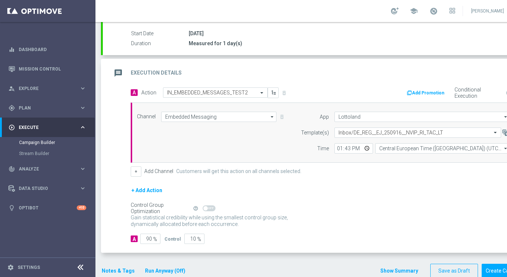
scroll to position [135, 0]
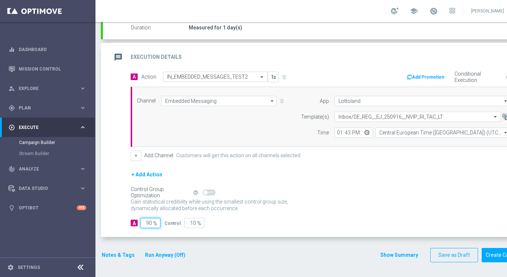
click at [150, 224] on input "90" at bounding box center [150, 223] width 20 height 10
type input "0"
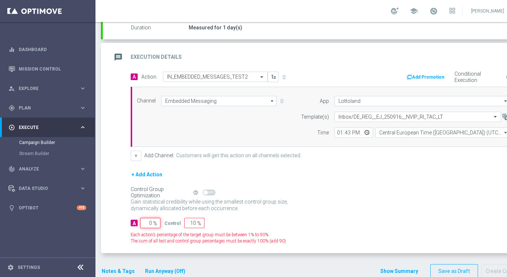
type input "100"
type input "10"
type input "90"
type input "100"
type input "0"
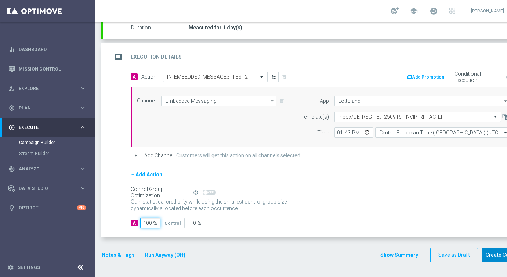
type input "100"
click at [494, 256] on button "Create Campaign" at bounding box center [506, 255] width 49 height 14
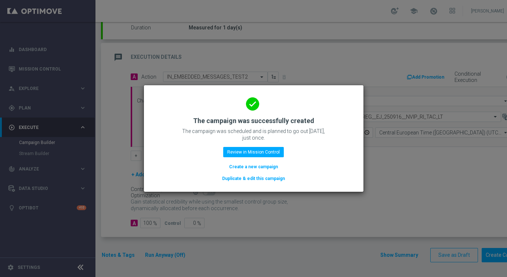
click at [250, 166] on button "Create a new campaign" at bounding box center [253, 167] width 50 height 8
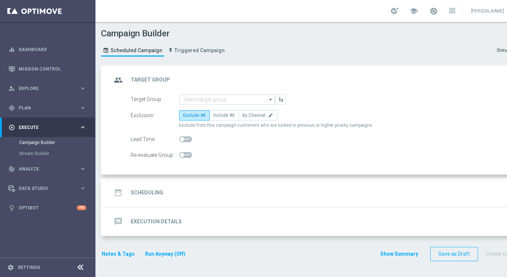
scroll to position [0, 0]
click at [24, 169] on span "Analyze" at bounding box center [49, 169] width 61 height 4
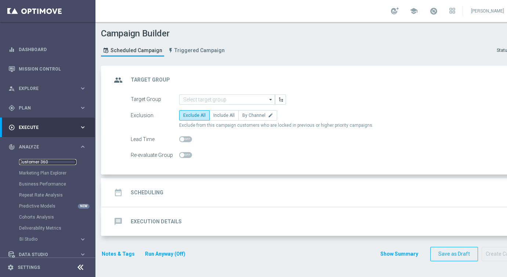
click at [25, 163] on link "Customer 360" at bounding box center [47, 162] width 57 height 6
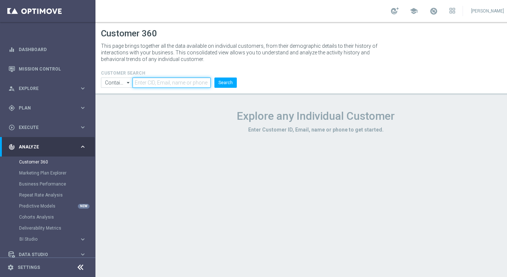
click at [155, 81] on input "text" at bounding box center [172, 82] width 78 height 10
type input "13"
drag, startPoint x: 153, startPoint y: 83, endPoint x: 123, endPoint y: 83, distance: 29.7
click at [123, 83] on ul "Contains Contains arrow_drop_down Drag here to set row groups Drag here to set …" at bounding box center [168, 82] width 139 height 10
paste input "16338944"
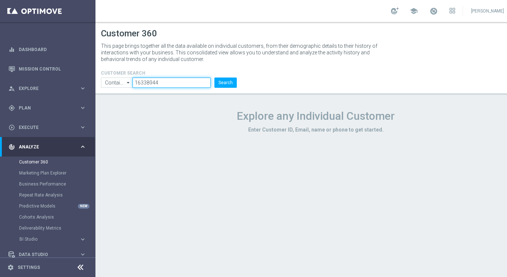
type input "16338944"
click at [214, 77] on button "Search" at bounding box center [225, 82] width 22 height 10
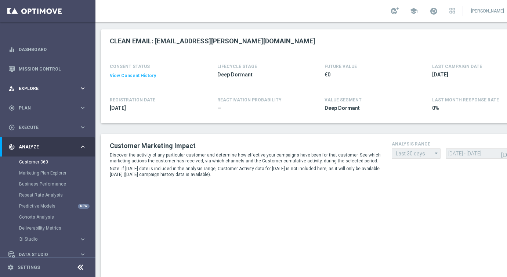
scroll to position [80, 0]
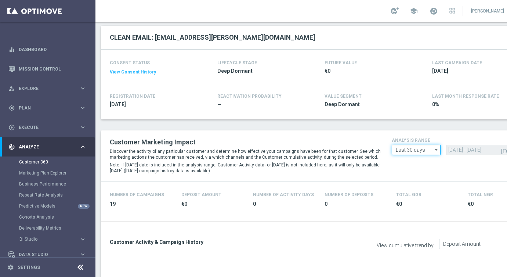
click at [400, 151] on input "Last 30 days" at bounding box center [416, 150] width 49 height 10
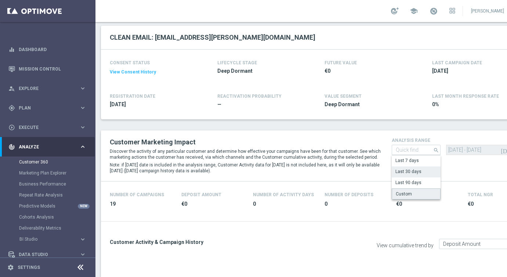
click at [402, 188] on div "Custom" at bounding box center [416, 193] width 49 height 11
type input "Custom"
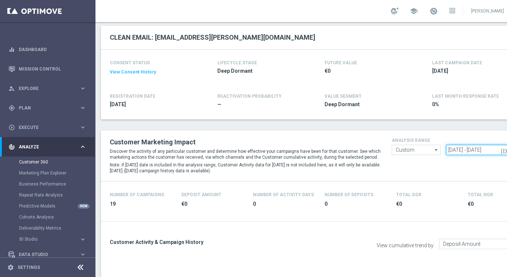
click at [448, 151] on input "17 Aug 2025 - 15 Sep 2025" at bounding box center [484, 150] width 76 height 10
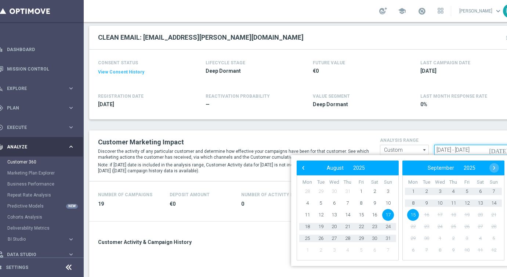
scroll to position [0, 29]
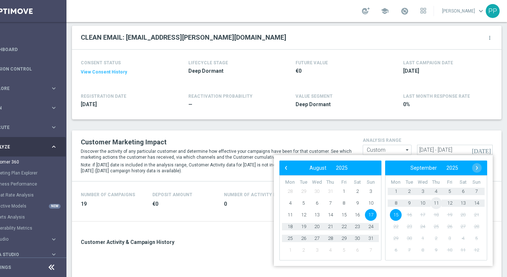
click at [434, 205] on span "11" at bounding box center [436, 203] width 12 height 12
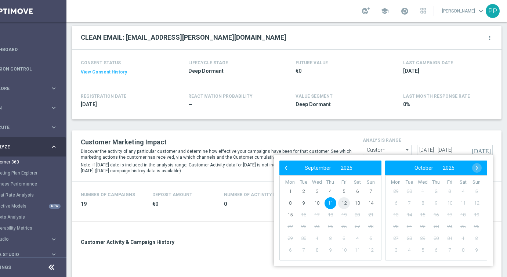
click at [344, 204] on span "12" at bounding box center [344, 203] width 12 height 12
type input "11 Sep 2025 - 12 Sep 2025"
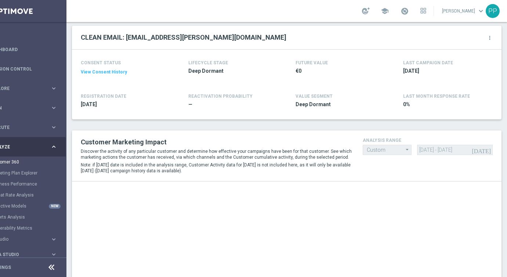
click at [408, 166] on div "Customer Marketing Impact Discover the activity of any particular customer and …" at bounding box center [286, 156] width 423 height 40
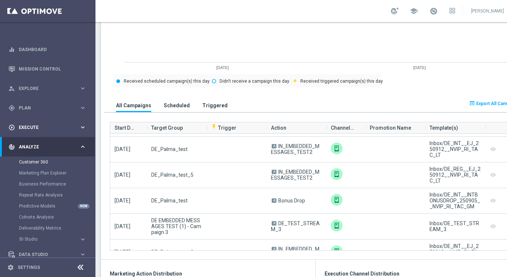
click at [84, 127] on icon "keyboard_arrow_right" at bounding box center [82, 127] width 7 height 7
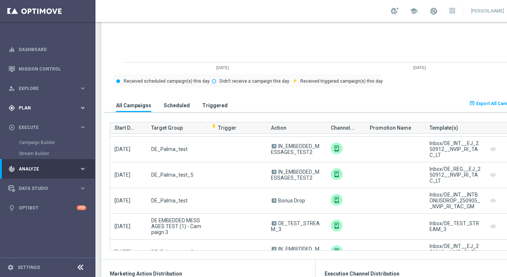
click at [81, 114] on div "gps_fixed Plan keyboard_arrow_right" at bounding box center [47, 107] width 95 height 19
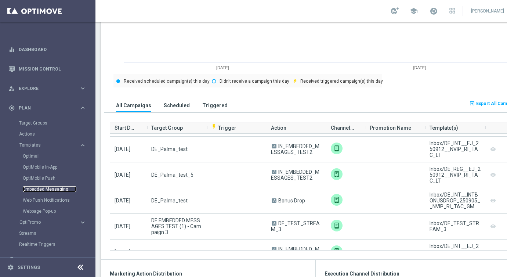
click at [28, 189] on link "Embedded Messaging" at bounding box center [50, 189] width 54 height 6
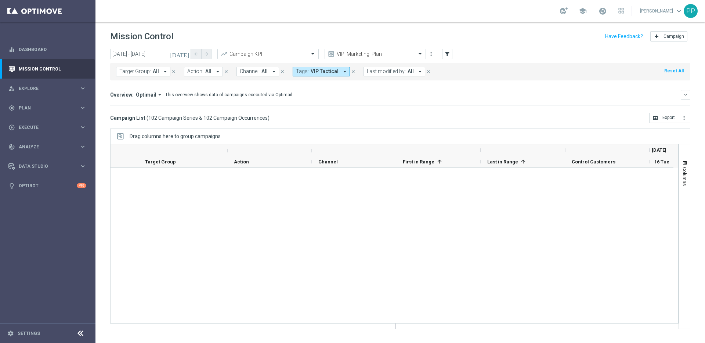
scroll to position [2548, 0]
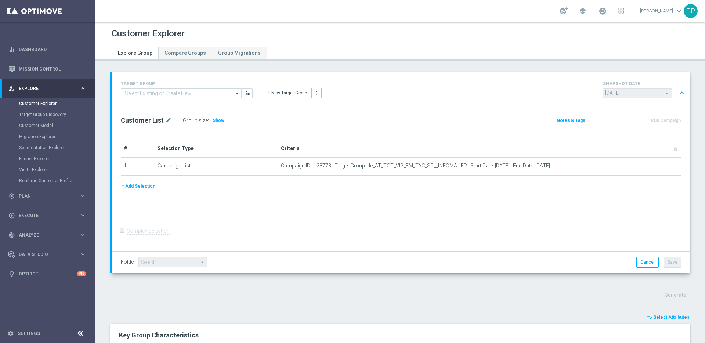
scroll to position [182, 0]
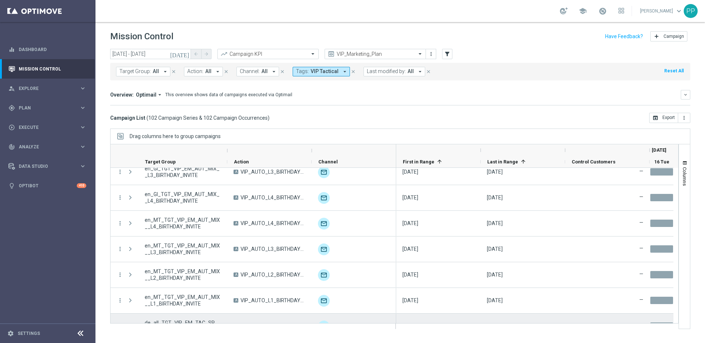
scroll to position [2465, 0]
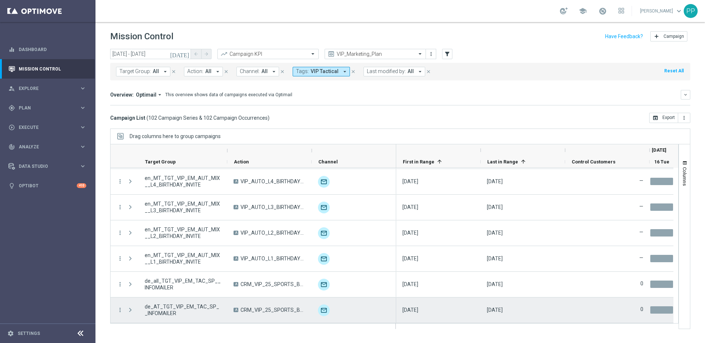
click at [130, 309] on span at bounding box center [130, 310] width 7 height 6
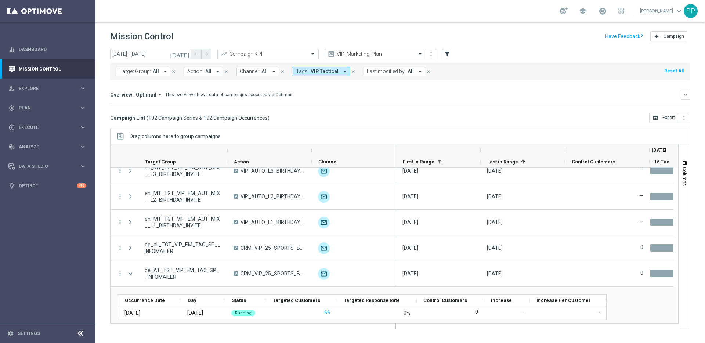
scroll to position [2507, 0]
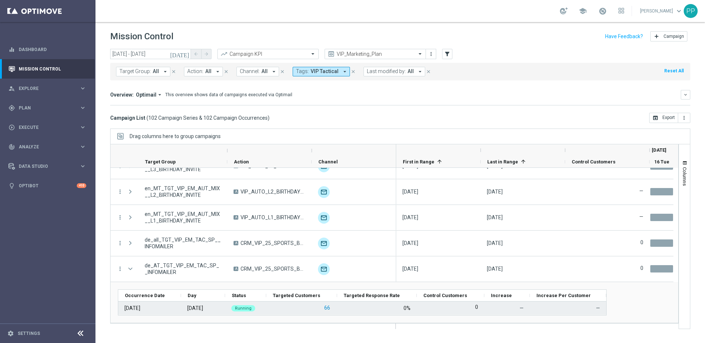
click at [328, 308] on button "66" at bounding box center [326, 307] width 7 height 9
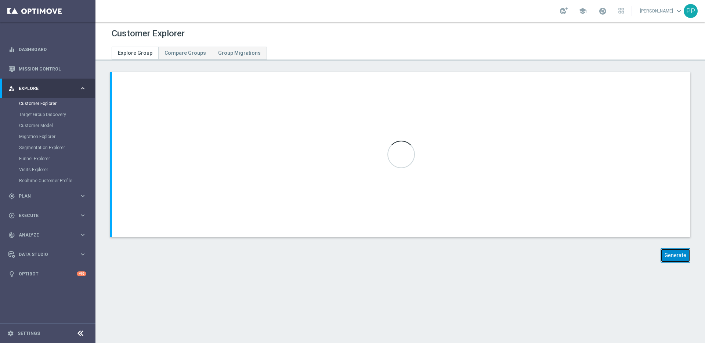
click at [666, 250] on button "Generate" at bounding box center [675, 255] width 30 height 14
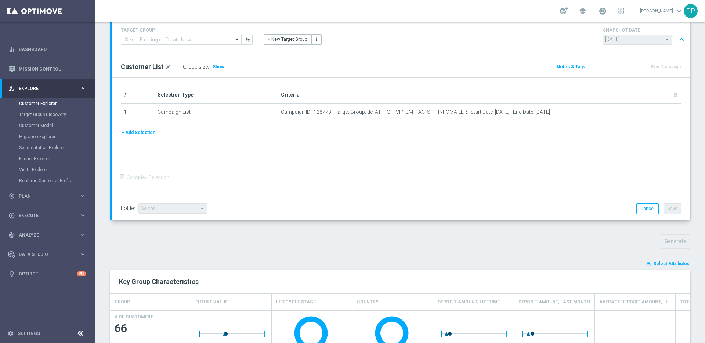
scroll to position [54, 0]
click at [663, 262] on span "Select Attributes" at bounding box center [671, 263] width 36 height 5
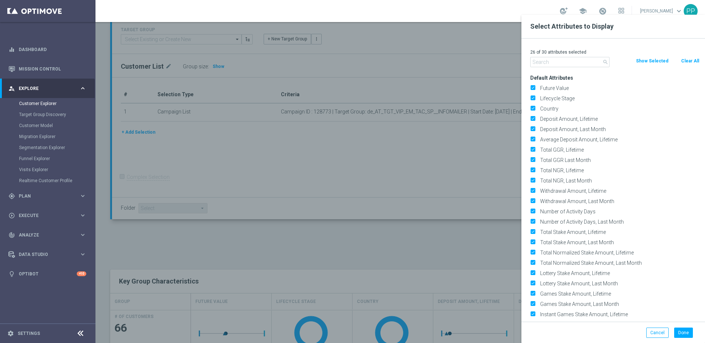
drag, startPoint x: 689, startPoint y: 61, endPoint x: 632, endPoint y: 71, distance: 57.8
click at [689, 60] on button "Clear All" at bounding box center [689, 61] width 19 height 8
checkbox input "false"
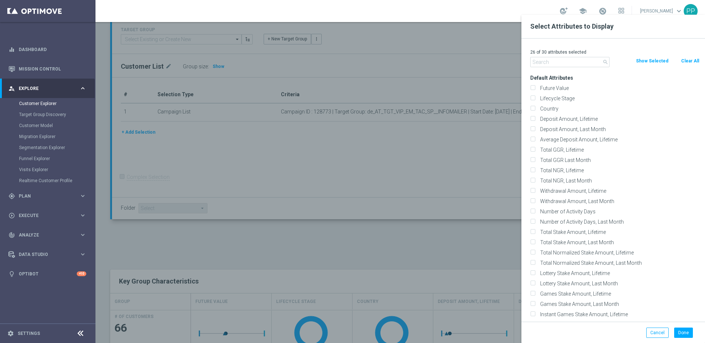
checkbox input "false"
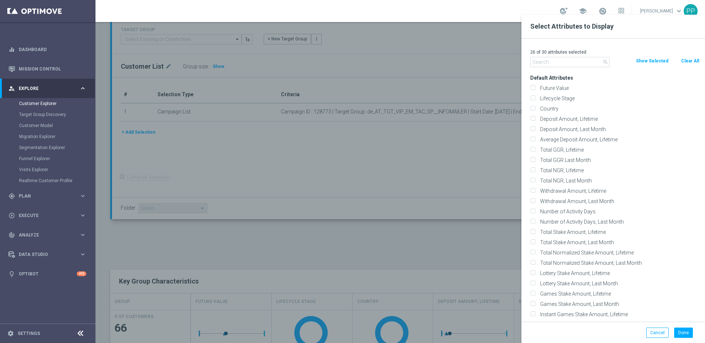
checkbox input "false"
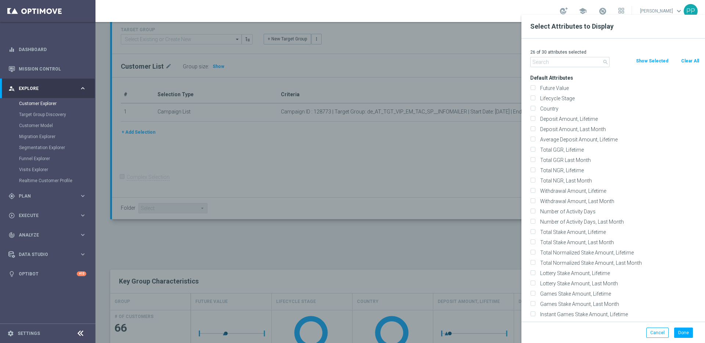
checkbox input "false"
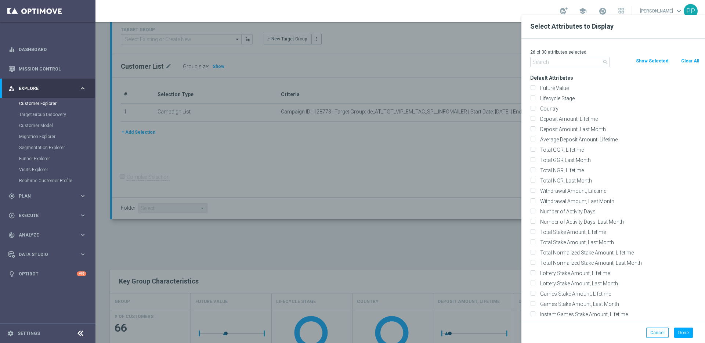
checkbox input "false"
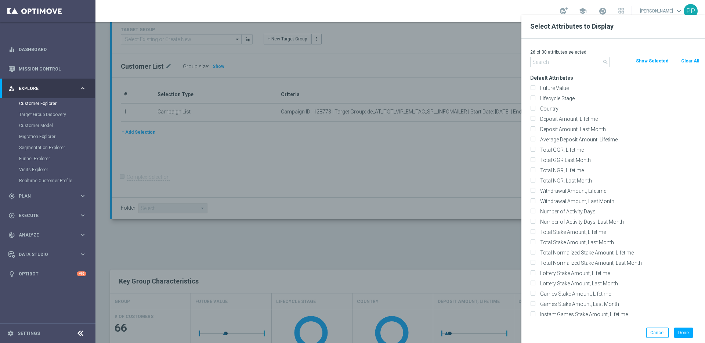
checkbox input "false"
click at [534, 99] on input "Lifecycle Stage" at bounding box center [532, 99] width 5 height 5
checkbox input "true"
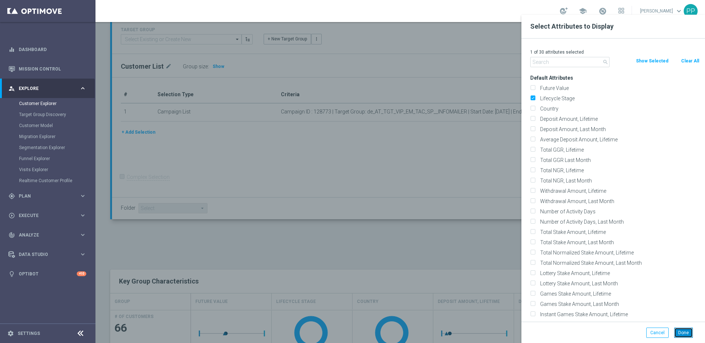
click at [685, 332] on button "Done" at bounding box center [683, 332] width 19 height 10
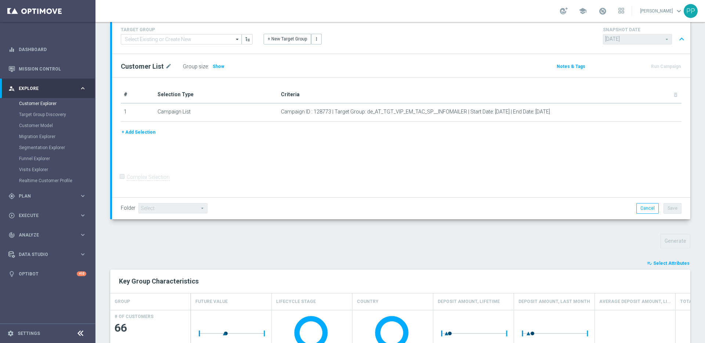
type input "Search"
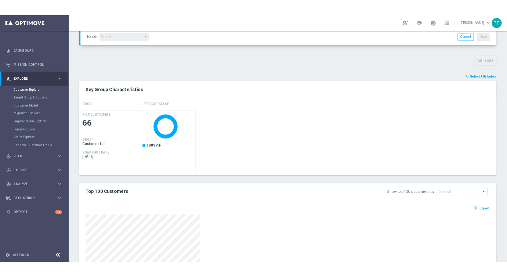
scroll to position [327, 0]
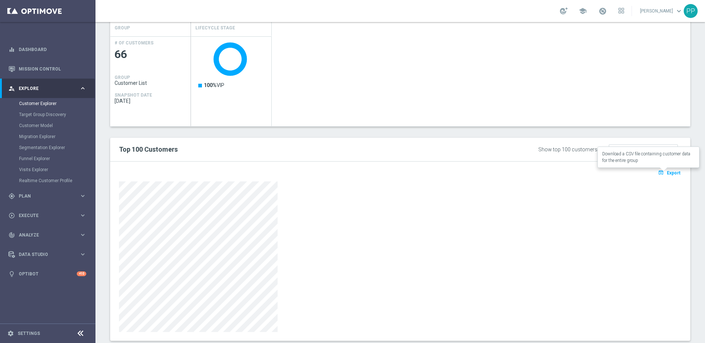
click at [667, 173] on span "Export" at bounding box center [674, 172] width 14 height 5
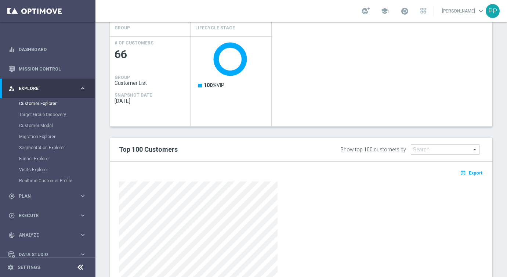
click at [333, 73] on div "Created with Highcharts 9.3.3 100% VIP" at bounding box center [341, 81] width 301 height 90
